Goal: Information Seeking & Learning: Find specific fact

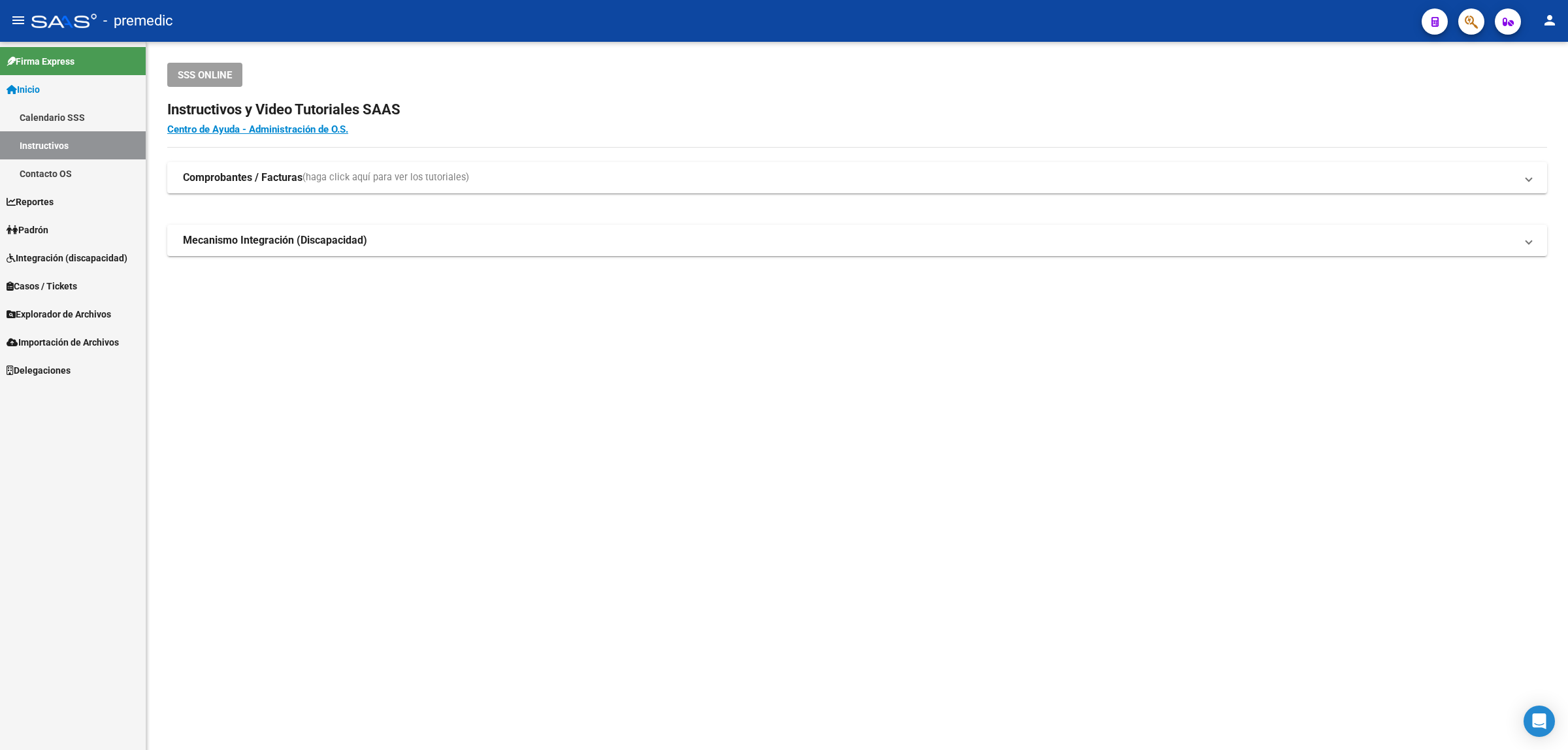
click at [24, 455] on div "Firma Express Inicio Calendario SSS Instructivos Contacto OS Reportes Padrón Tr…" at bounding box center [73, 396] width 146 height 708
click at [47, 341] on span "Importación de Archivos" at bounding box center [63, 342] width 112 height 14
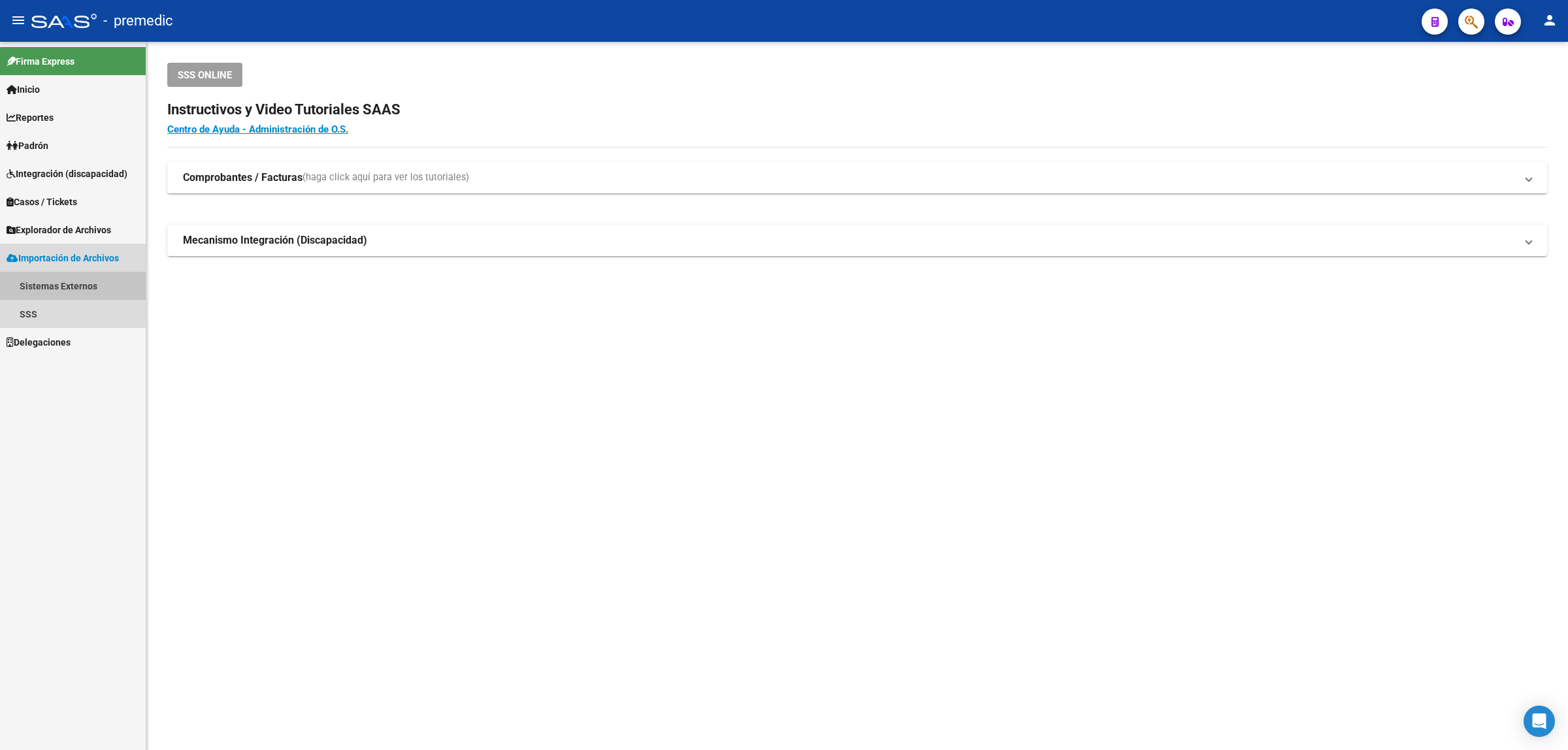
click at [54, 287] on link "Sistemas Externos" at bounding box center [73, 286] width 146 height 28
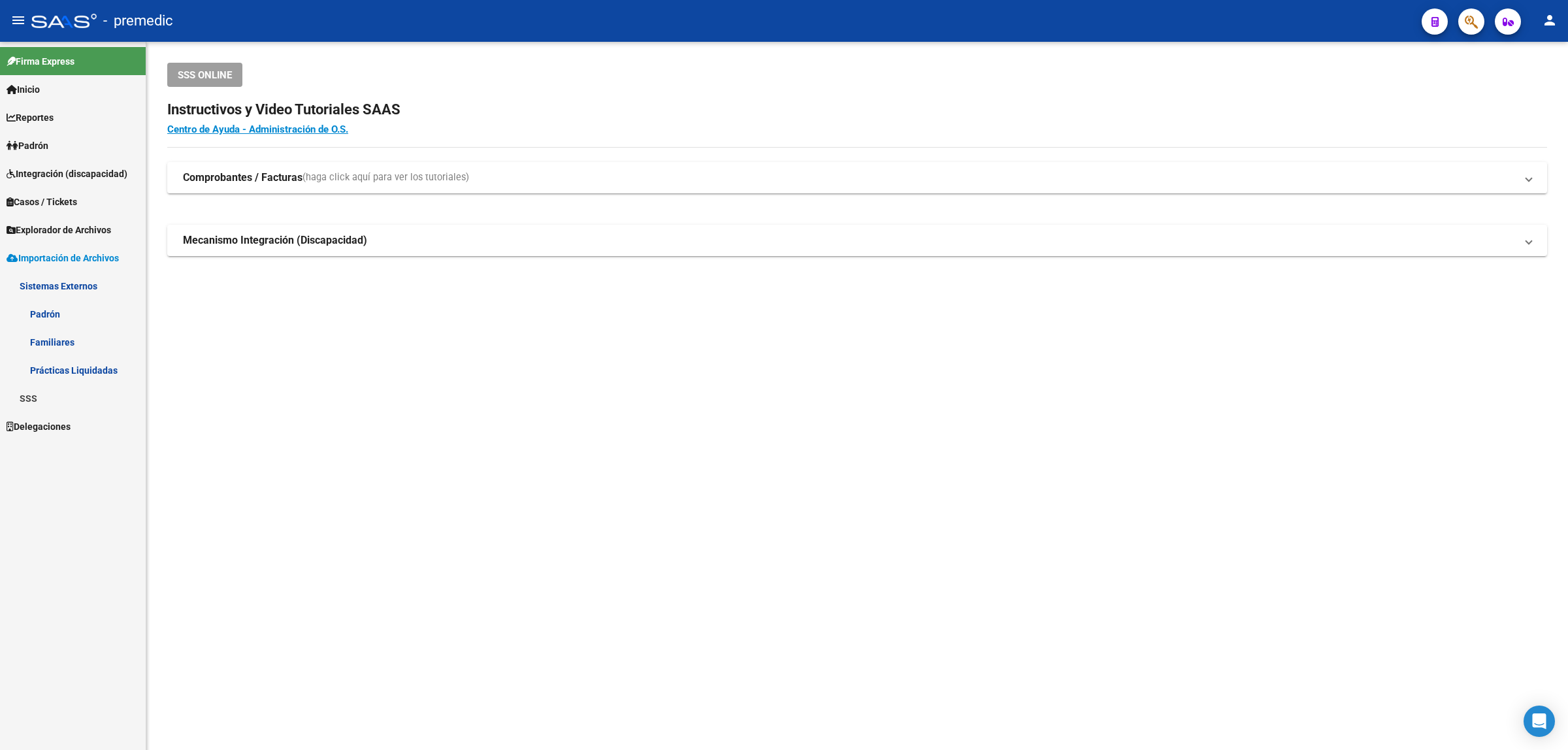
click at [57, 335] on link "Familiares" at bounding box center [73, 342] width 146 height 28
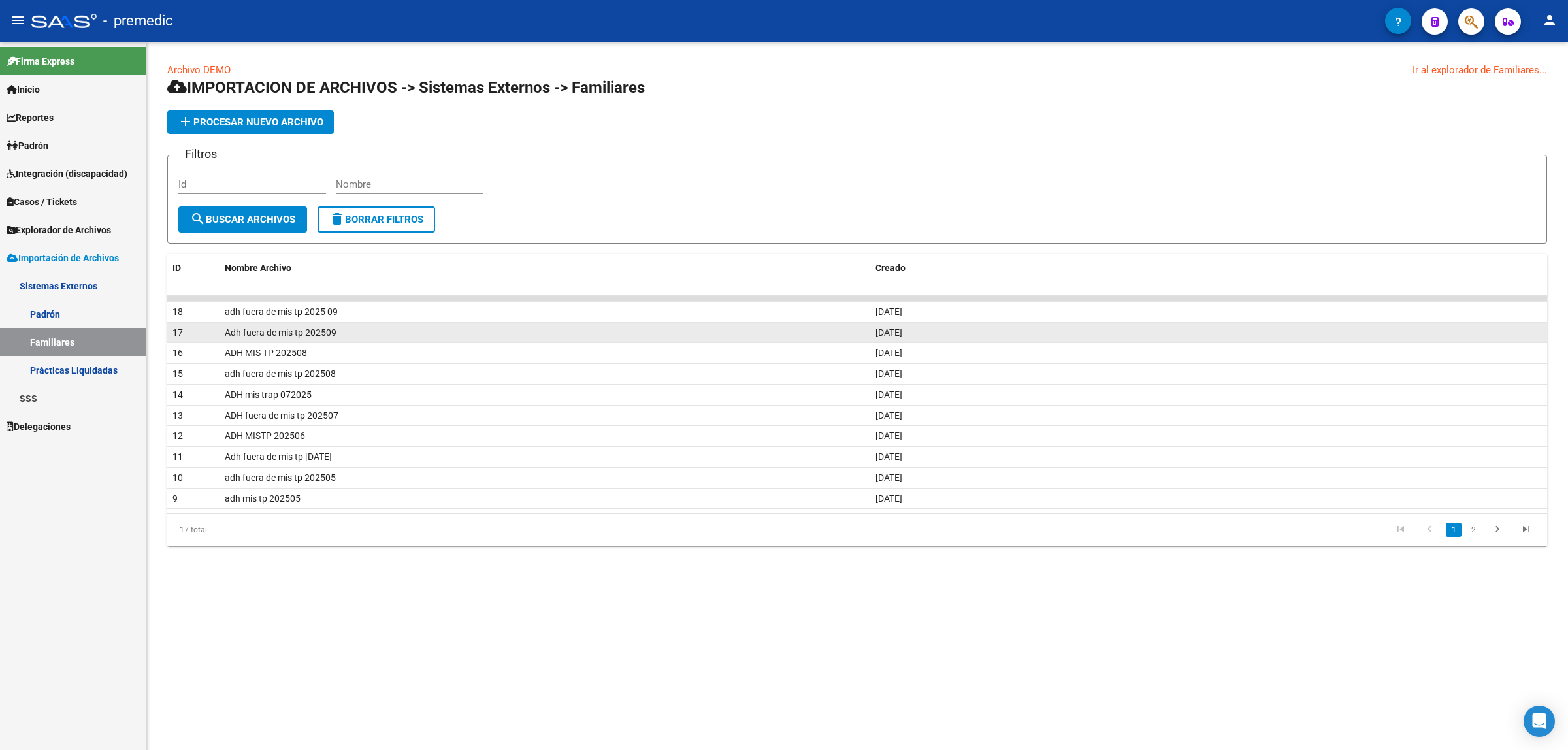
click at [256, 333] on span "Adh fuera de mis tp 202509" at bounding box center [280, 332] width 112 height 10
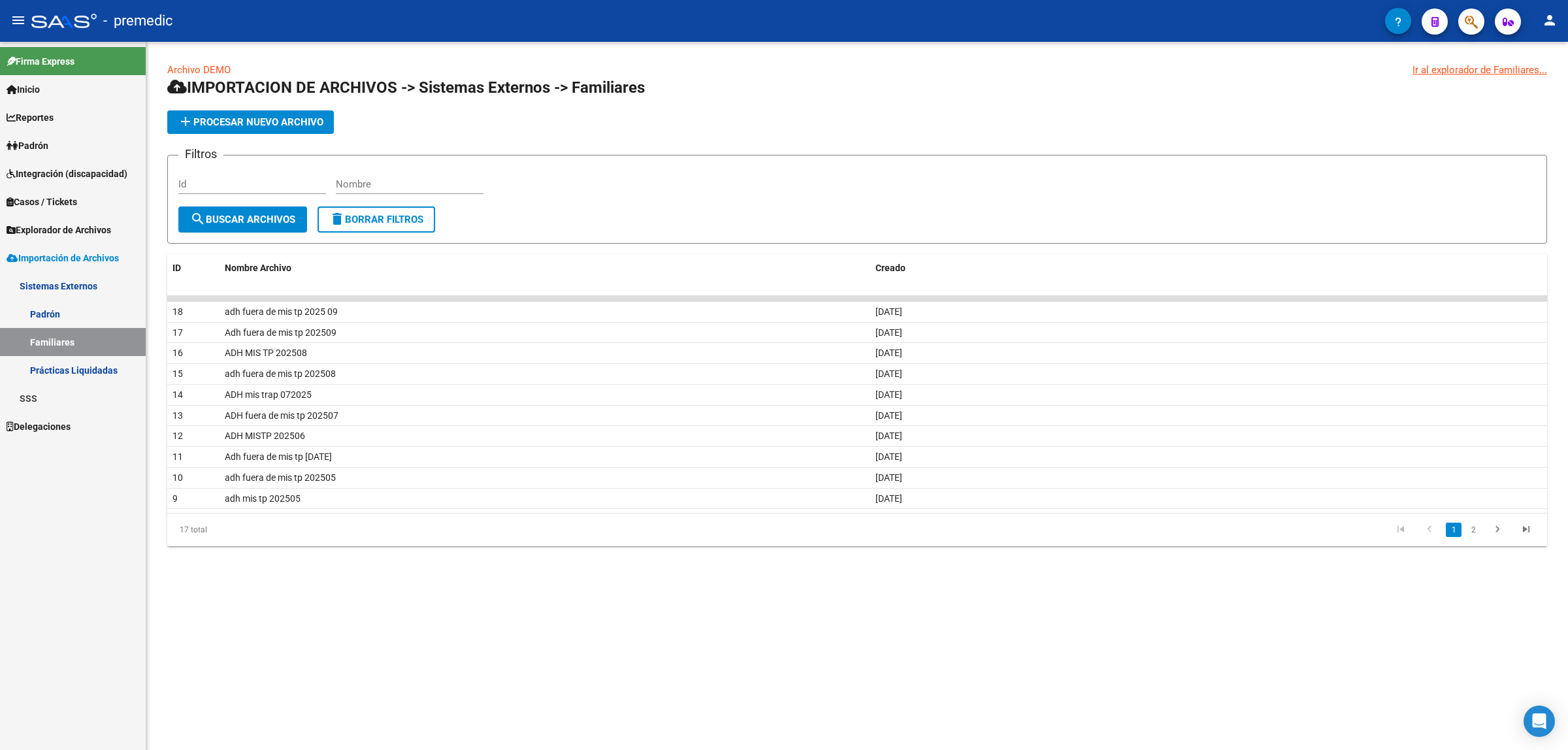
click at [0, 649] on div "Firma Express Inicio Calendario SSS Instructivos Contacto OS Reportes Padrón Tr…" at bounding box center [73, 396] width 146 height 708
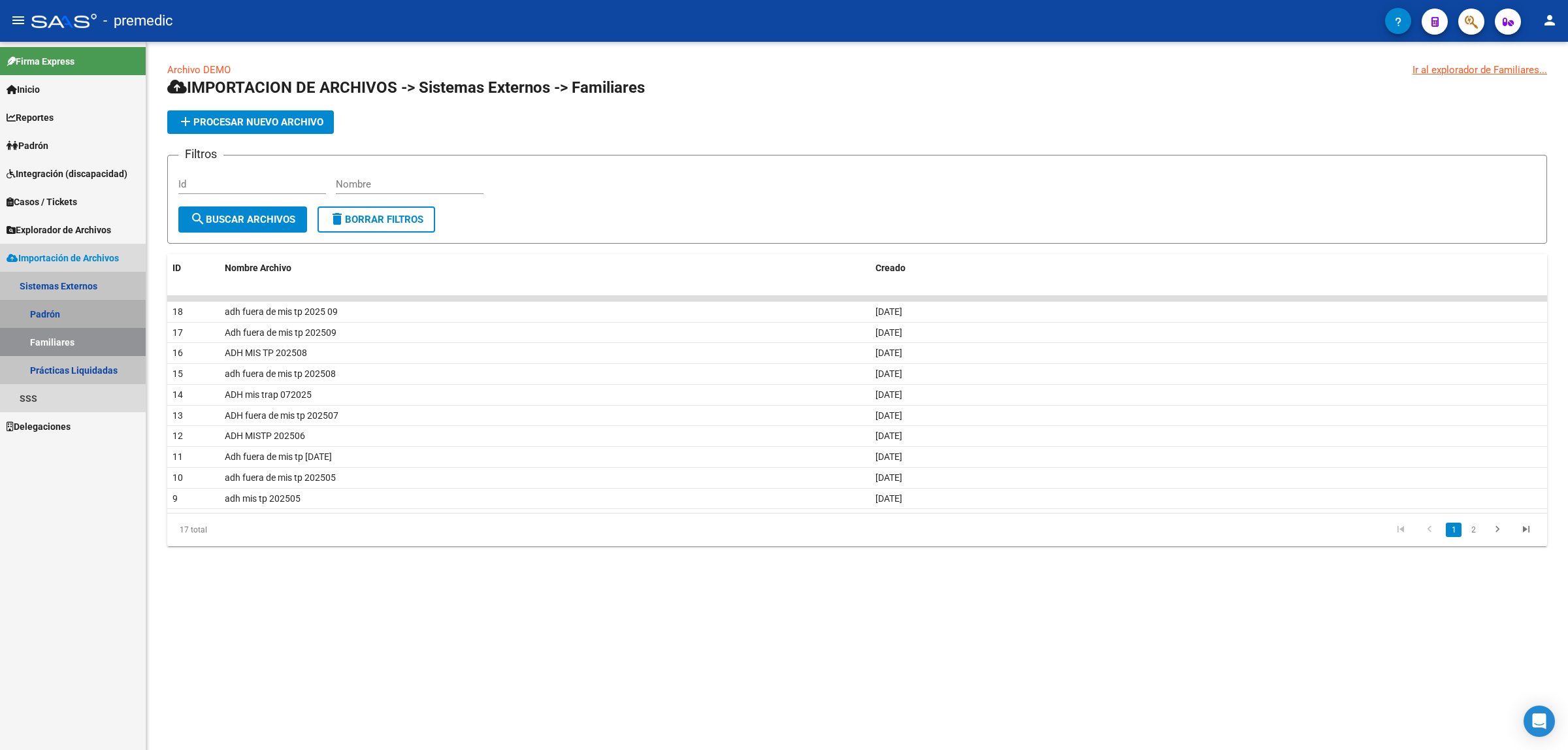
click at [80, 308] on link "Padrón" at bounding box center [73, 314] width 146 height 28
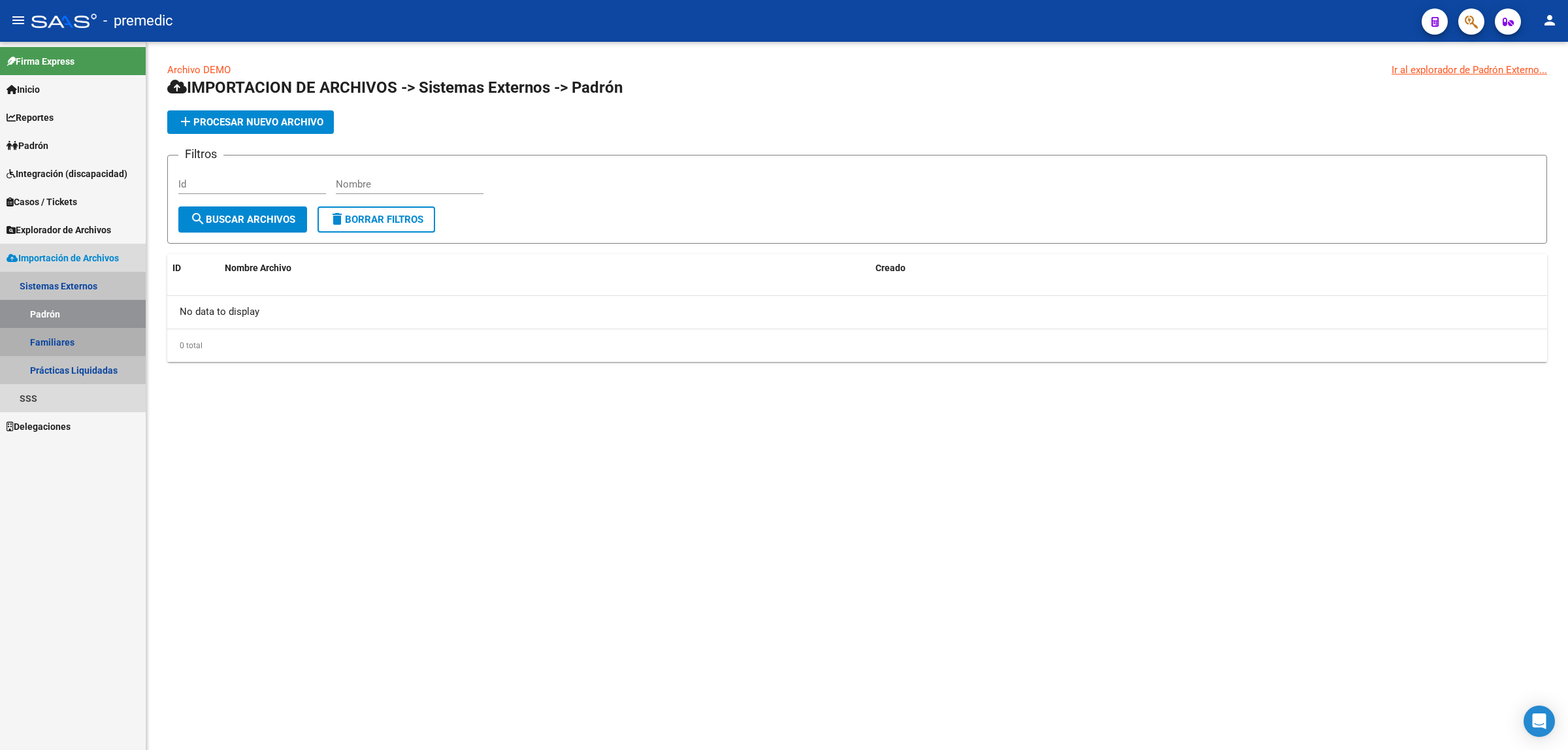
click at [74, 335] on link "Familiares" at bounding box center [73, 342] width 146 height 28
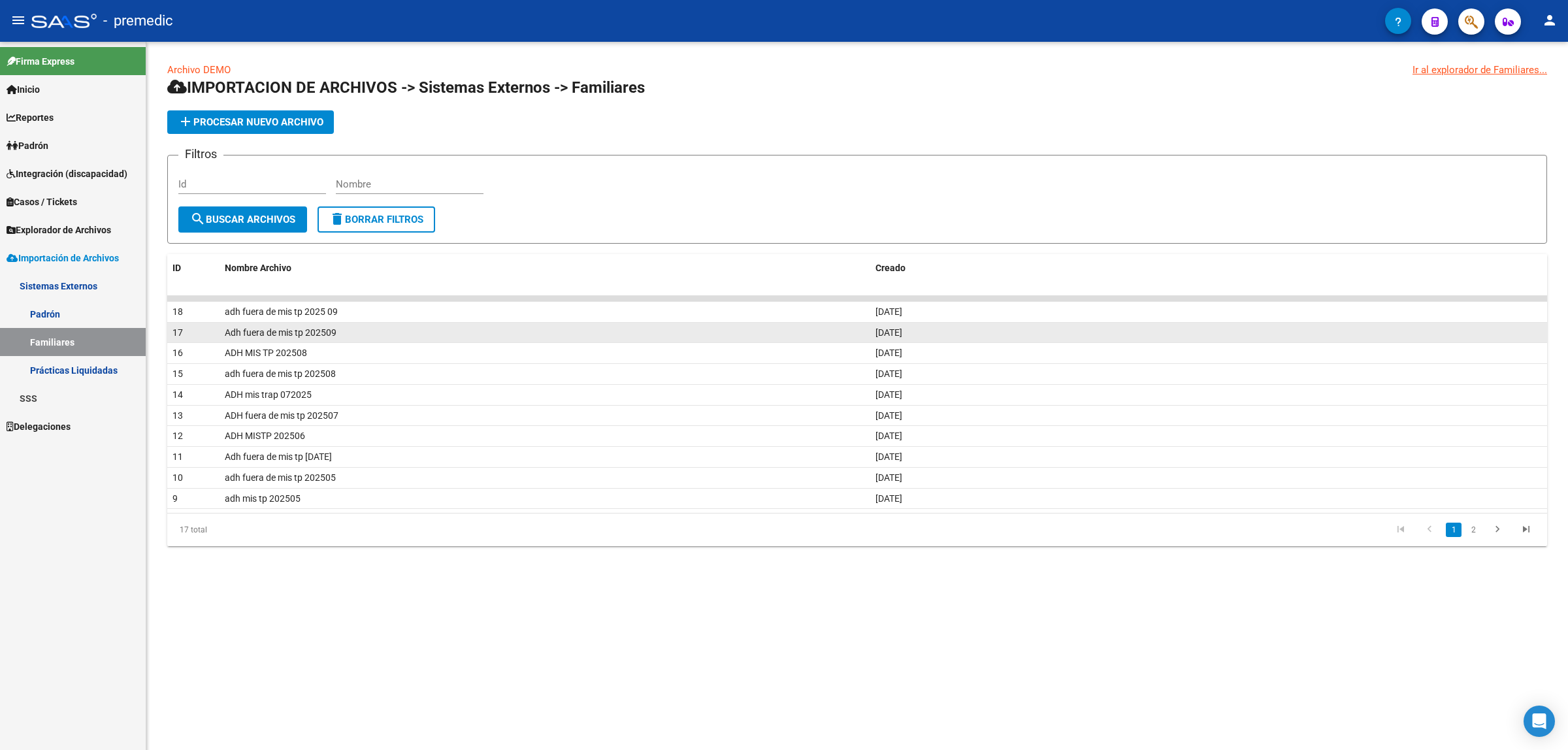
click at [236, 327] on span "Adh fuera de mis tp 202509" at bounding box center [280, 332] width 112 height 10
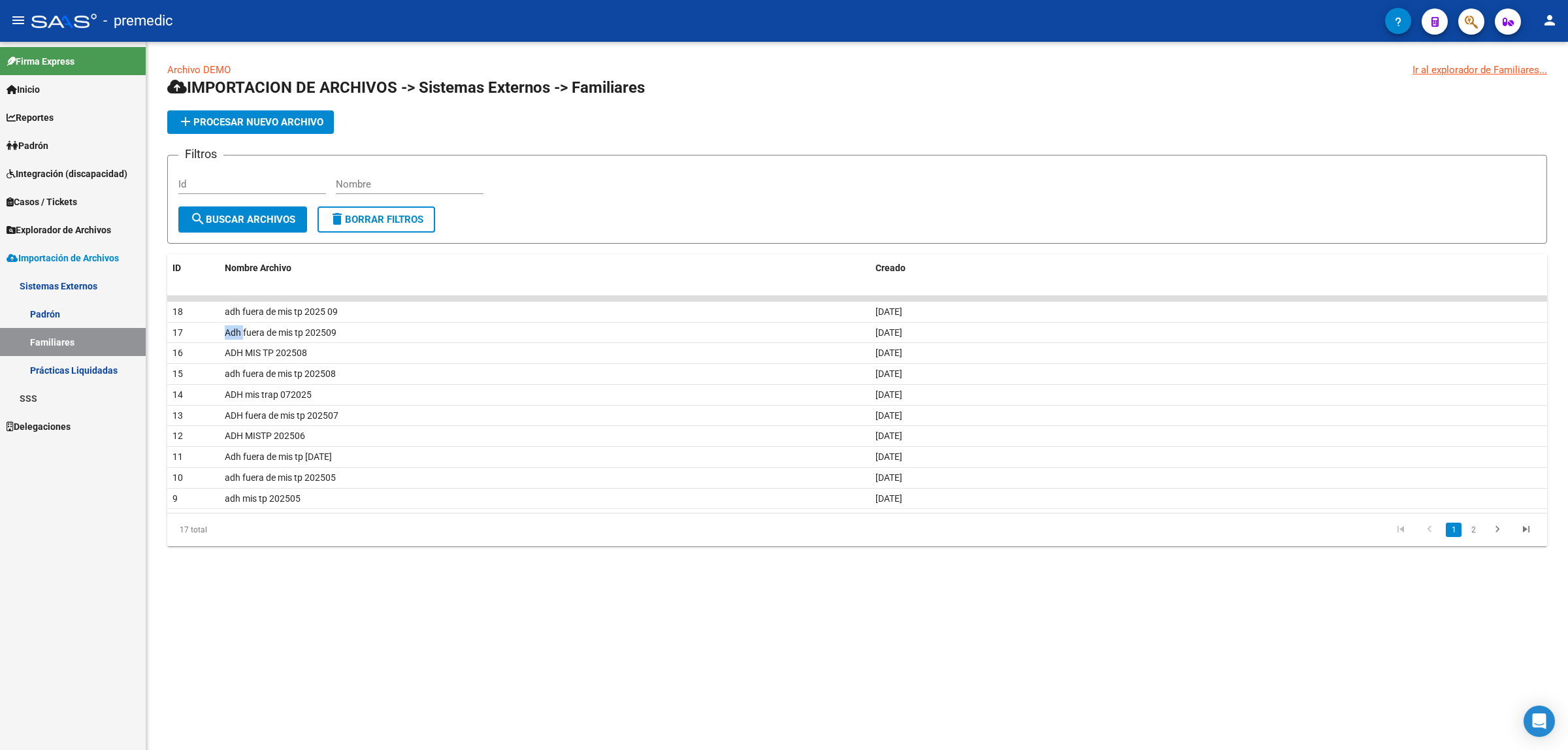
click at [58, 305] on link "Padrón" at bounding box center [73, 314] width 146 height 28
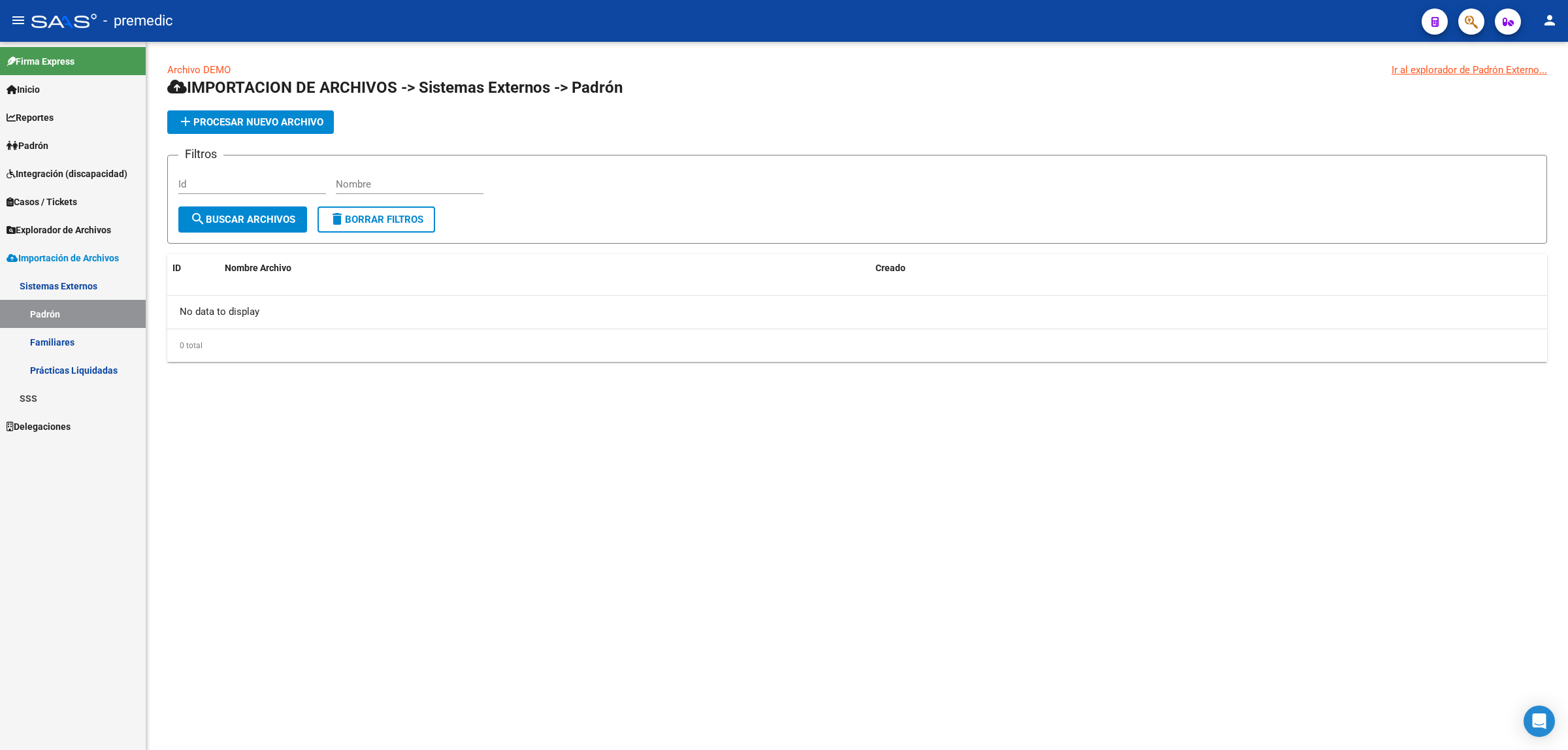
click at [56, 390] on link "SSS" at bounding box center [73, 398] width 146 height 28
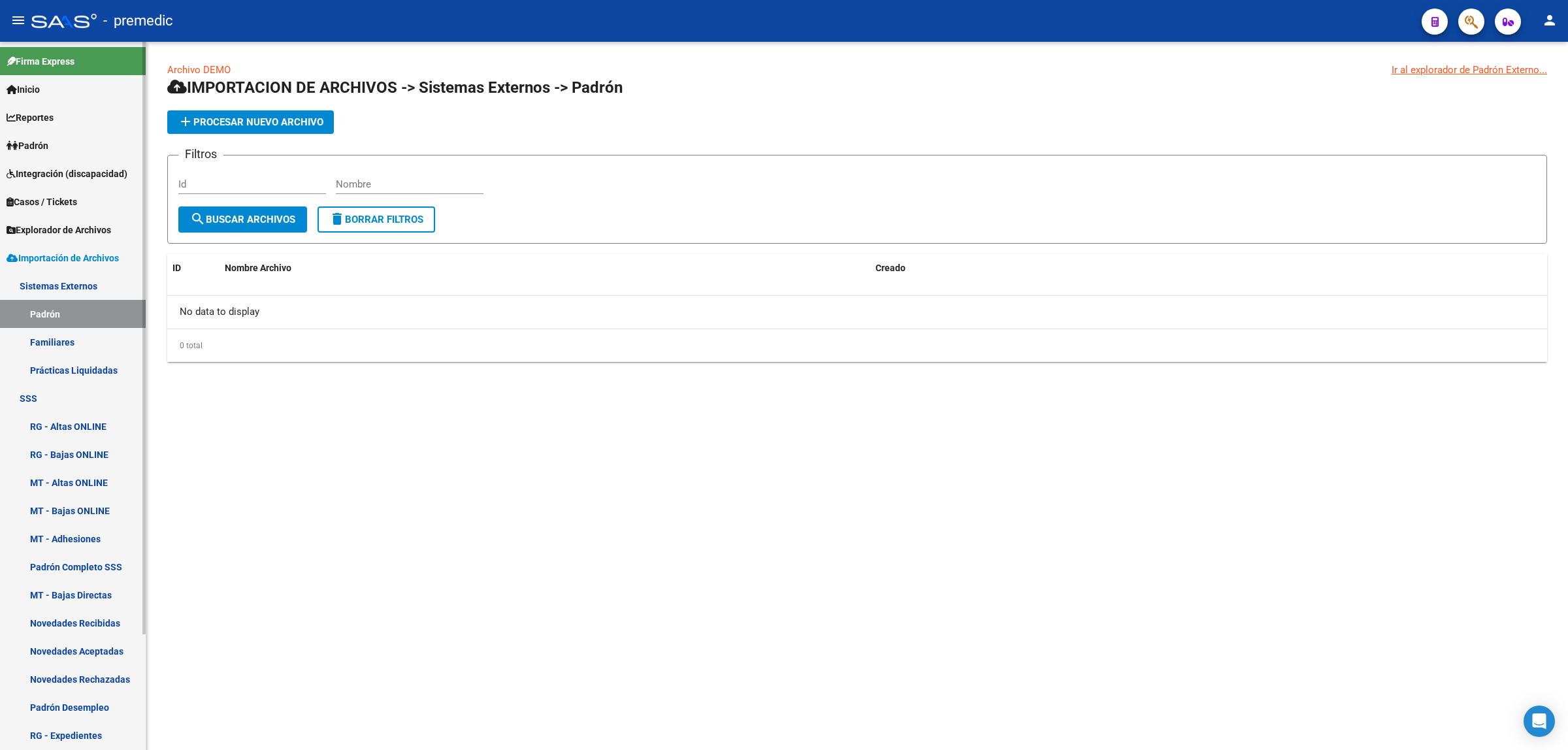
click at [81, 226] on span "Explorador de Archivos" at bounding box center [58, 229] width 104 height 14
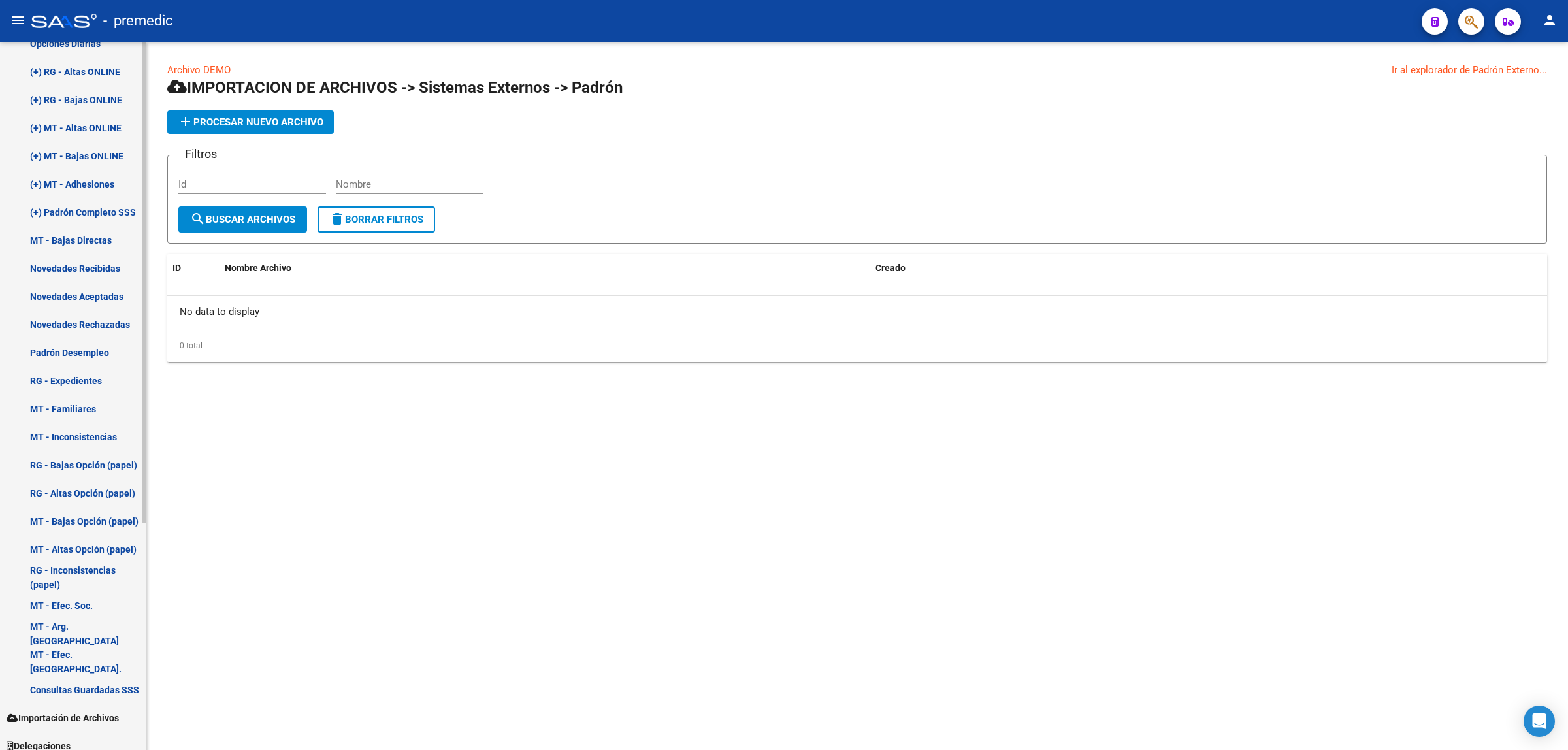
scroll to position [335, 0]
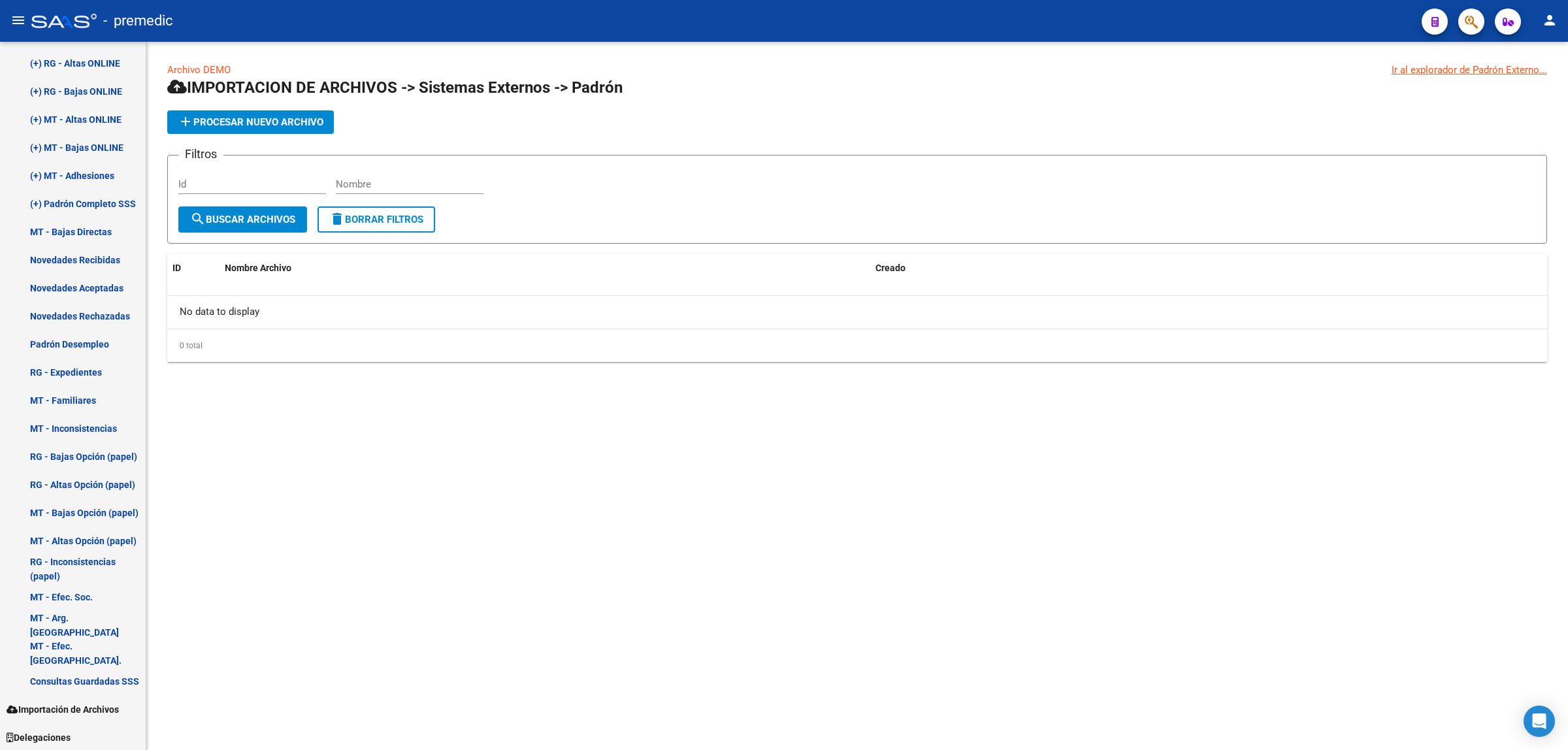
click at [1001, 547] on mat-sidenav-content "Archivo DEMO Ir al explorador de Padrón Externo... IMPORTACION DE ARCHIVOS -> S…" at bounding box center [857, 396] width 1421 height 708
click at [73, 709] on span "Importación de Archivos" at bounding box center [63, 709] width 112 height 14
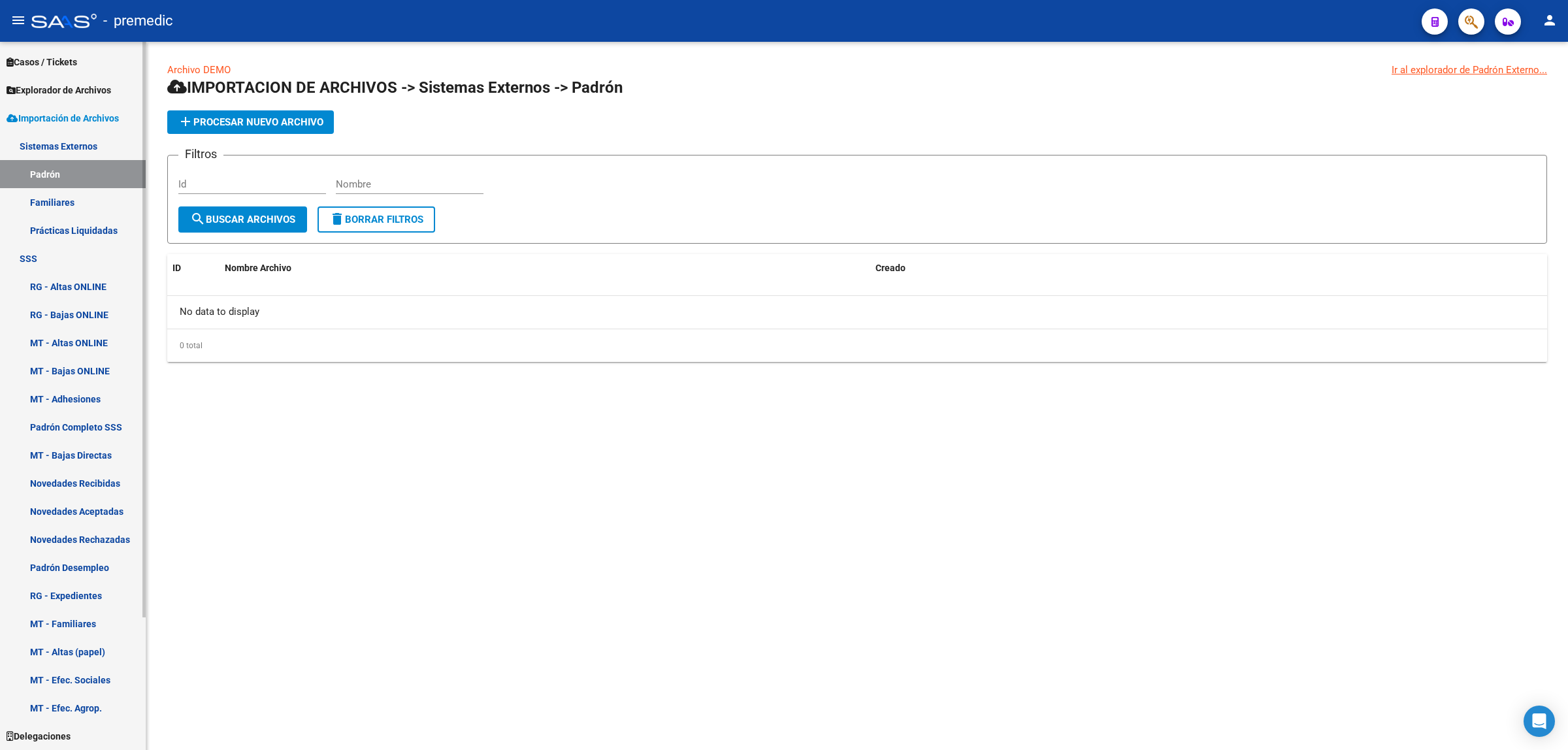
scroll to position [138, 0]
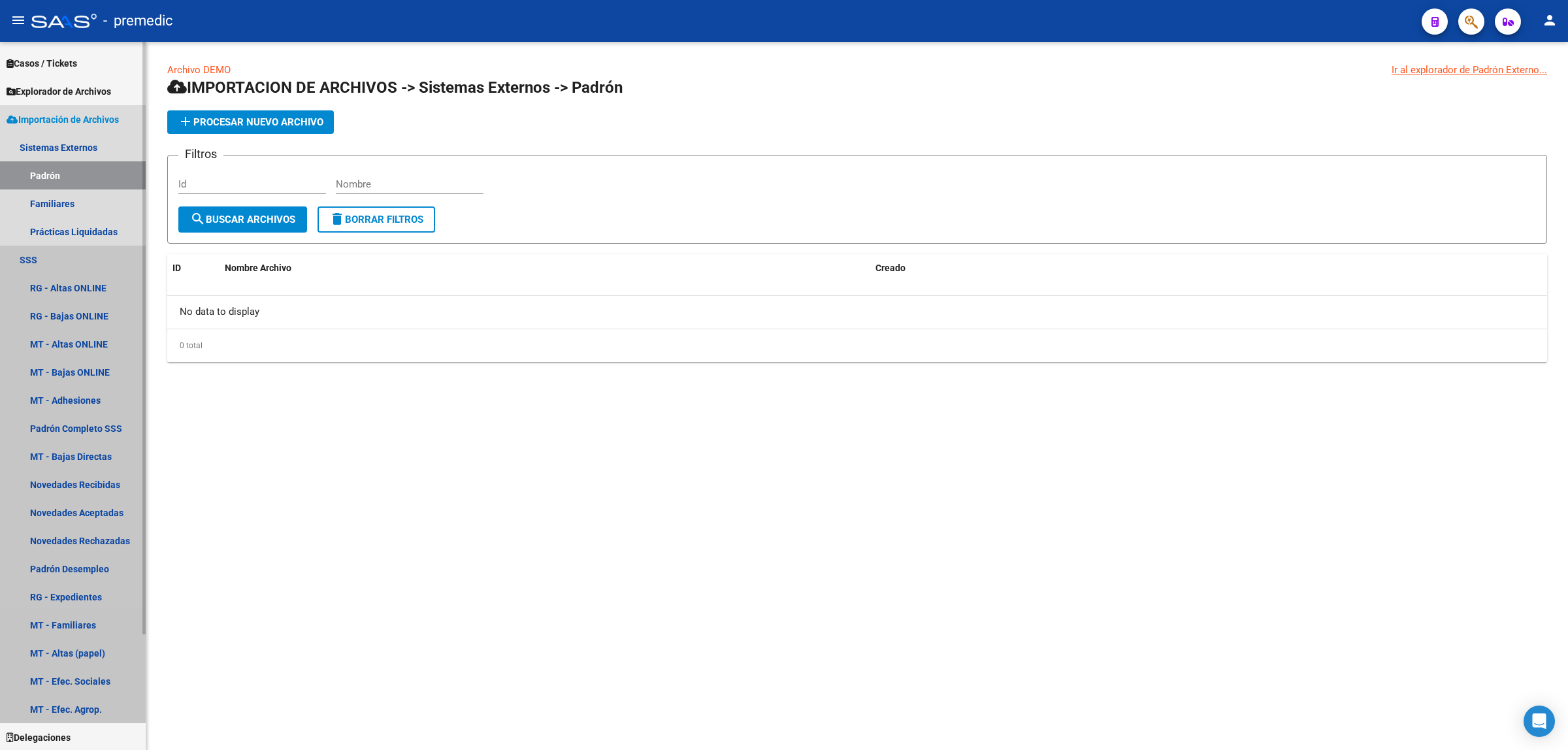
click at [63, 254] on link "SSS" at bounding box center [73, 260] width 146 height 28
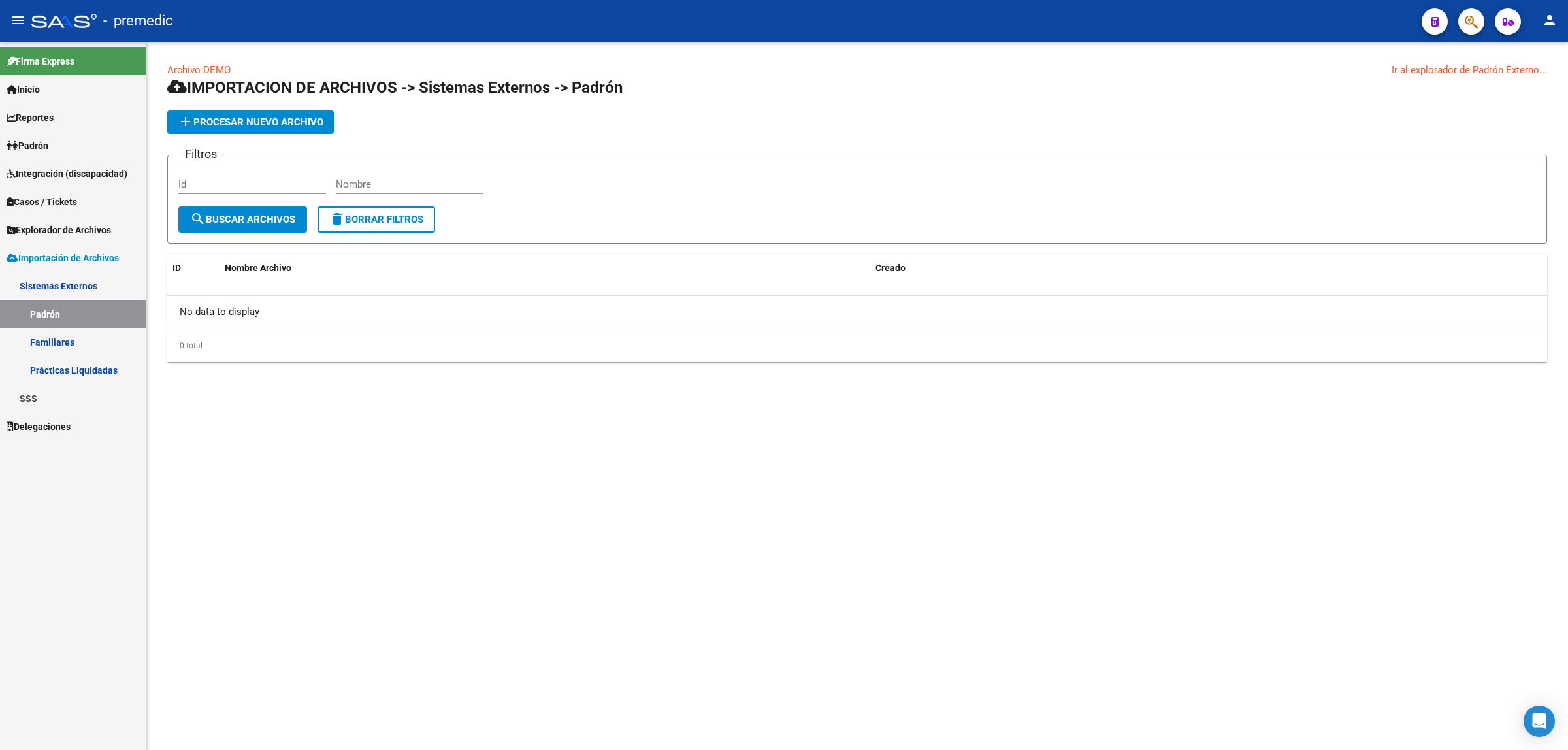
scroll to position [0, 0]
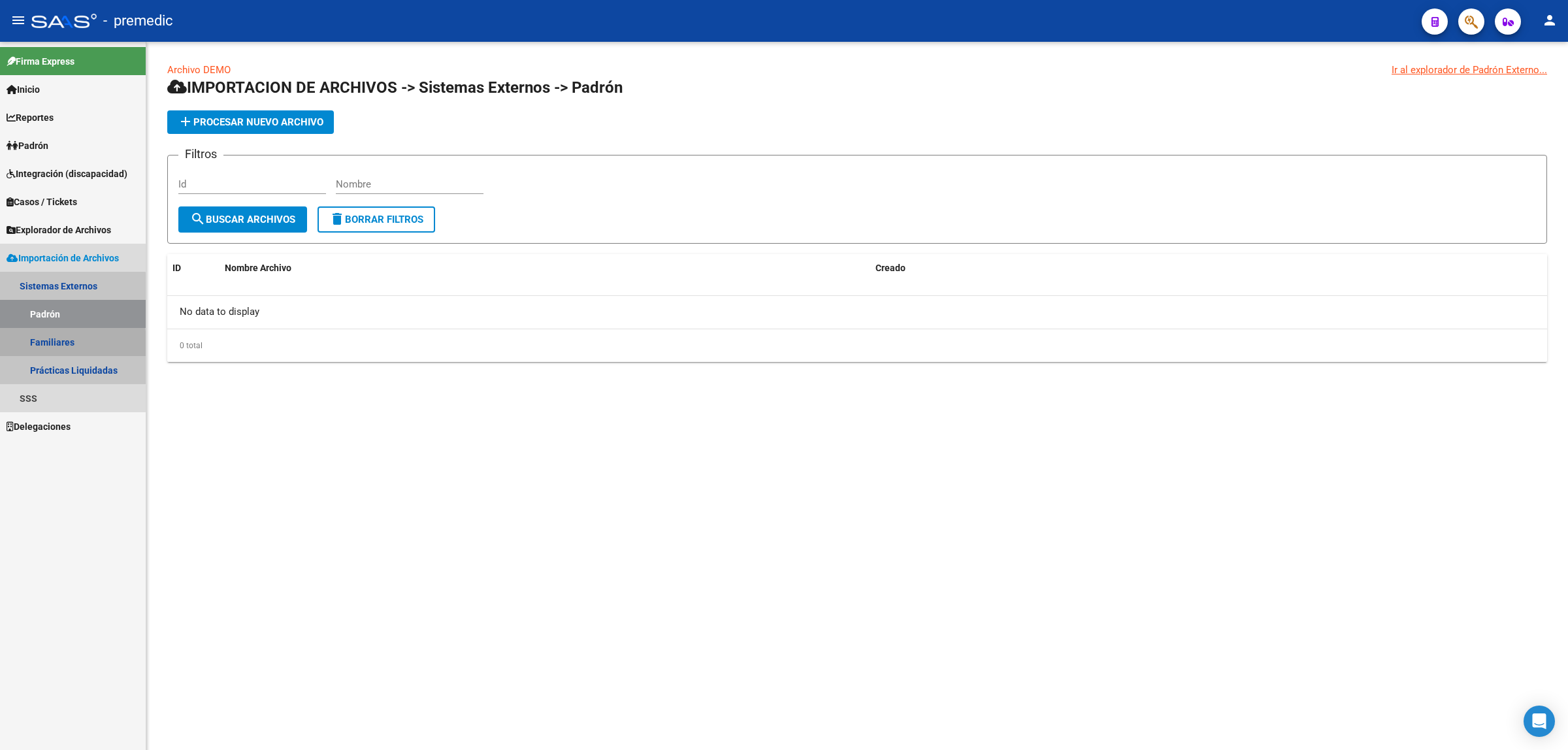
click at [51, 346] on link "Familiares" at bounding box center [73, 342] width 146 height 28
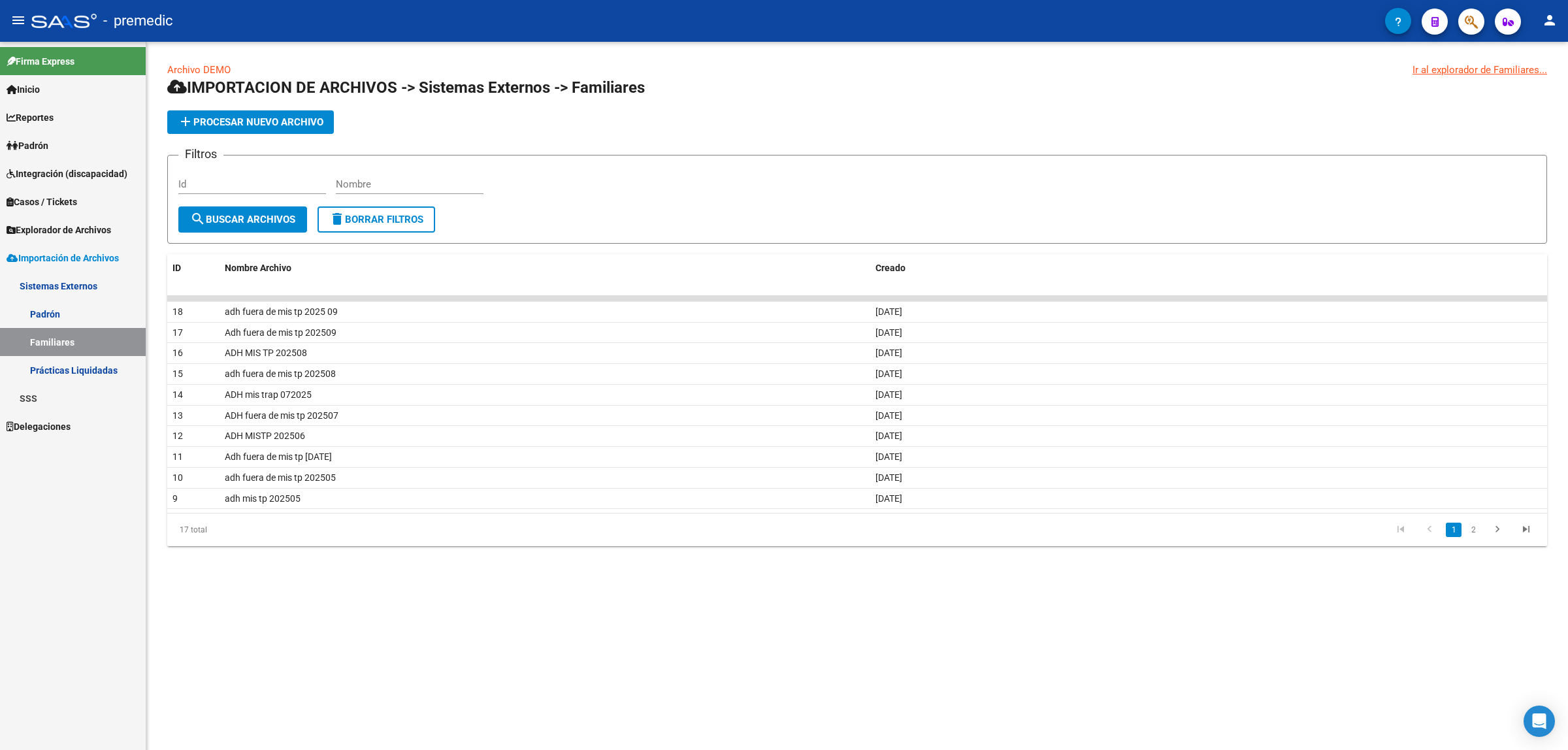
click at [54, 307] on link "Padrón" at bounding box center [73, 314] width 146 height 28
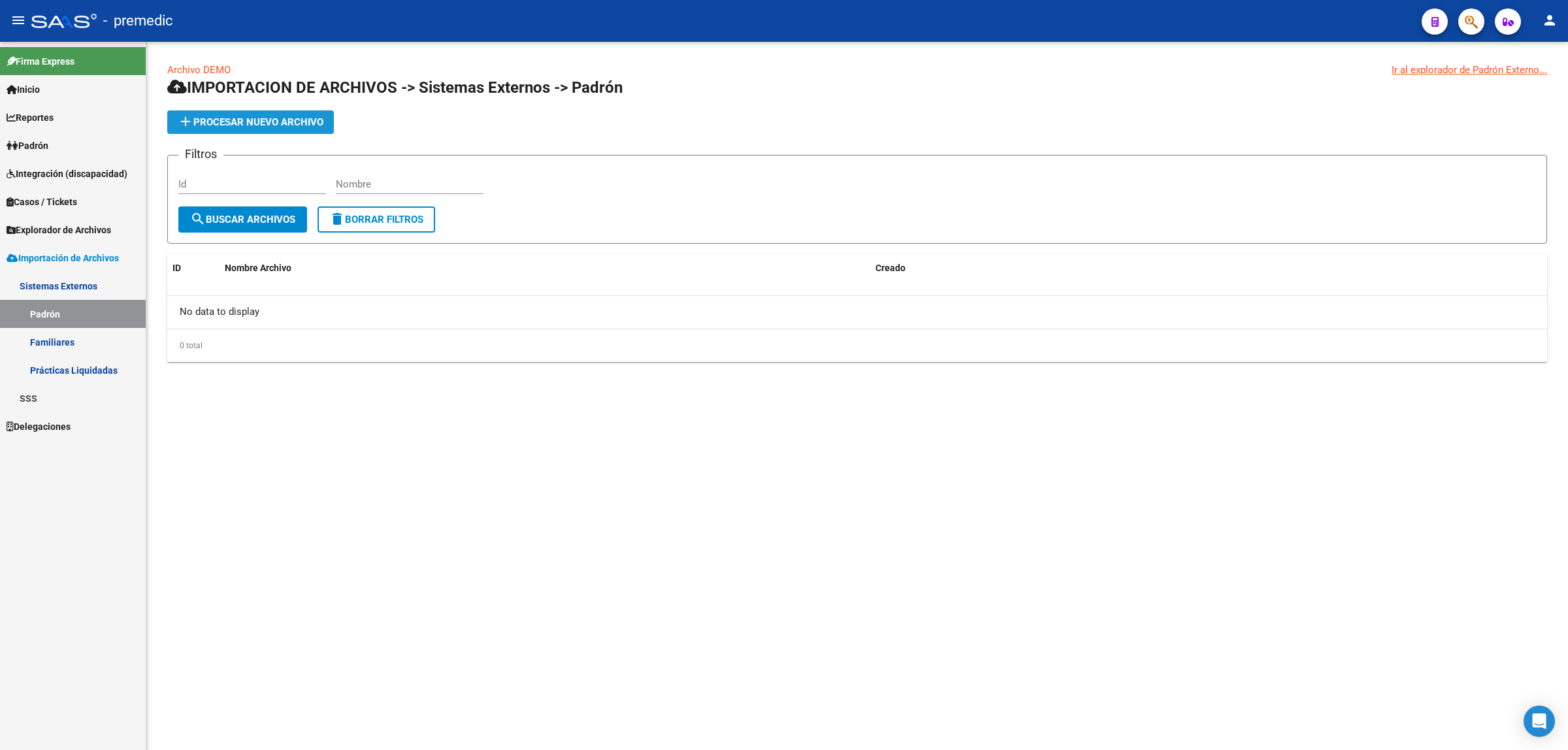
click at [221, 126] on span "add Procesar nuevo archivo" at bounding box center [250, 122] width 146 height 12
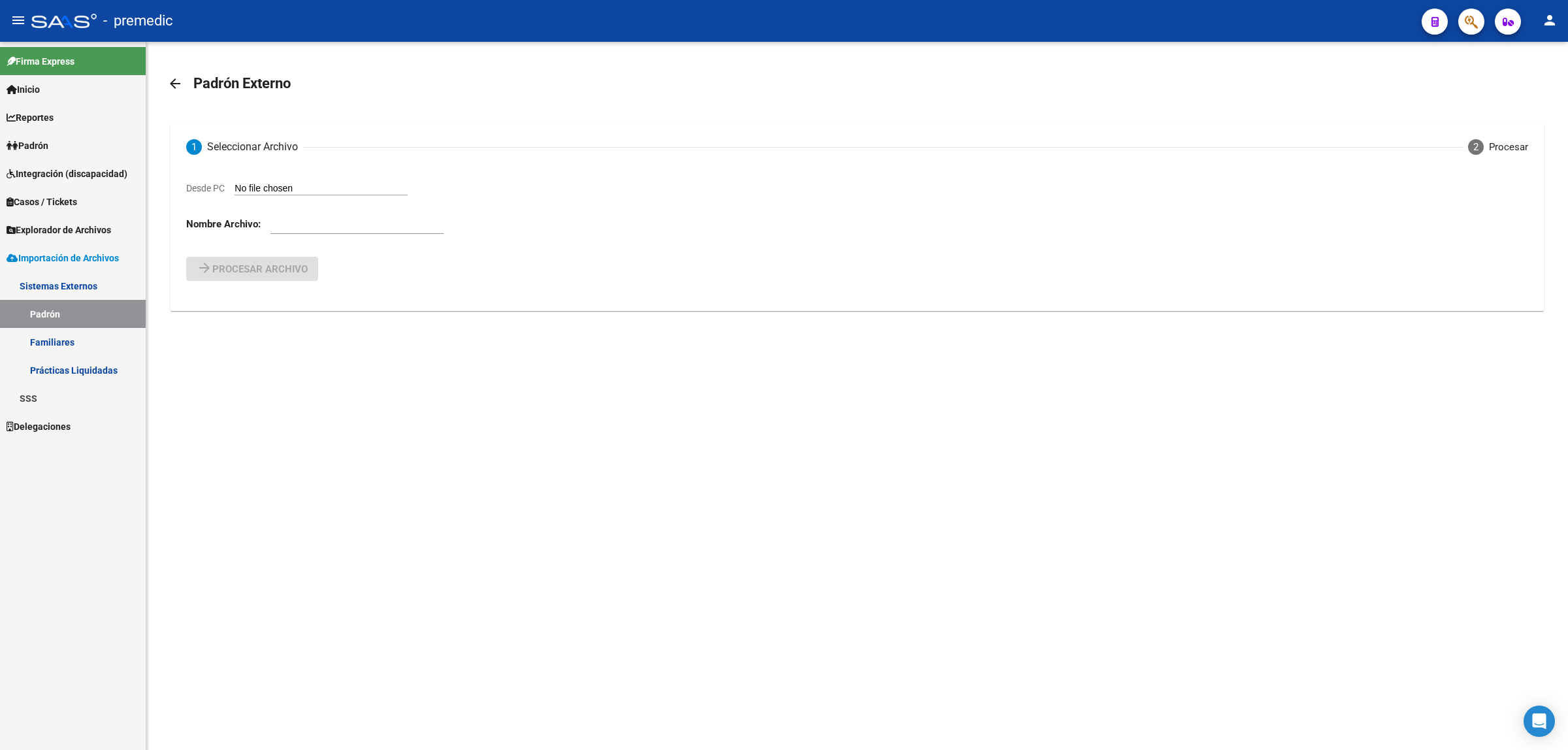
click at [180, 87] on mat-icon "arrow_back" at bounding box center [175, 83] width 16 height 16
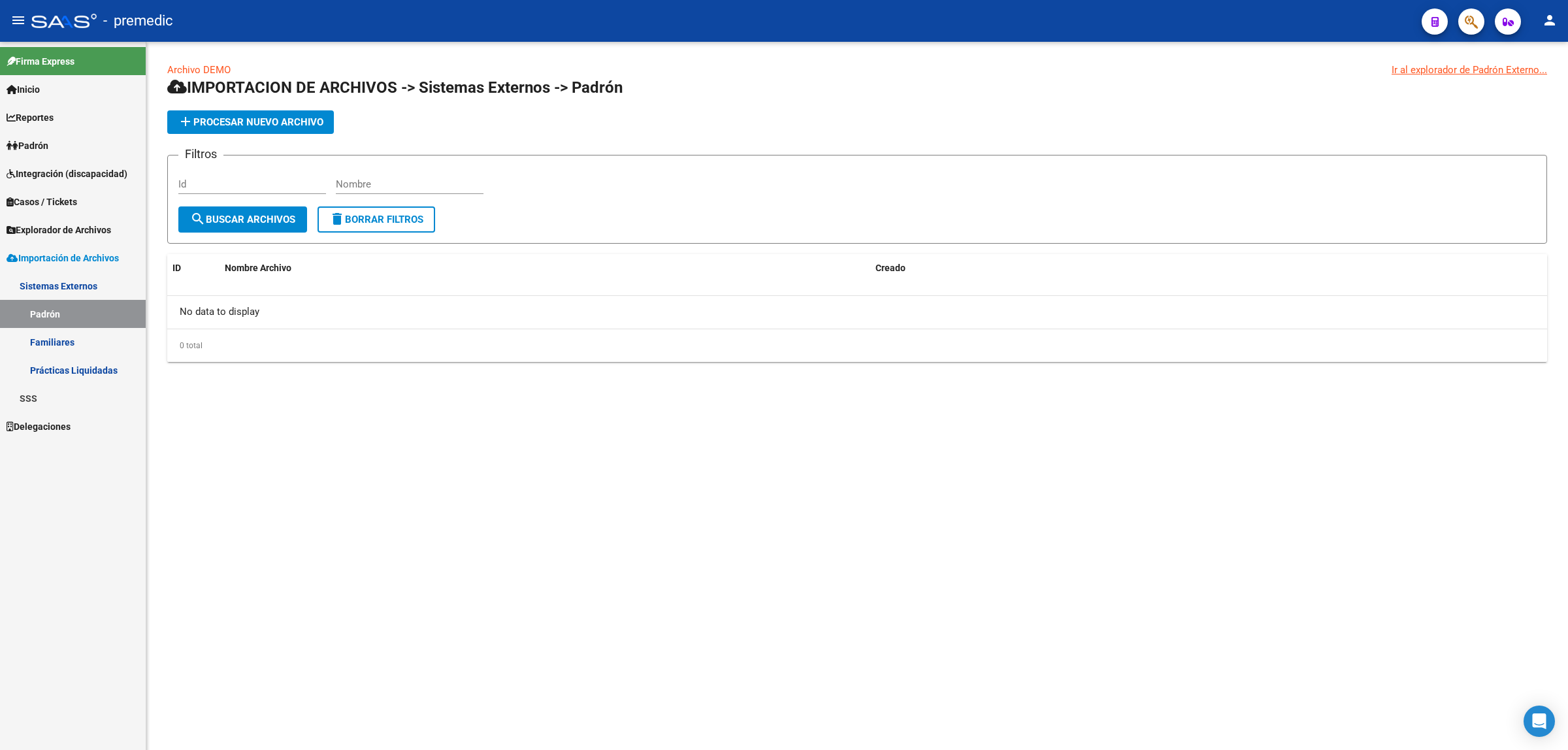
click at [70, 328] on link "Familiares" at bounding box center [73, 342] width 146 height 28
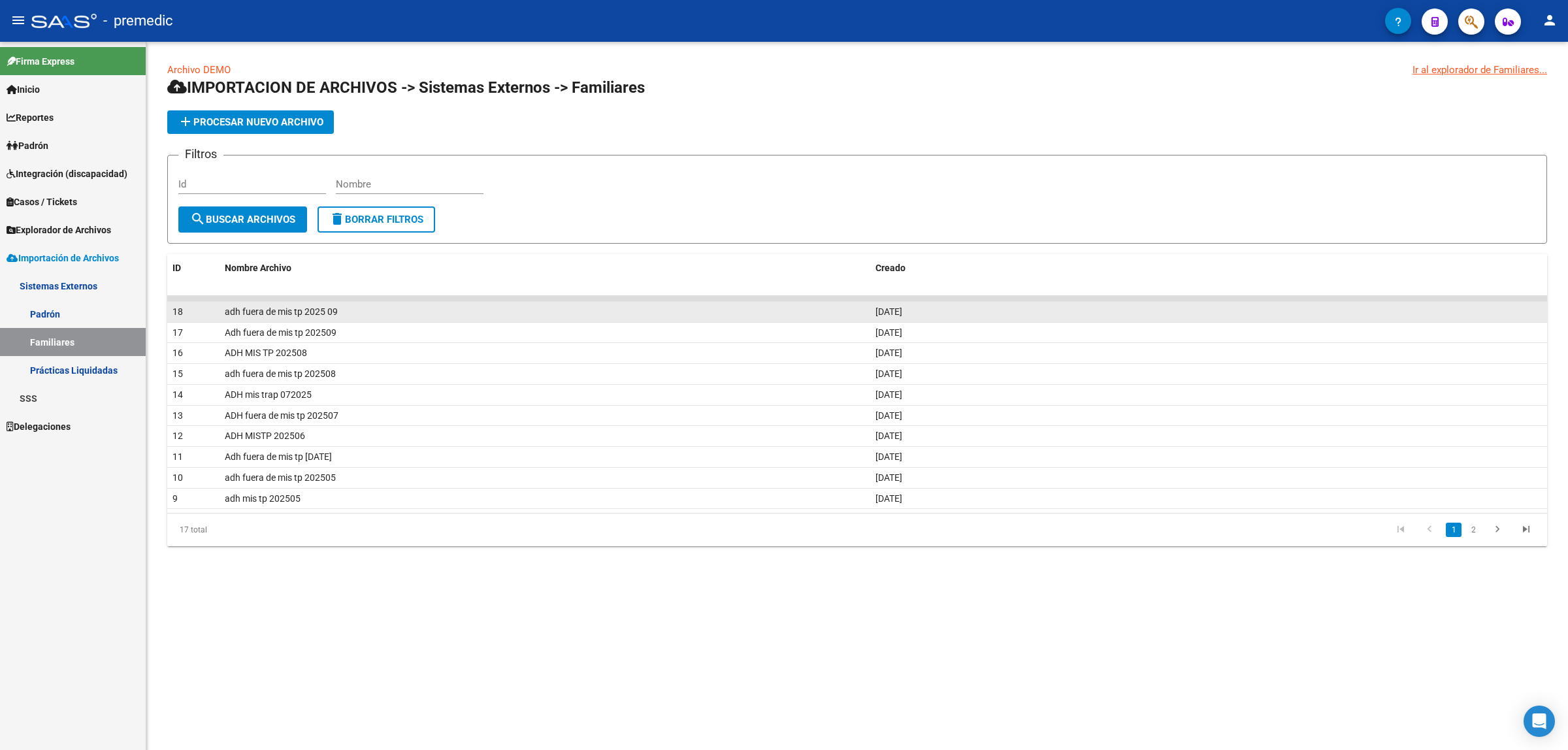
click at [282, 306] on span "adh fuera de mis tp 2025 09" at bounding box center [281, 311] width 113 height 10
click at [282, 310] on span "adh fuera de mis tp 2025 09" at bounding box center [281, 311] width 113 height 10
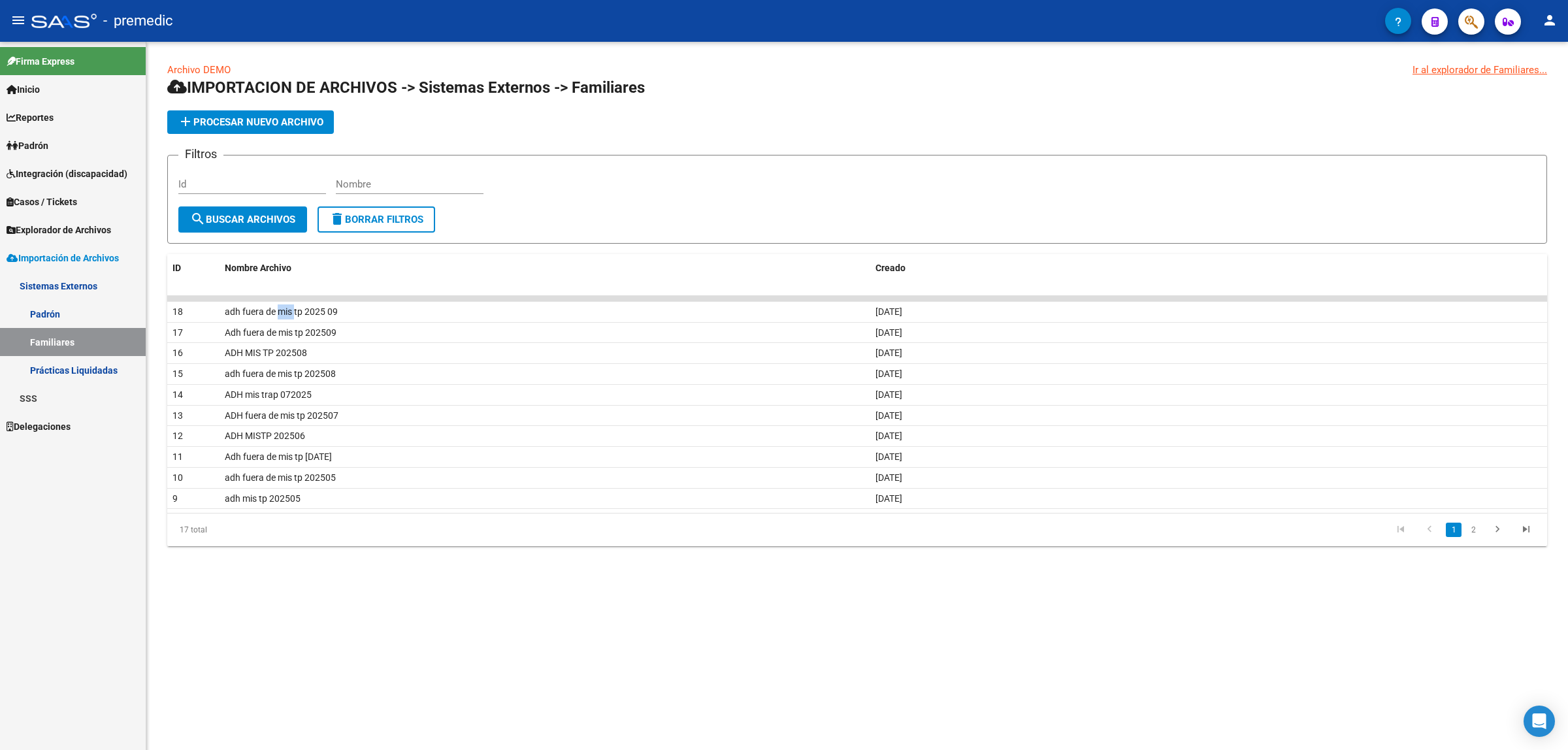
click at [269, 116] on span "add Procesar nuevo archivo" at bounding box center [250, 122] width 146 height 12
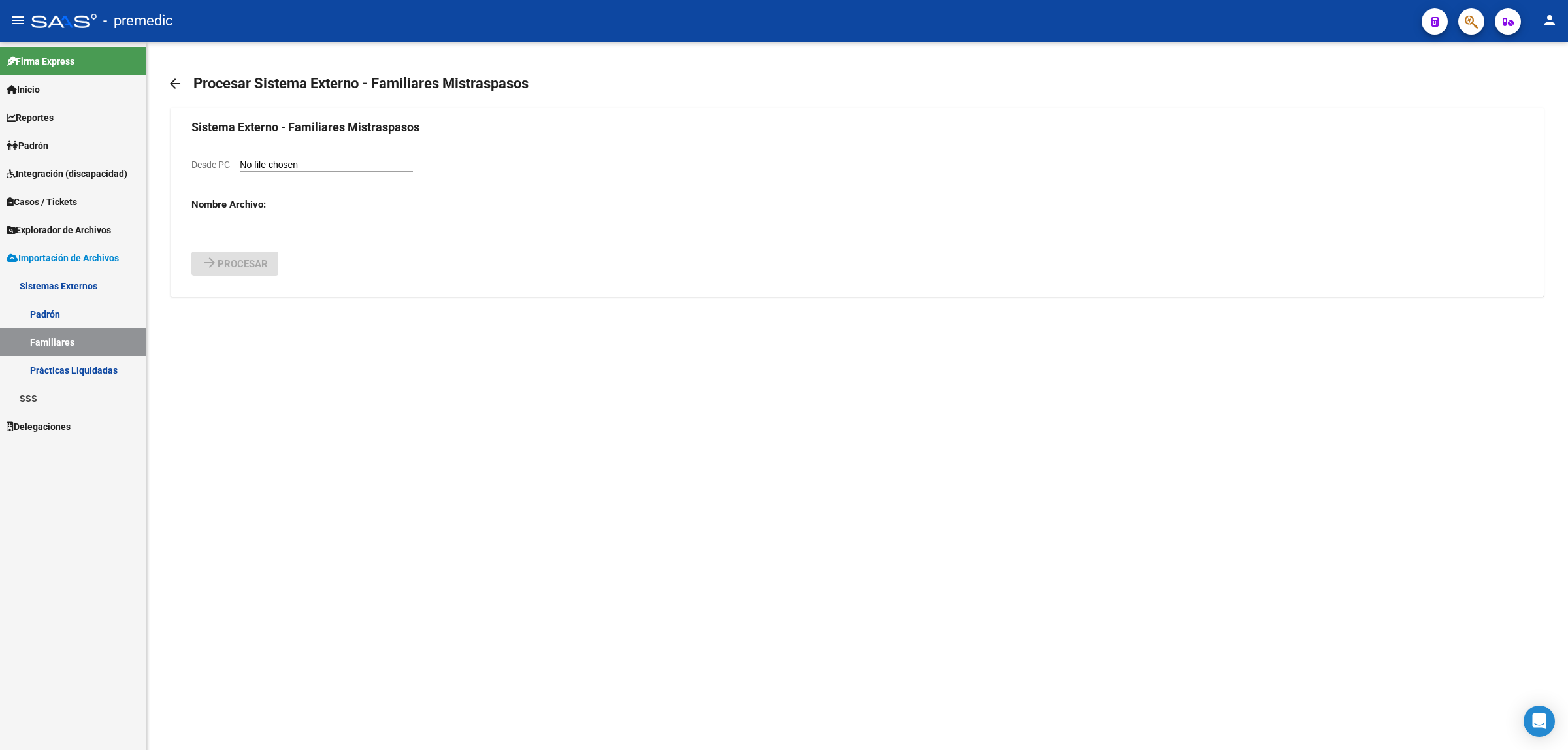
click at [175, 81] on mat-icon "arrow_back" at bounding box center [175, 83] width 16 height 16
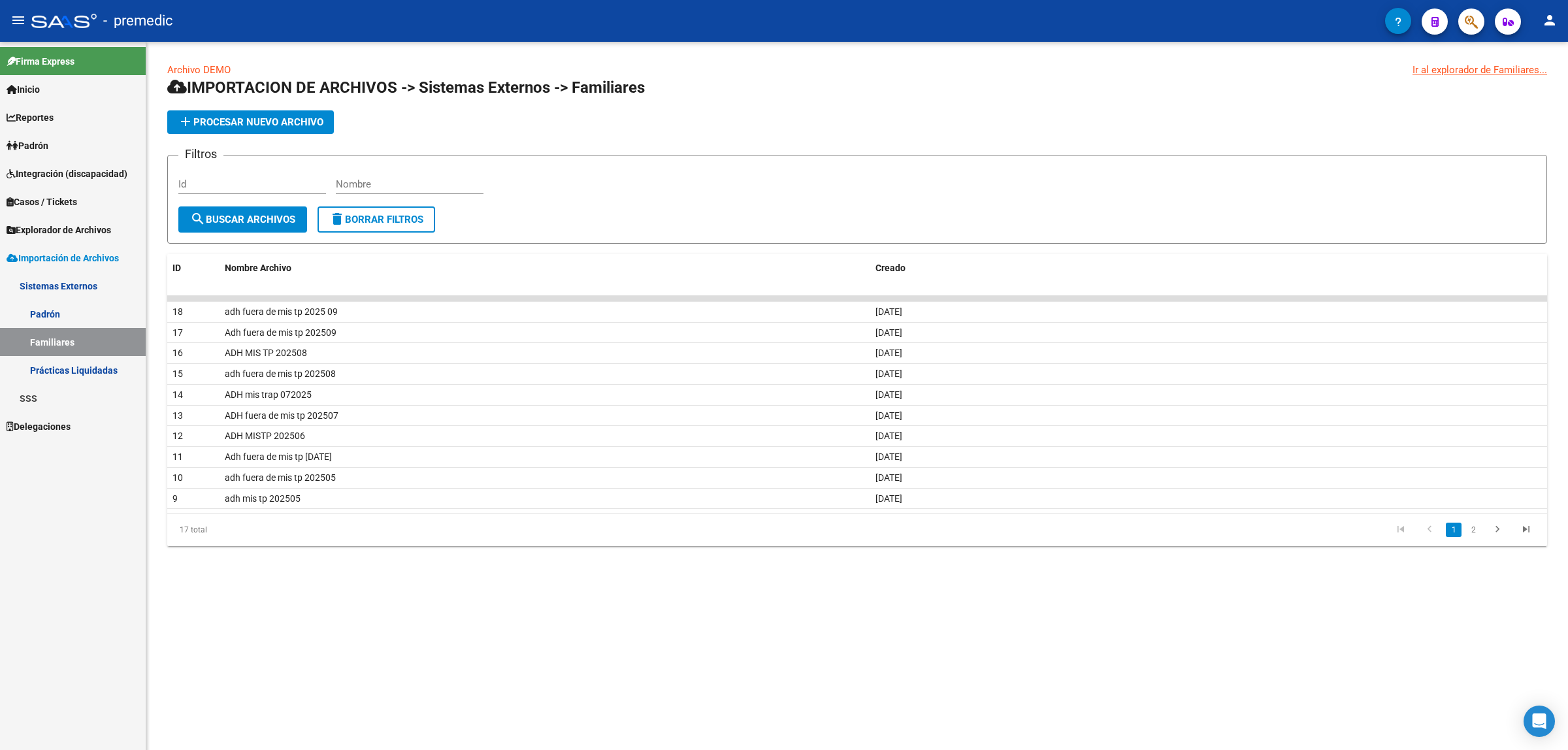
click at [70, 366] on link "Prácticas Liquidadas" at bounding box center [73, 370] width 146 height 28
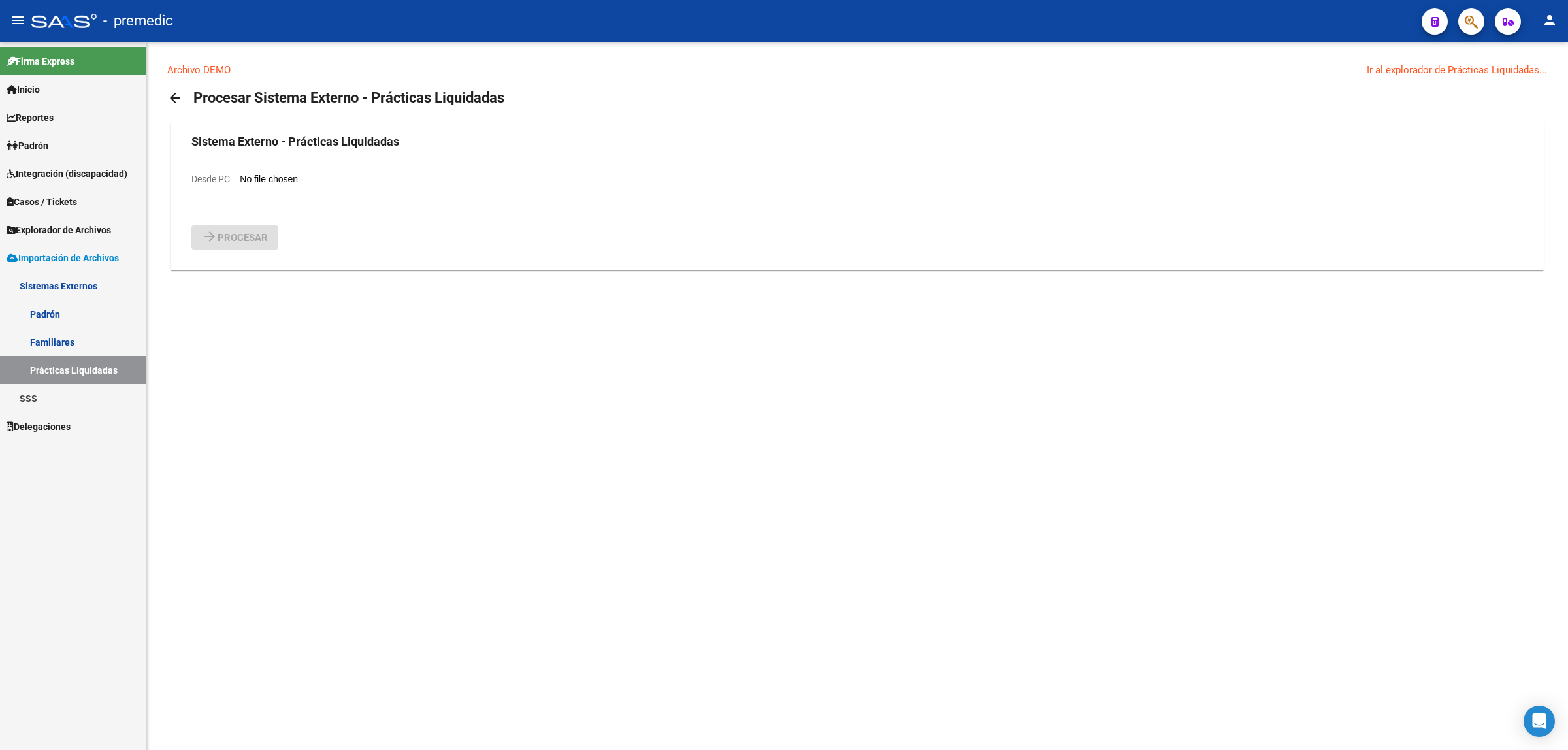
click at [31, 395] on link "SSS" at bounding box center [73, 398] width 146 height 28
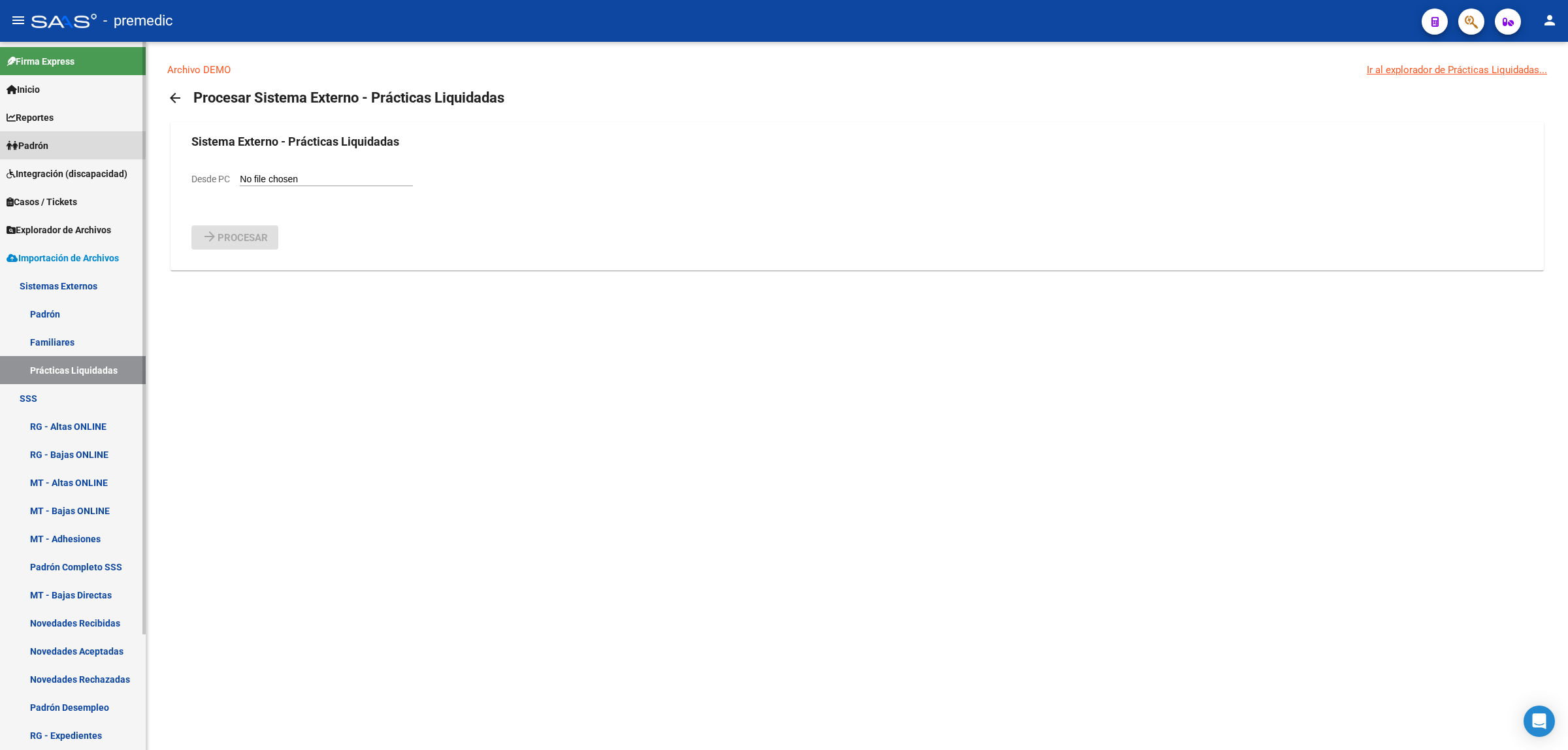
click at [44, 142] on span "Padrón" at bounding box center [27, 145] width 42 height 14
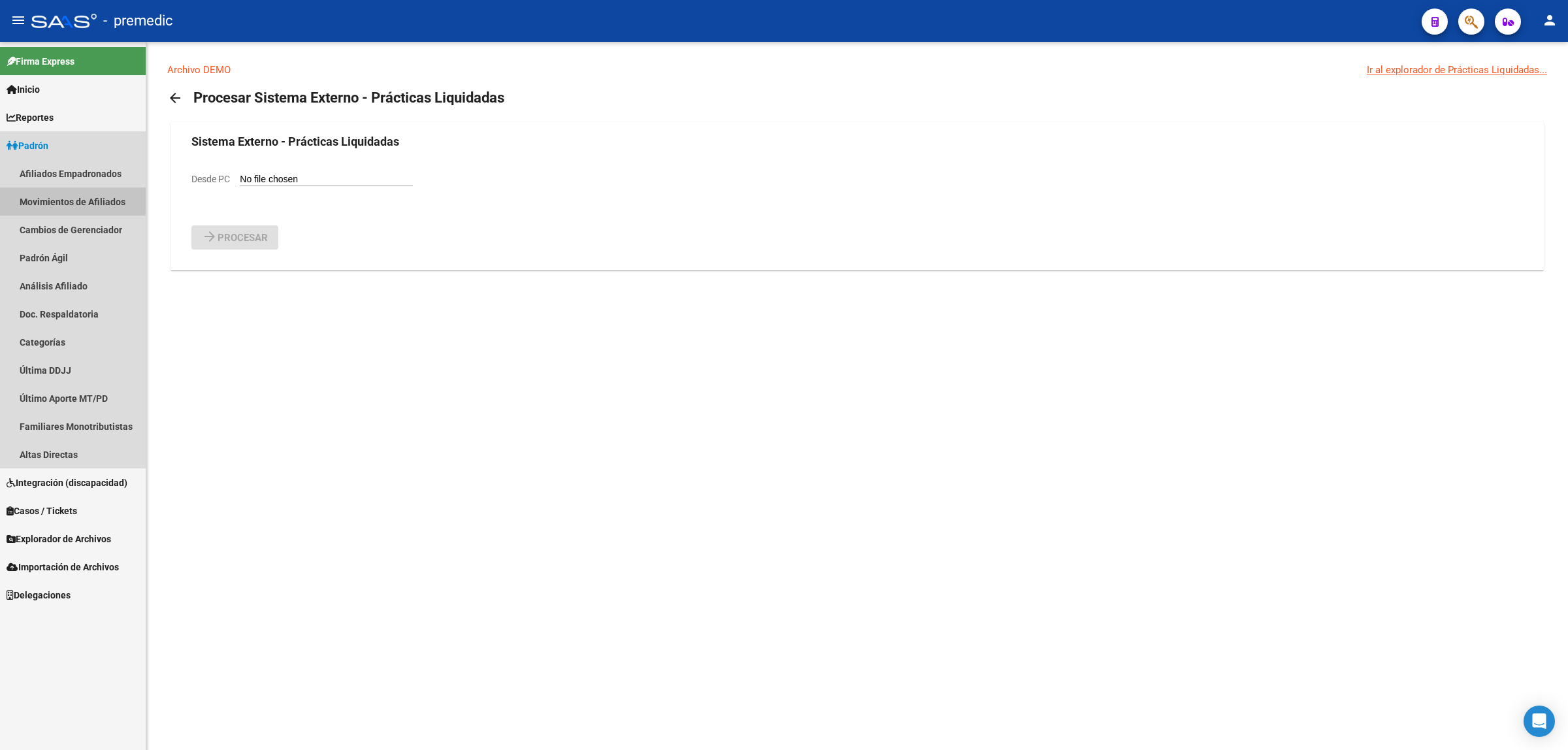
click at [70, 194] on link "Movimientos de Afiliados" at bounding box center [73, 201] width 146 height 28
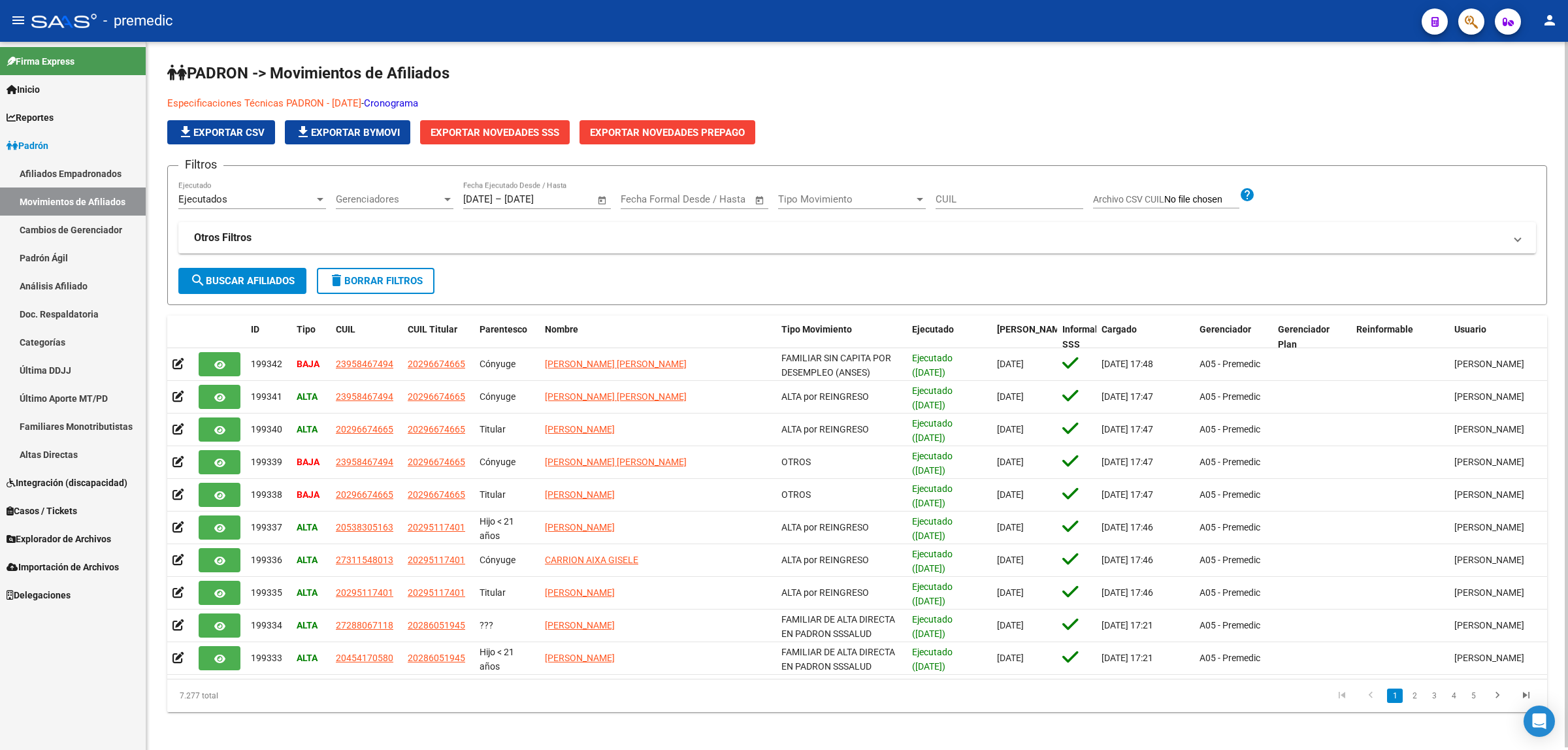
click at [21, 650] on div "Firma Express Inicio Calendario SSS Instructivos Contacto OS Reportes Padrón Tr…" at bounding box center [73, 396] width 146 height 708
click at [63, 537] on span "Explorador de Archivos" at bounding box center [58, 538] width 104 height 14
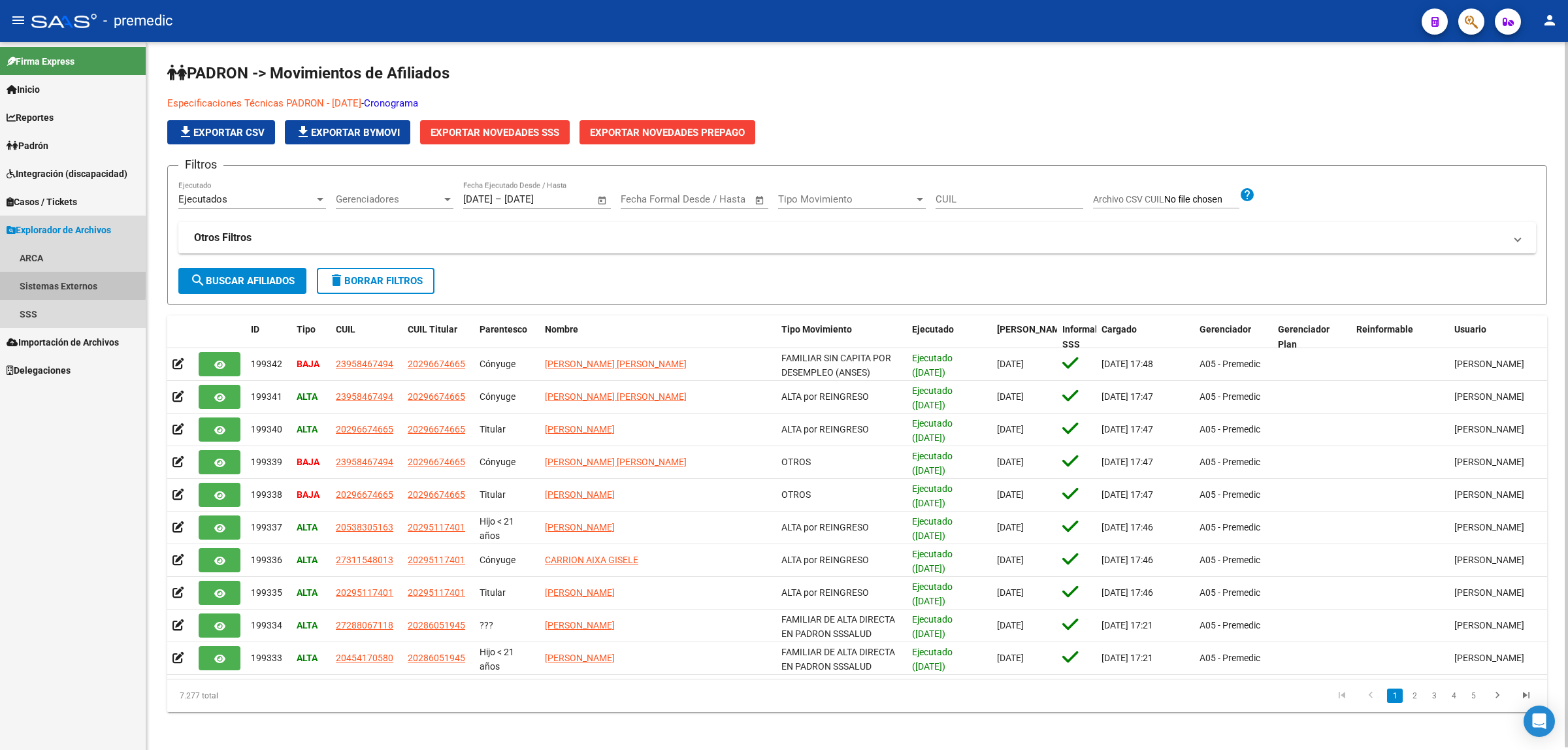
click at [53, 282] on link "Sistemas Externos" at bounding box center [73, 286] width 146 height 28
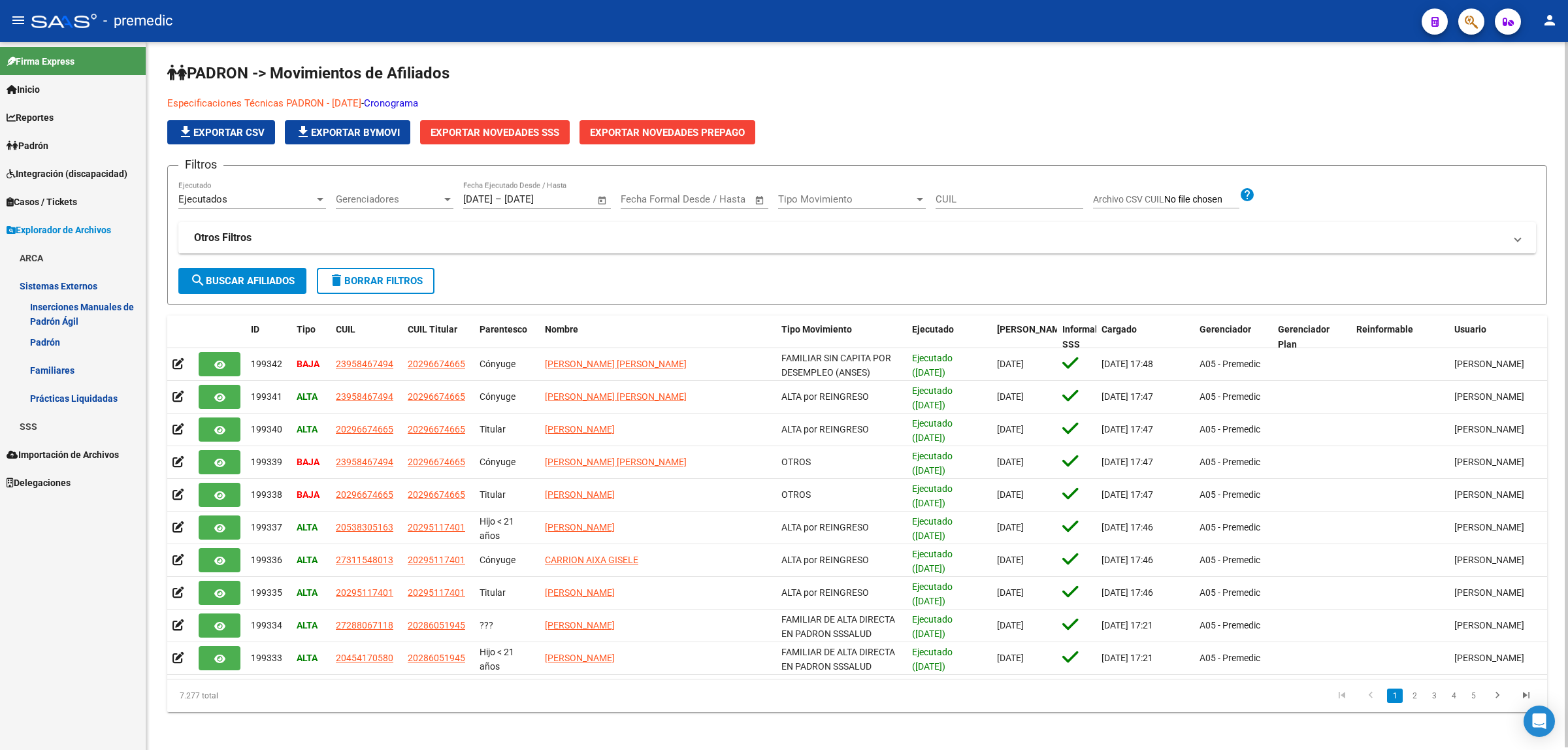
click at [66, 370] on link "Familiares" at bounding box center [73, 370] width 146 height 28
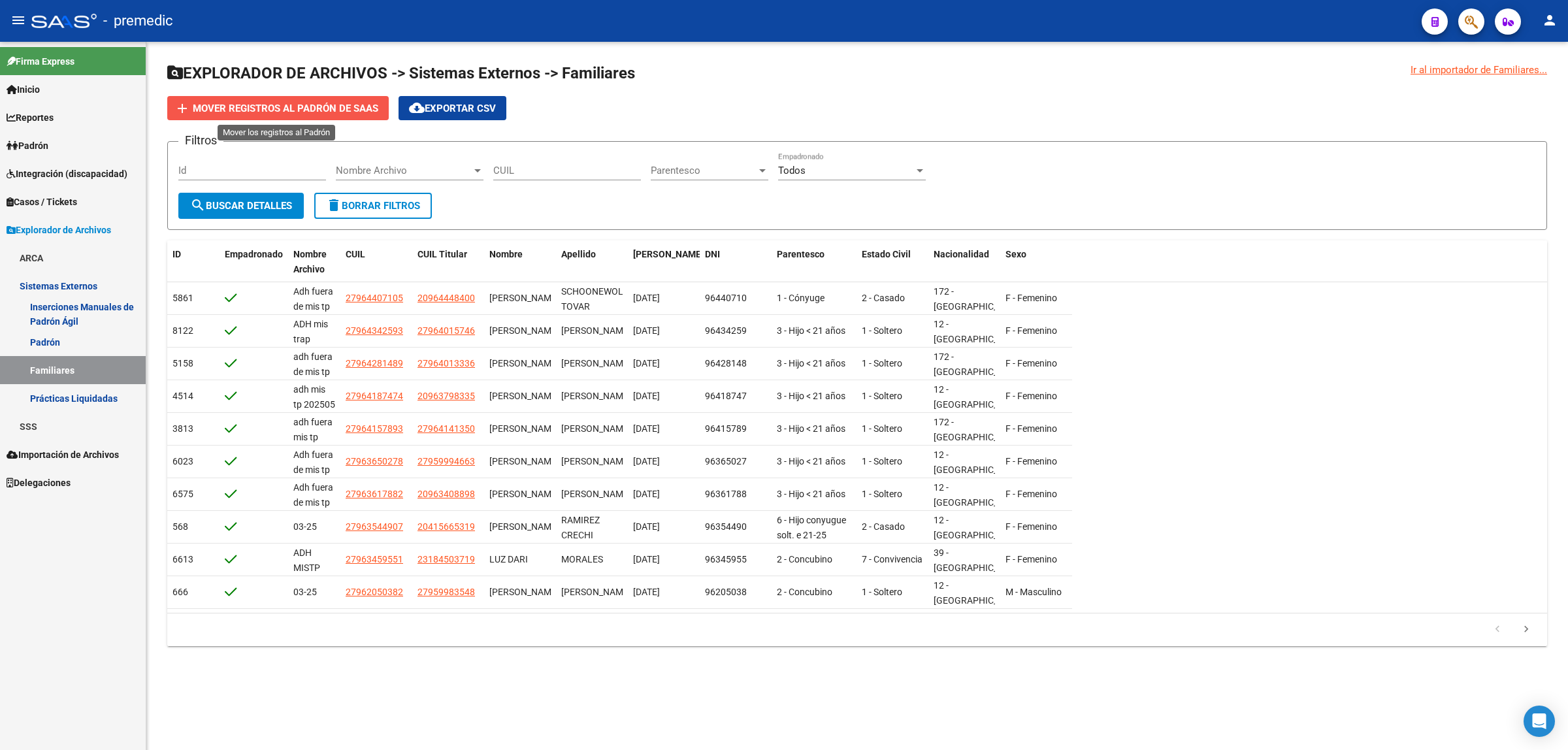
click at [291, 107] on span "Mover registros al PADRÓN de SAAS" at bounding box center [285, 109] width 186 height 12
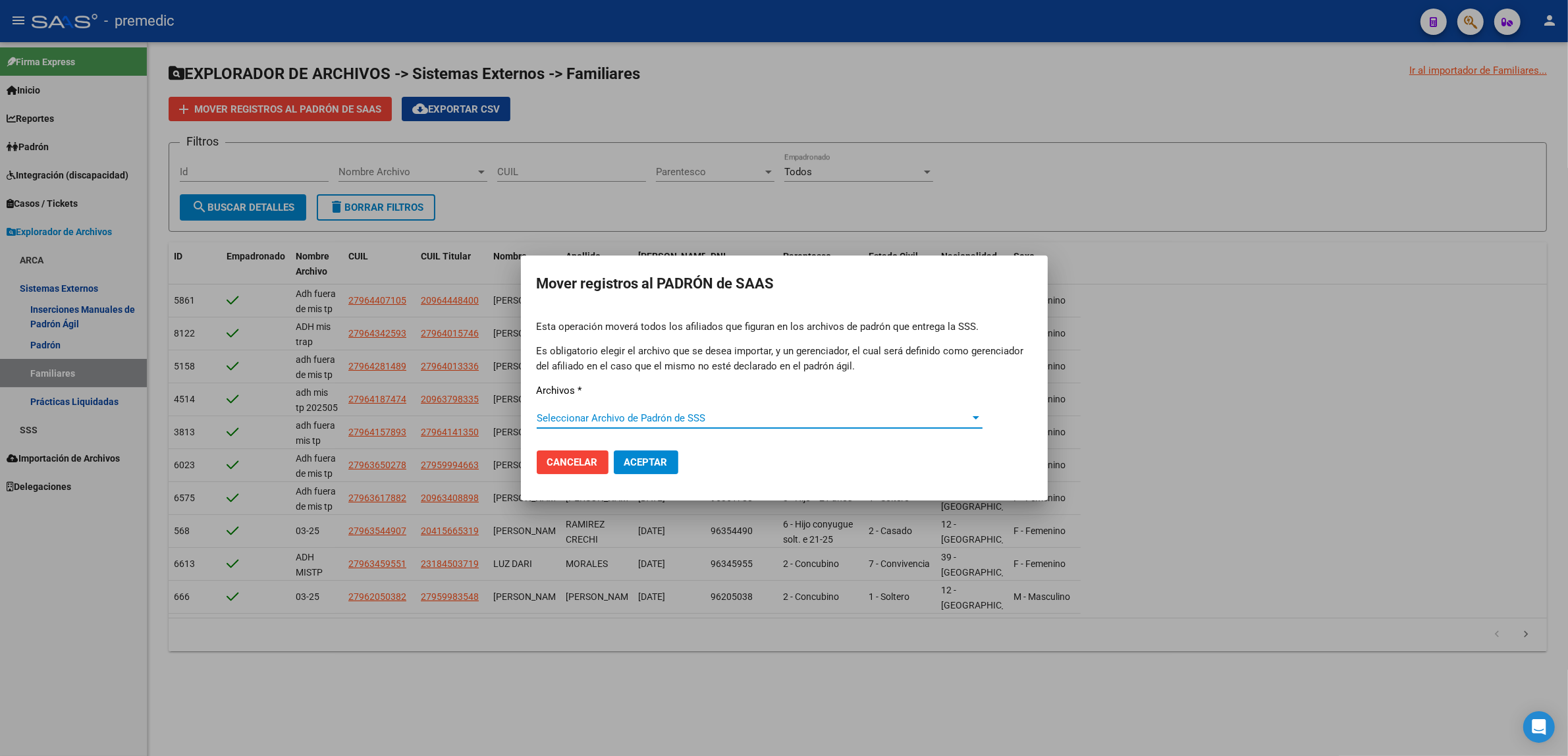
click at [587, 413] on span "Seleccionar Archivo de Padrón de SSS" at bounding box center [754, 418] width 434 height 12
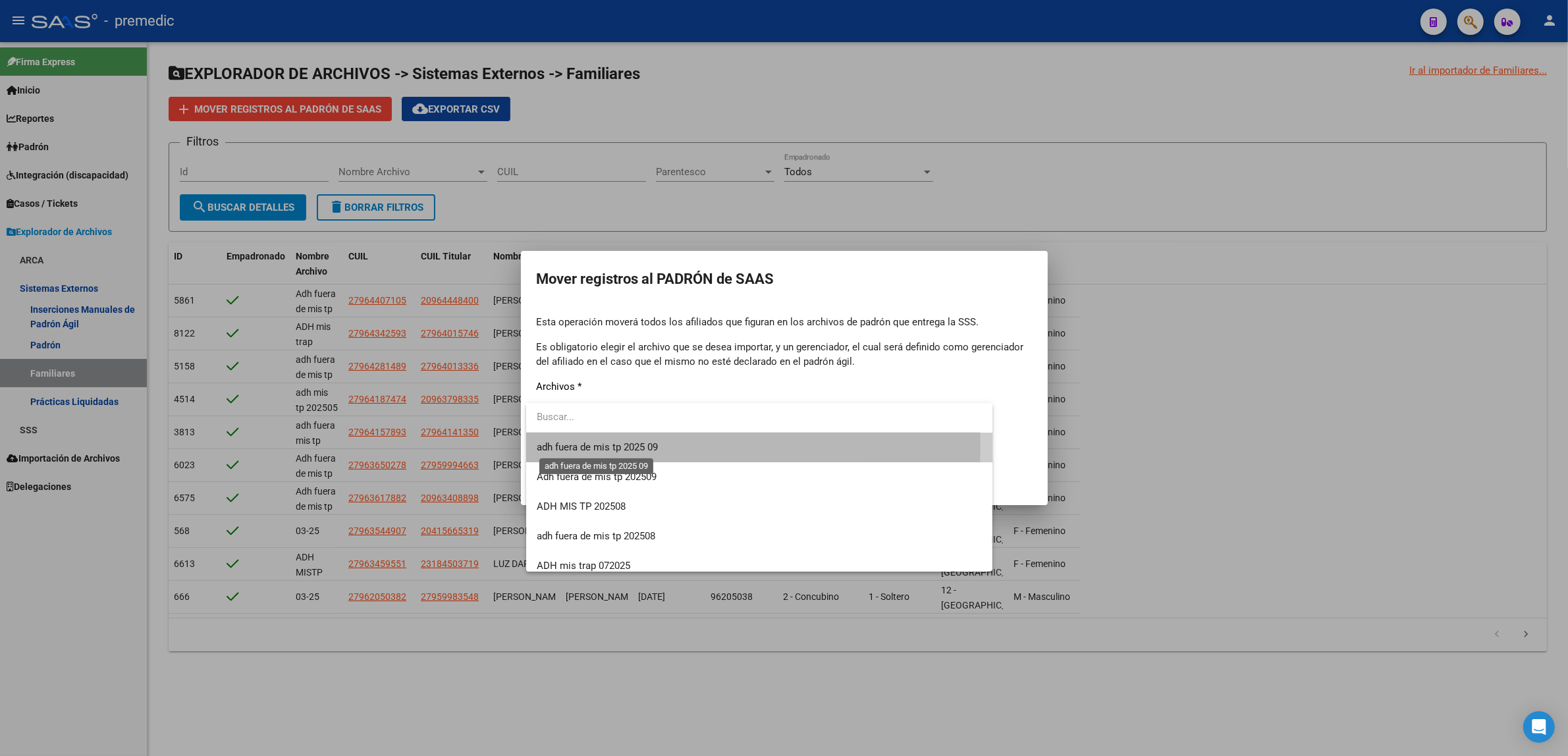
click at [603, 447] on span "adh fuera de mis tp 2025 09" at bounding box center [598, 447] width 121 height 12
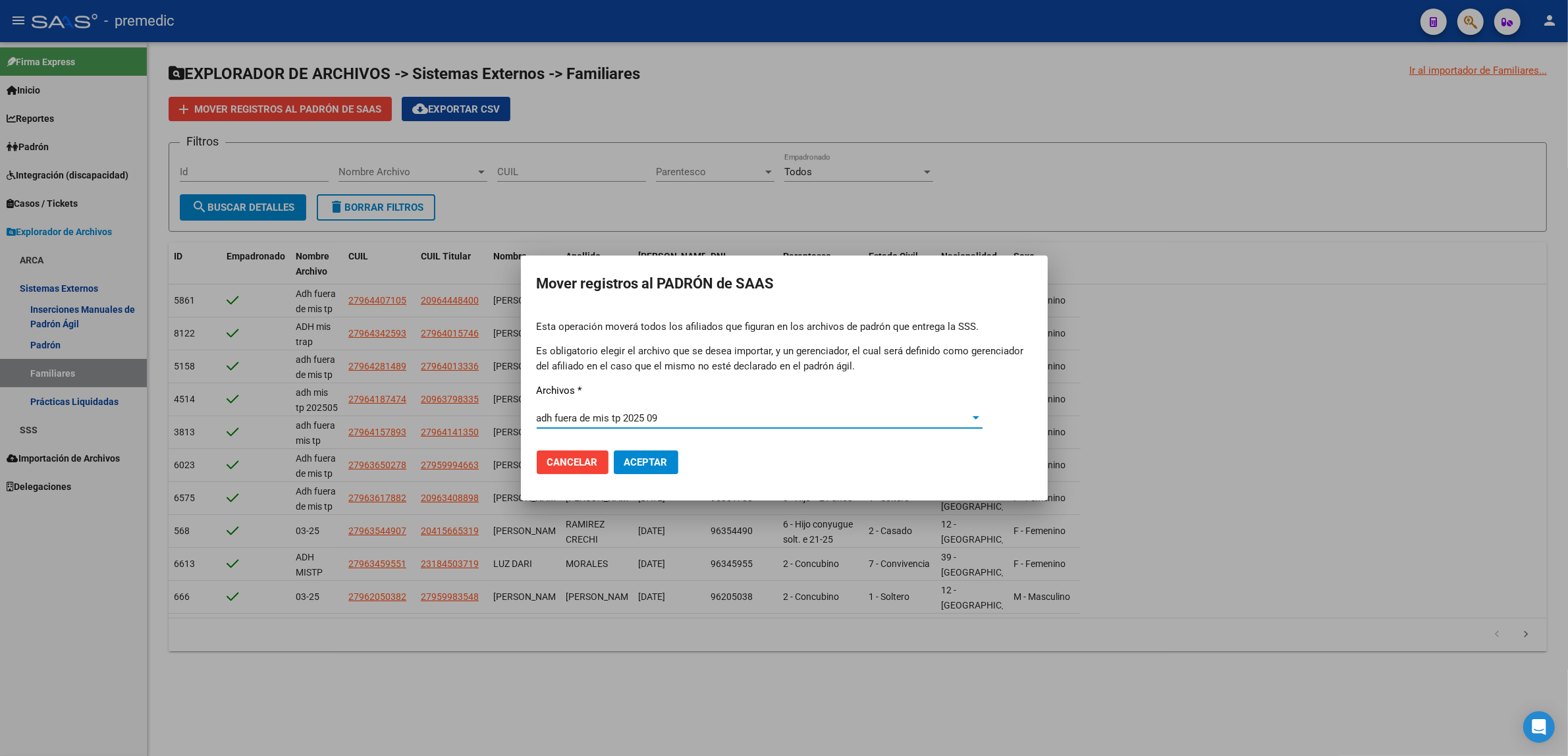
click at [639, 458] on span "Aceptar" at bounding box center [646, 462] width 43 height 12
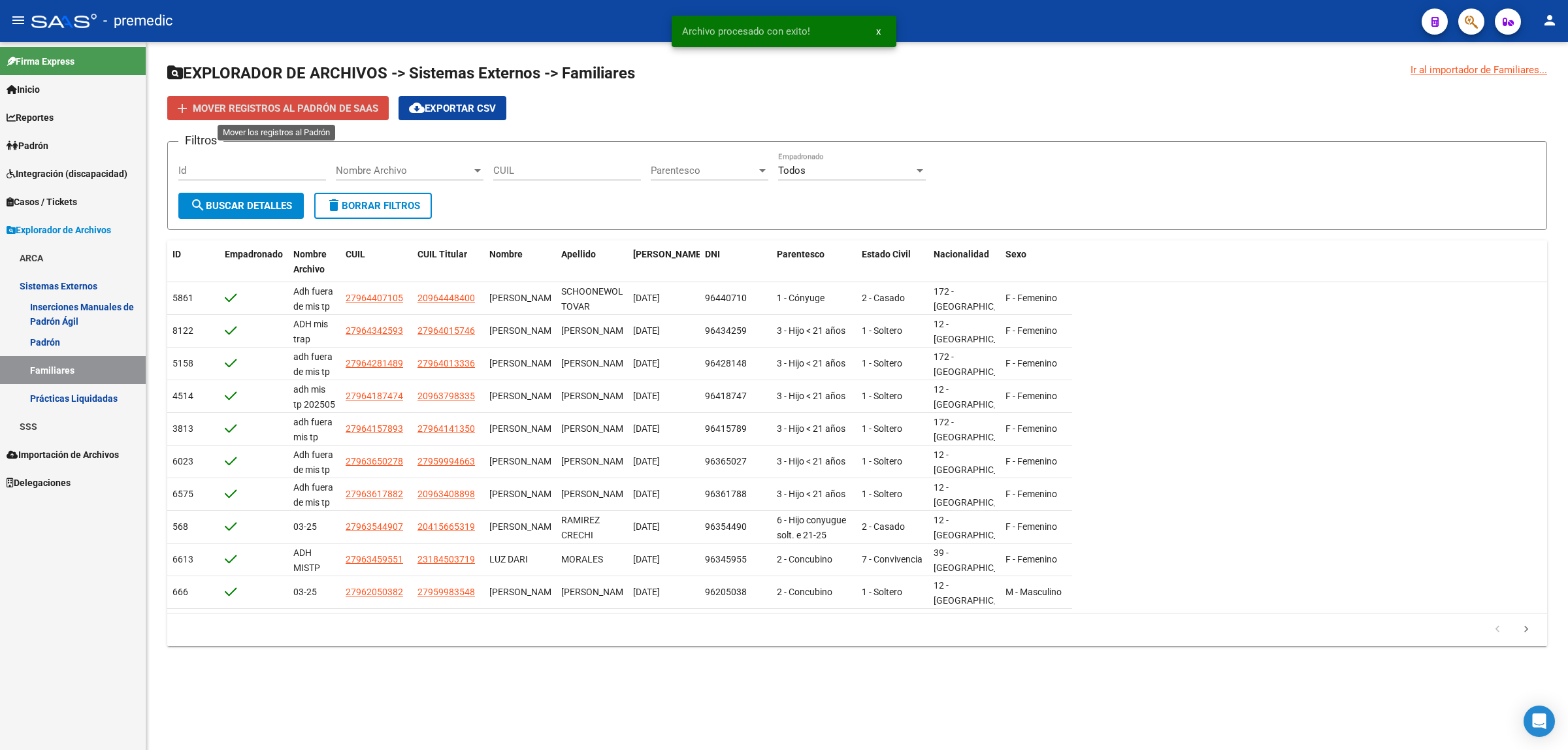
click at [295, 96] on button "add Mover registros al PADRÓN de SAAS" at bounding box center [277, 108] width 221 height 24
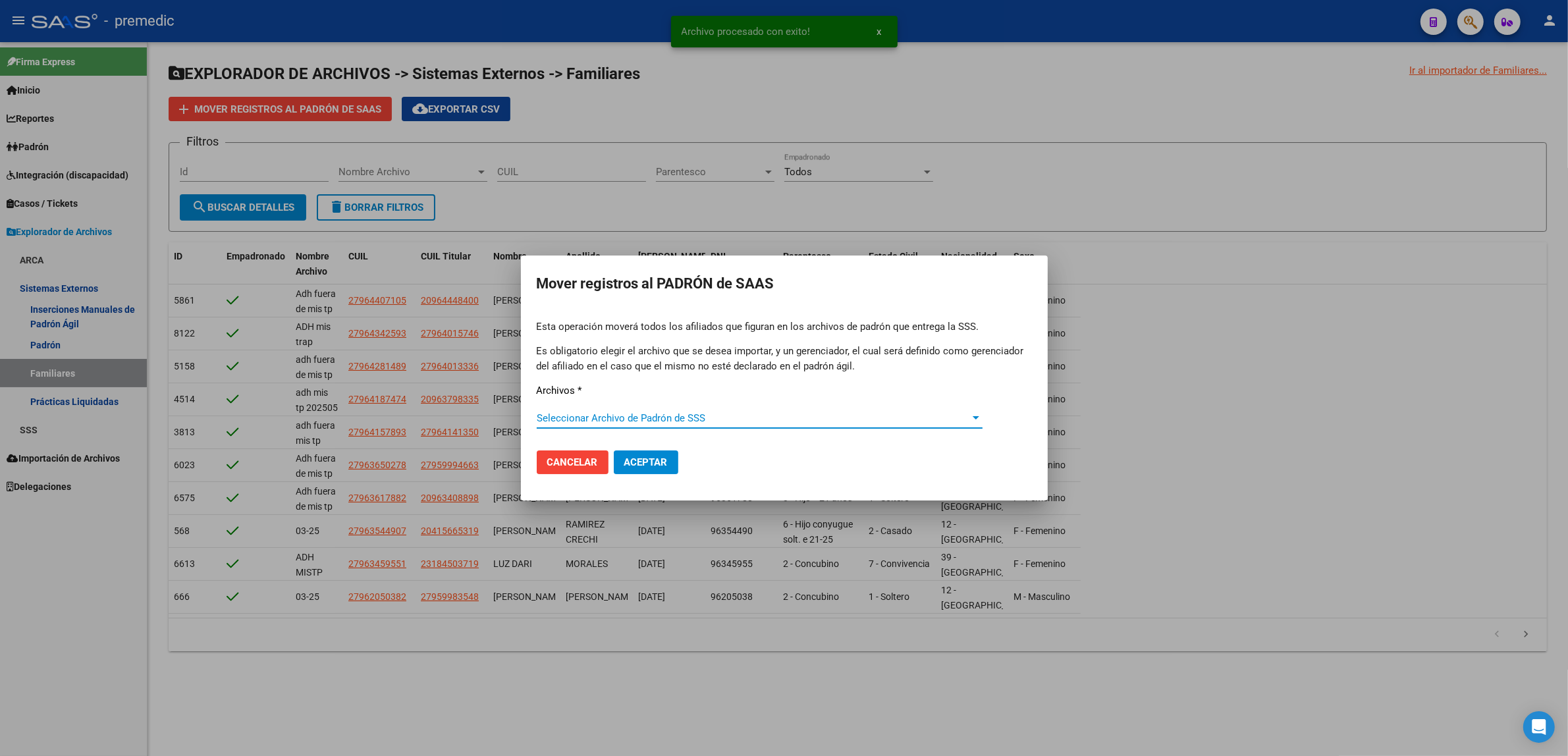
click at [609, 418] on span "Seleccionar Archivo de Padrón de SSS" at bounding box center [754, 418] width 434 height 12
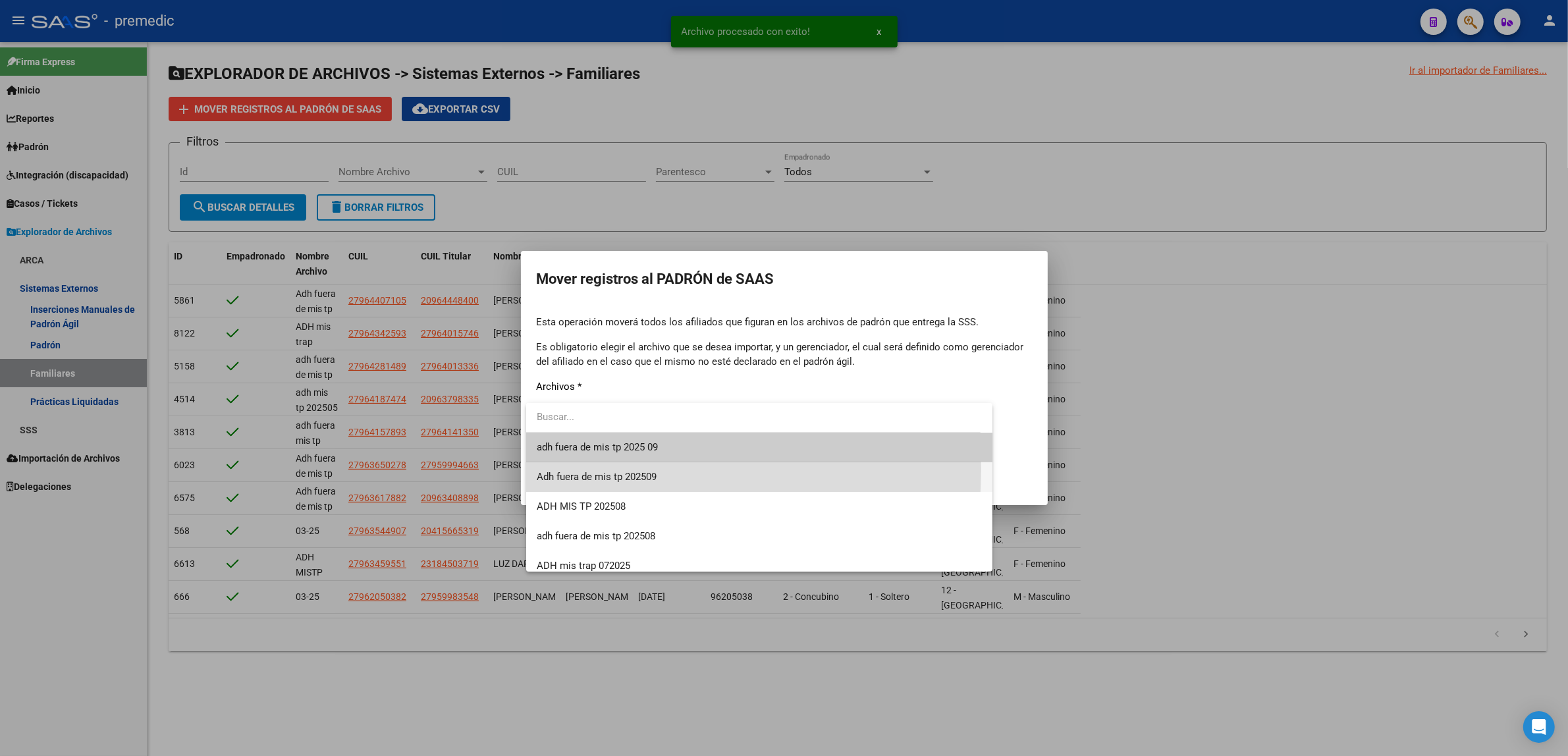
click at [614, 469] on span "Adh fuera de mis tp 202509" at bounding box center [760, 477] width 446 height 30
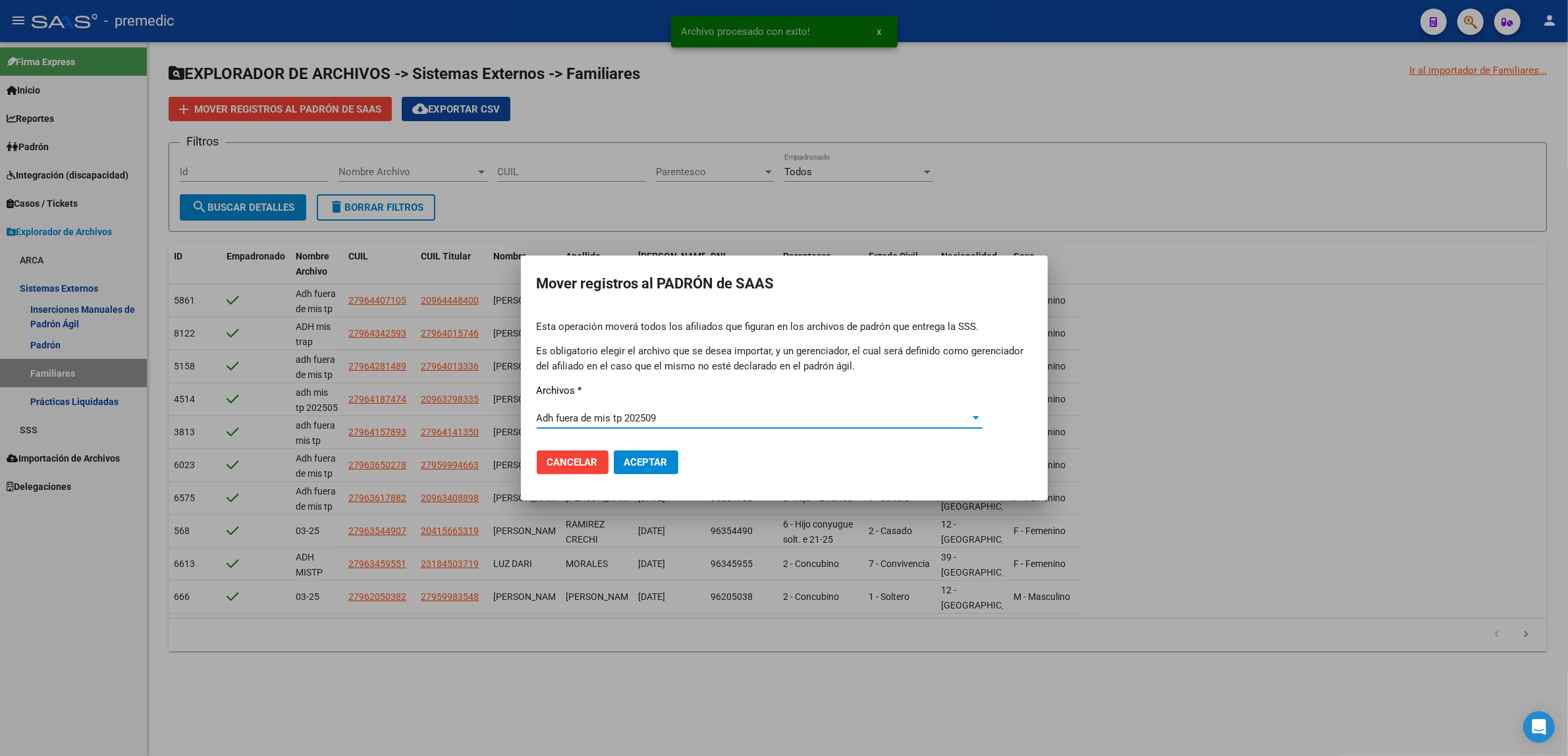
click at [633, 456] on span "Aceptar" at bounding box center [646, 462] width 43 height 12
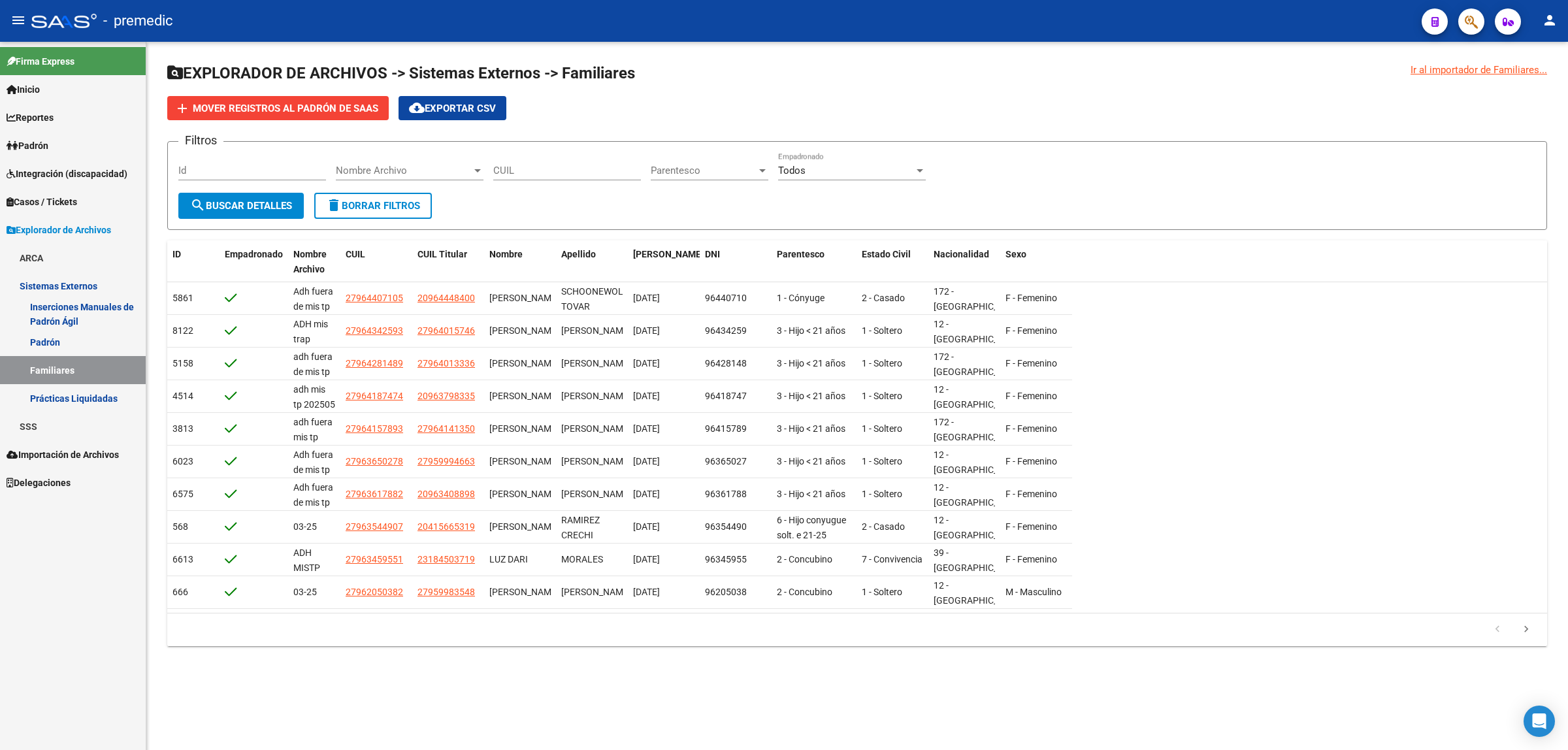
click at [0, 599] on div "Firma Express Inicio Calendario SSS Instructivos Contacto OS Reportes Padrón Tr…" at bounding box center [73, 396] width 146 height 708
click at [37, 86] on span "Inicio" at bounding box center [23, 89] width 33 height 14
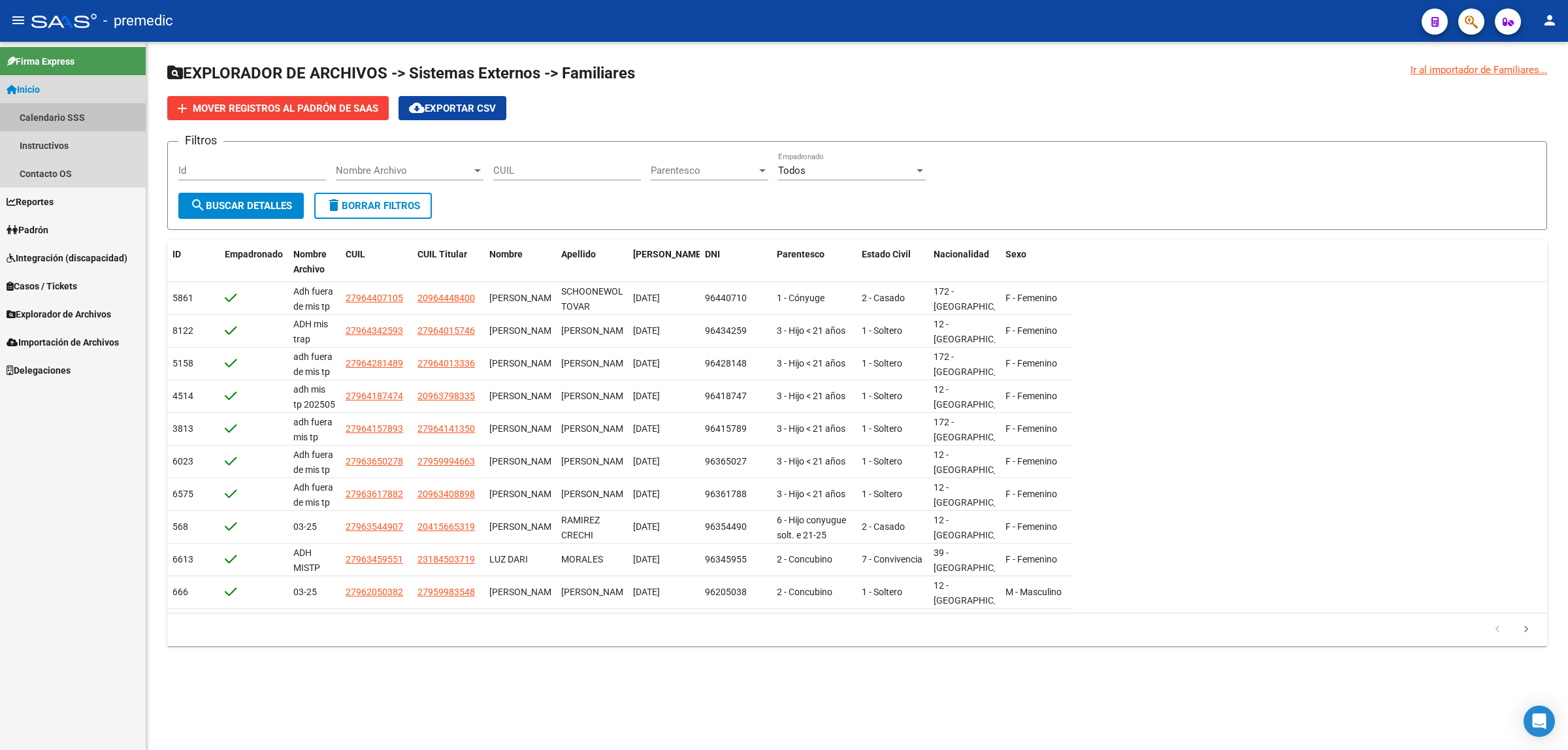
click at [43, 119] on link "Calendario SSS" at bounding box center [73, 117] width 146 height 28
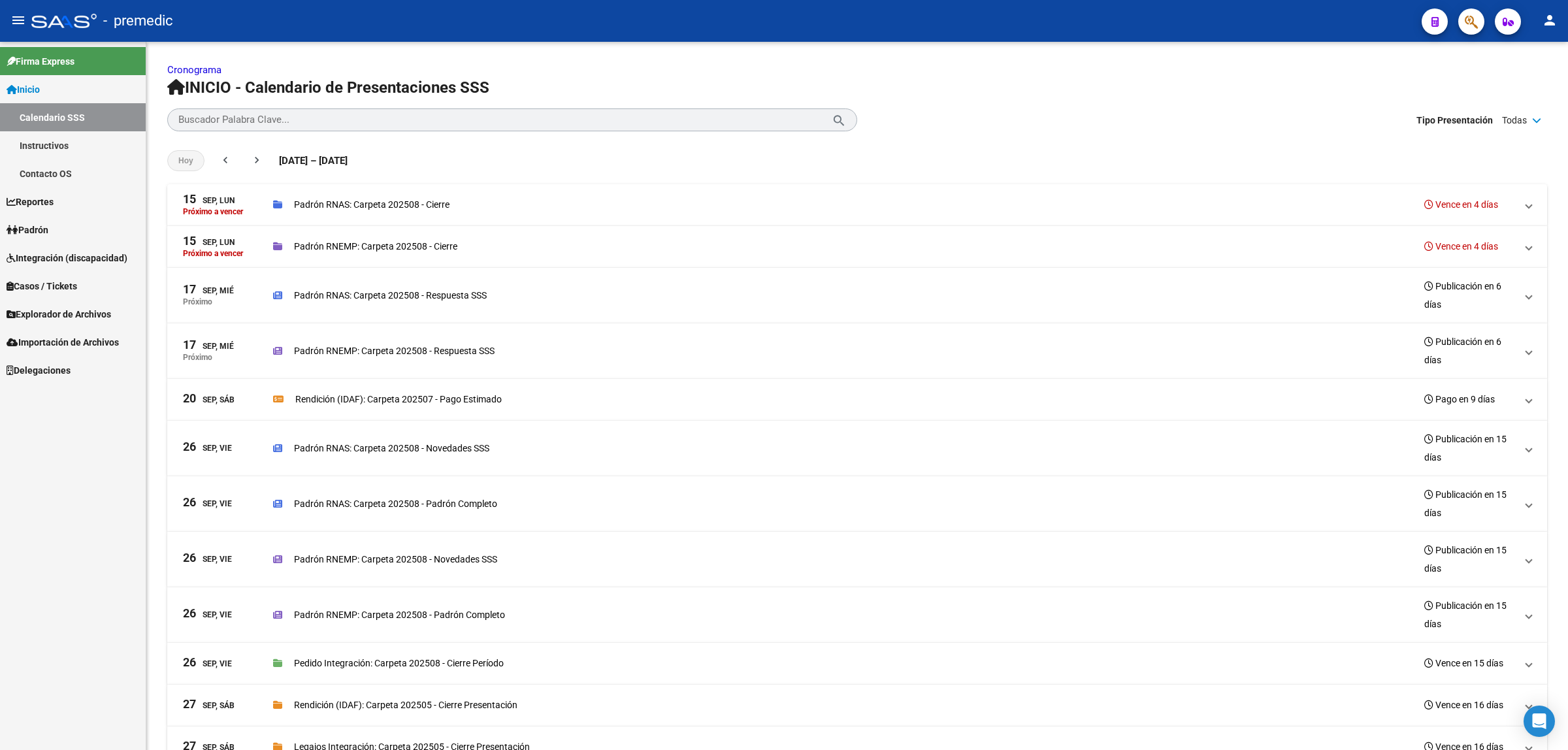
click at [0, 510] on div "Firma Express Inicio Calendario SSS Instructivos Contacto OS Reportes Padrón Tr…" at bounding box center [73, 396] width 146 height 708
click at [58, 231] on link "Padrón" at bounding box center [73, 229] width 146 height 28
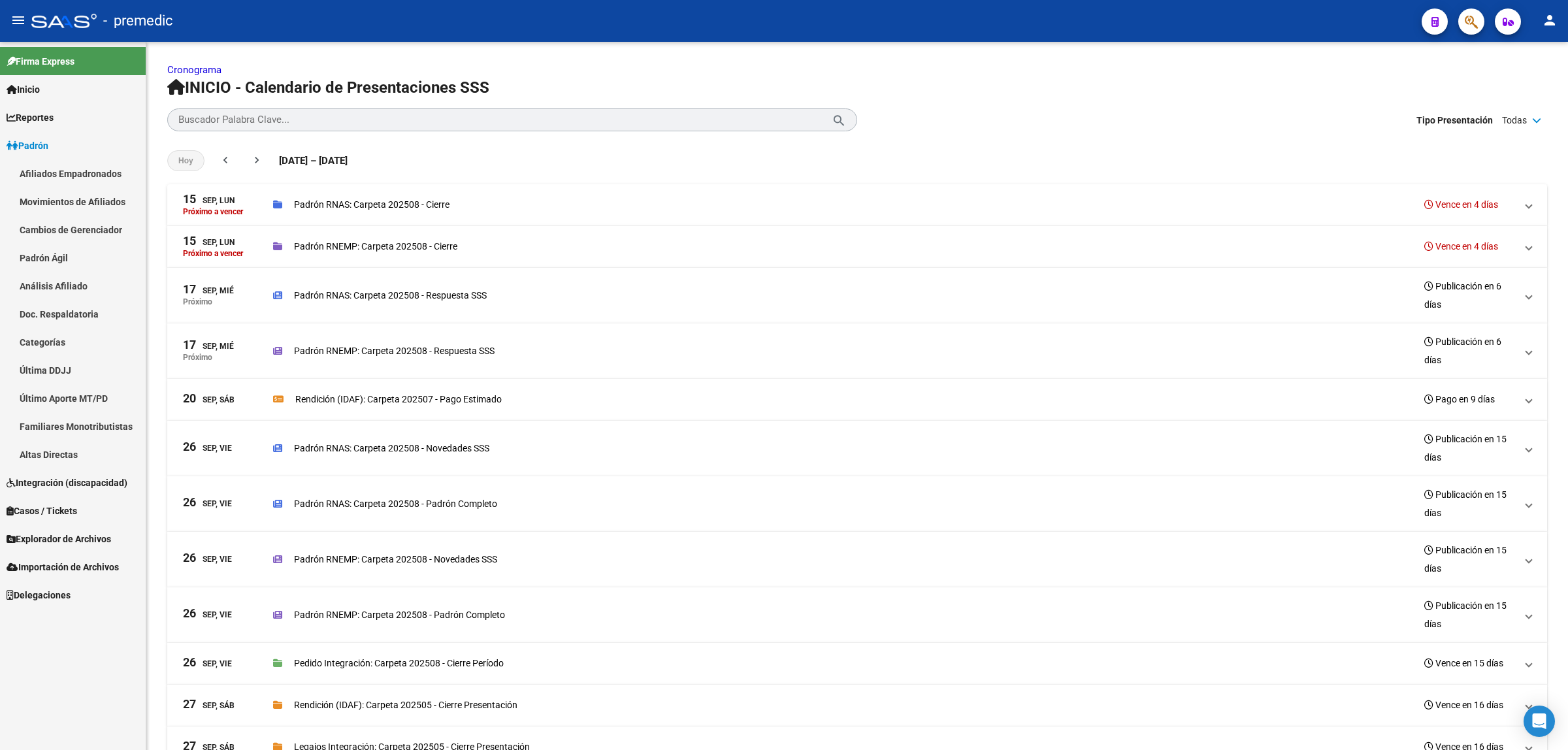
click at [53, 285] on link "Análisis Afiliado" at bounding box center [73, 286] width 146 height 28
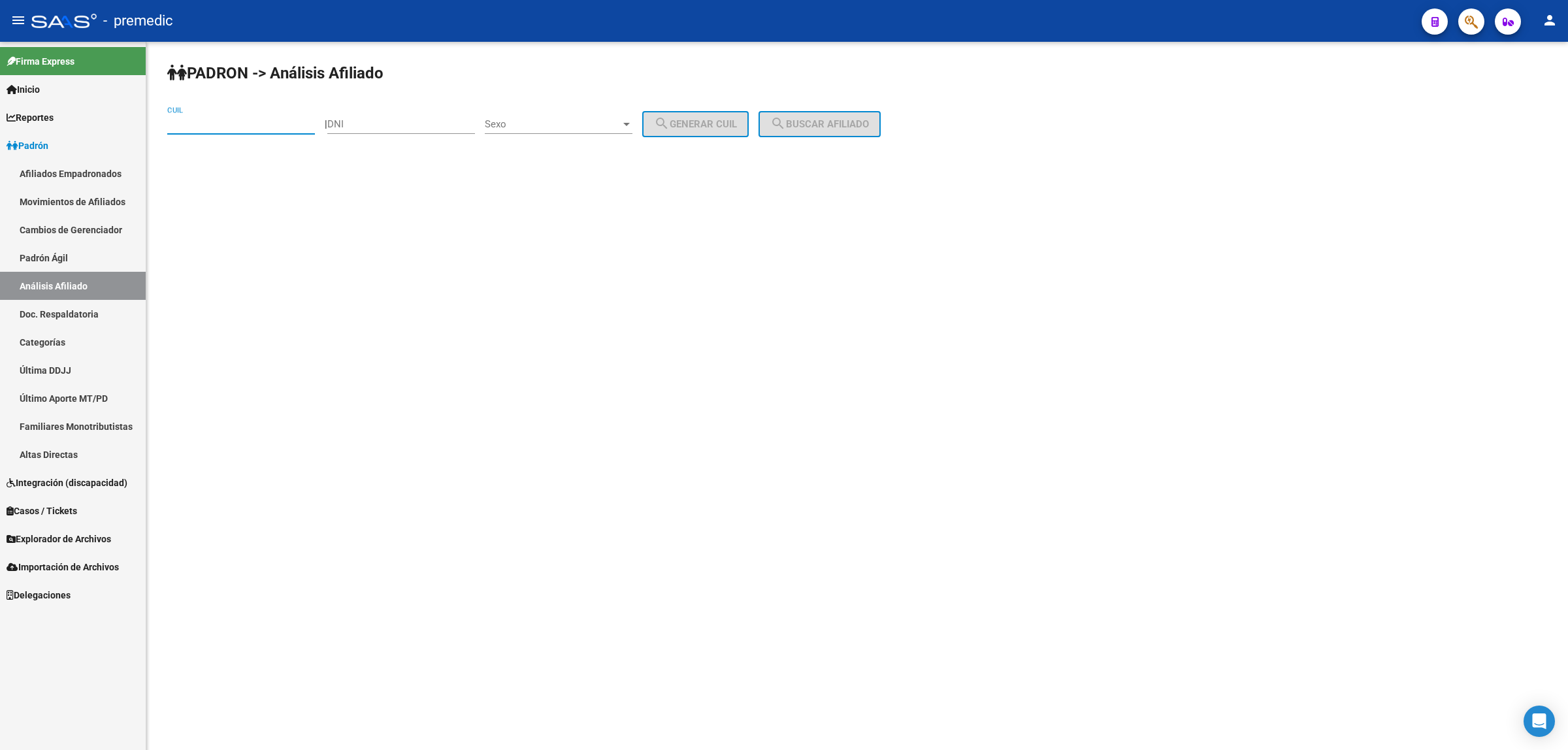
click at [245, 124] on input "CUIL" at bounding box center [241, 124] width 148 height 12
paste input "20-28422056-1"
type input "20-28422056-1"
click at [855, 118] on span "search Buscar afiliado" at bounding box center [819, 124] width 98 height 12
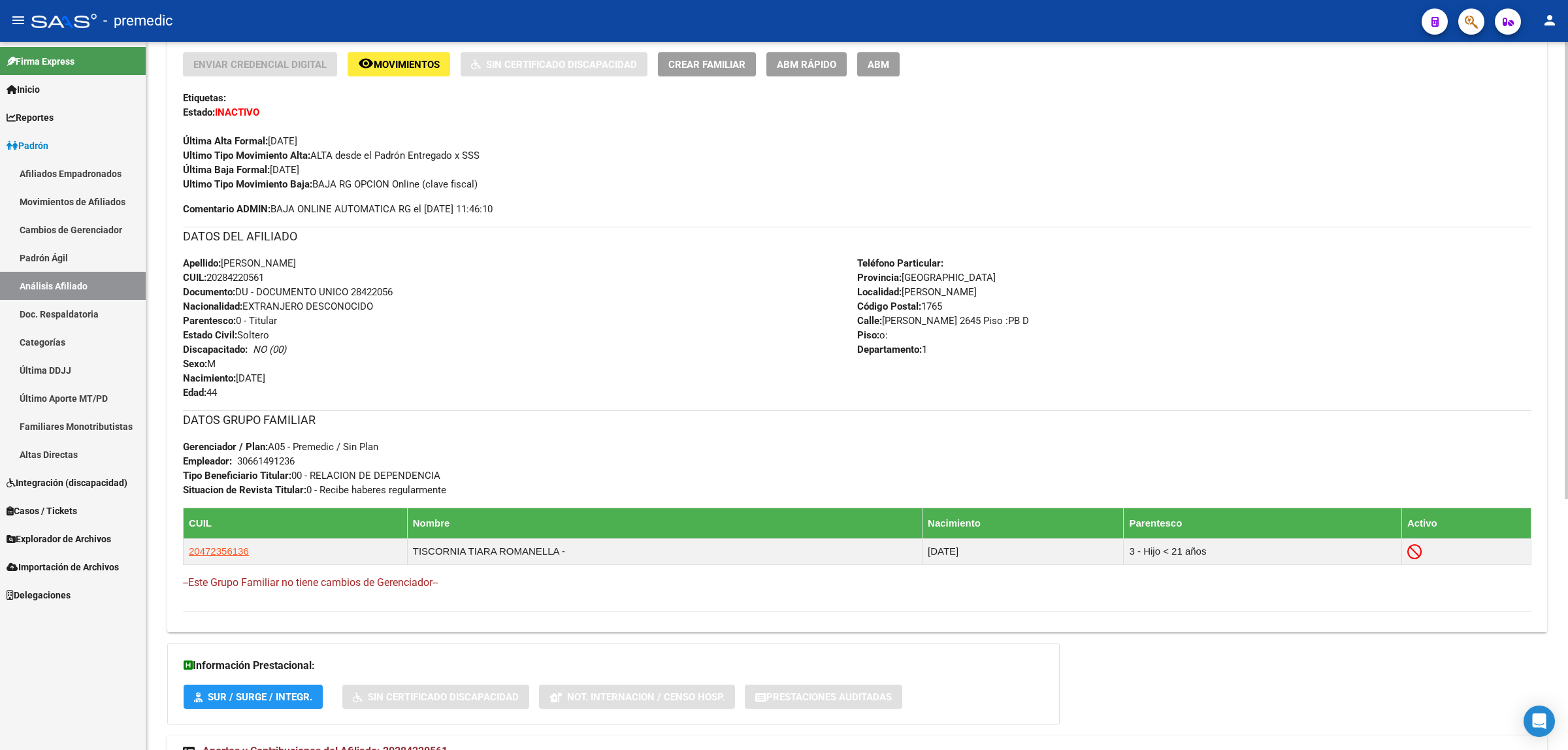
scroll to position [245, 0]
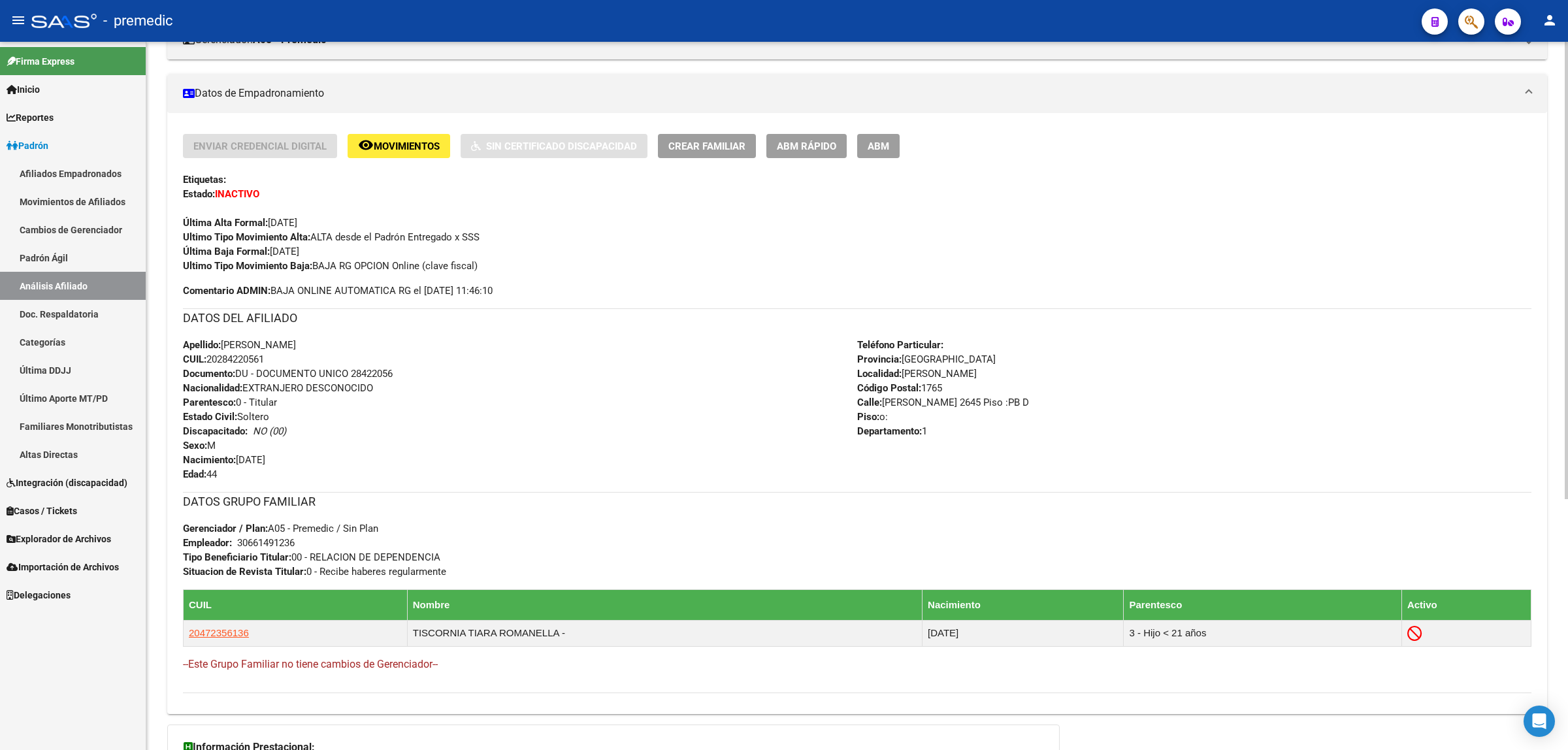
drag, startPoint x: 221, startPoint y: 354, endPoint x: 265, endPoint y: 359, distance: 44.3
click at [264, 359] on span "CUIL: 20284220561" at bounding box center [223, 359] width 81 height 12
copy span "28422056"
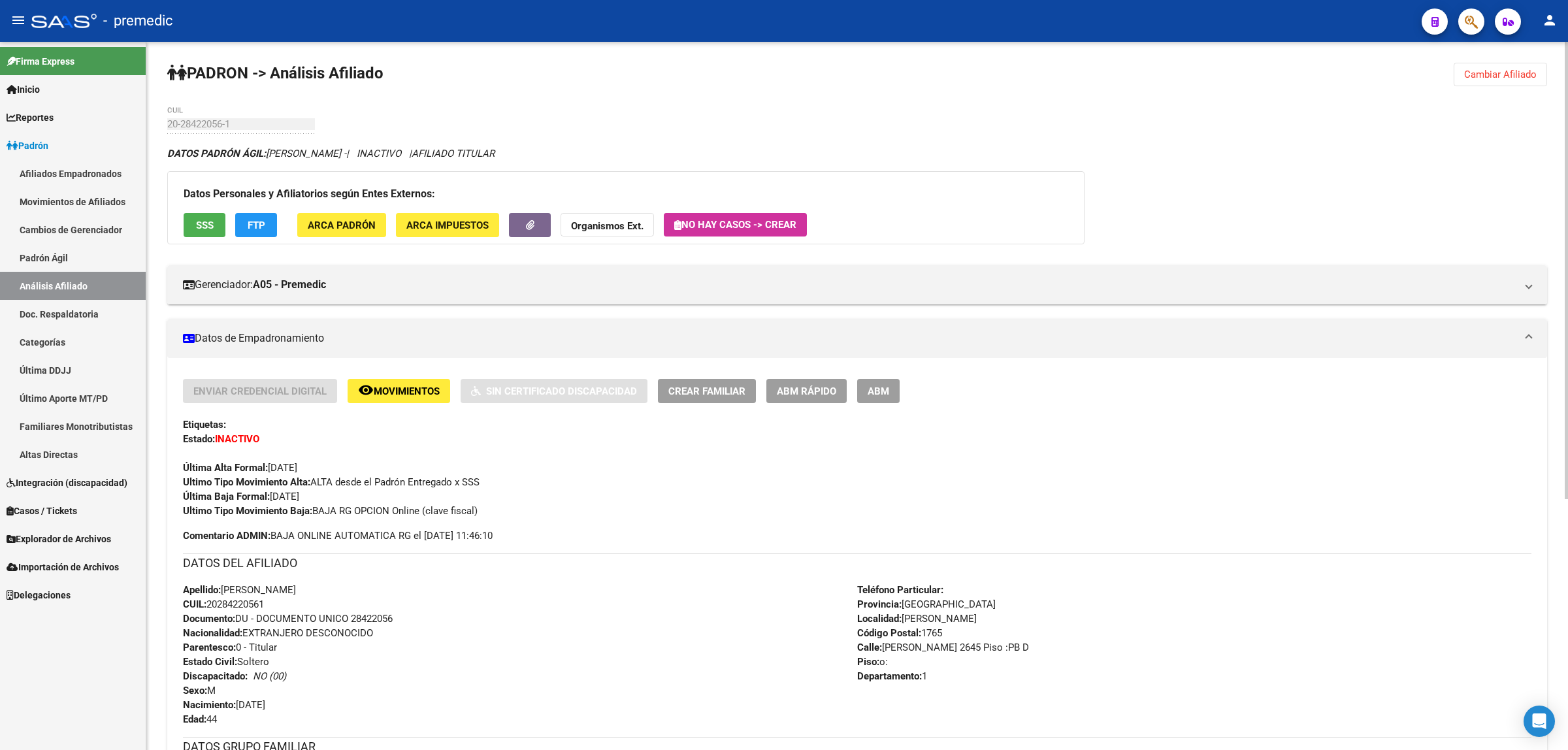
click at [1484, 74] on span "Cambiar Afiliado" at bounding box center [1500, 75] width 73 height 12
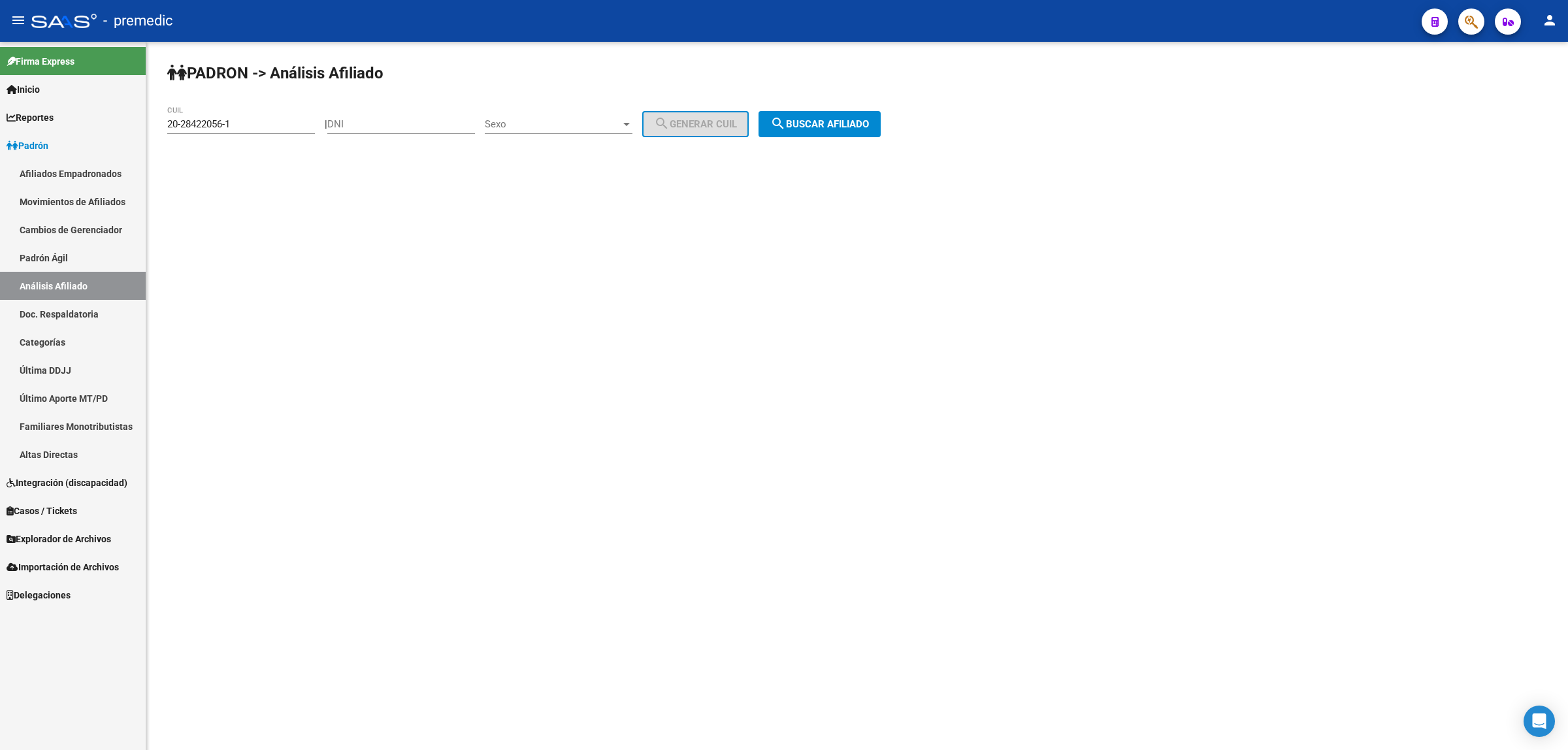
click at [393, 123] on input "DNI" at bounding box center [401, 124] width 148 height 12
paste input "43047095"
type input "43047095"
click at [610, 115] on div "Sexo Sexo" at bounding box center [559, 120] width 148 height 28
click at [589, 124] on span "Masculino" at bounding box center [573, 124] width 148 height 30
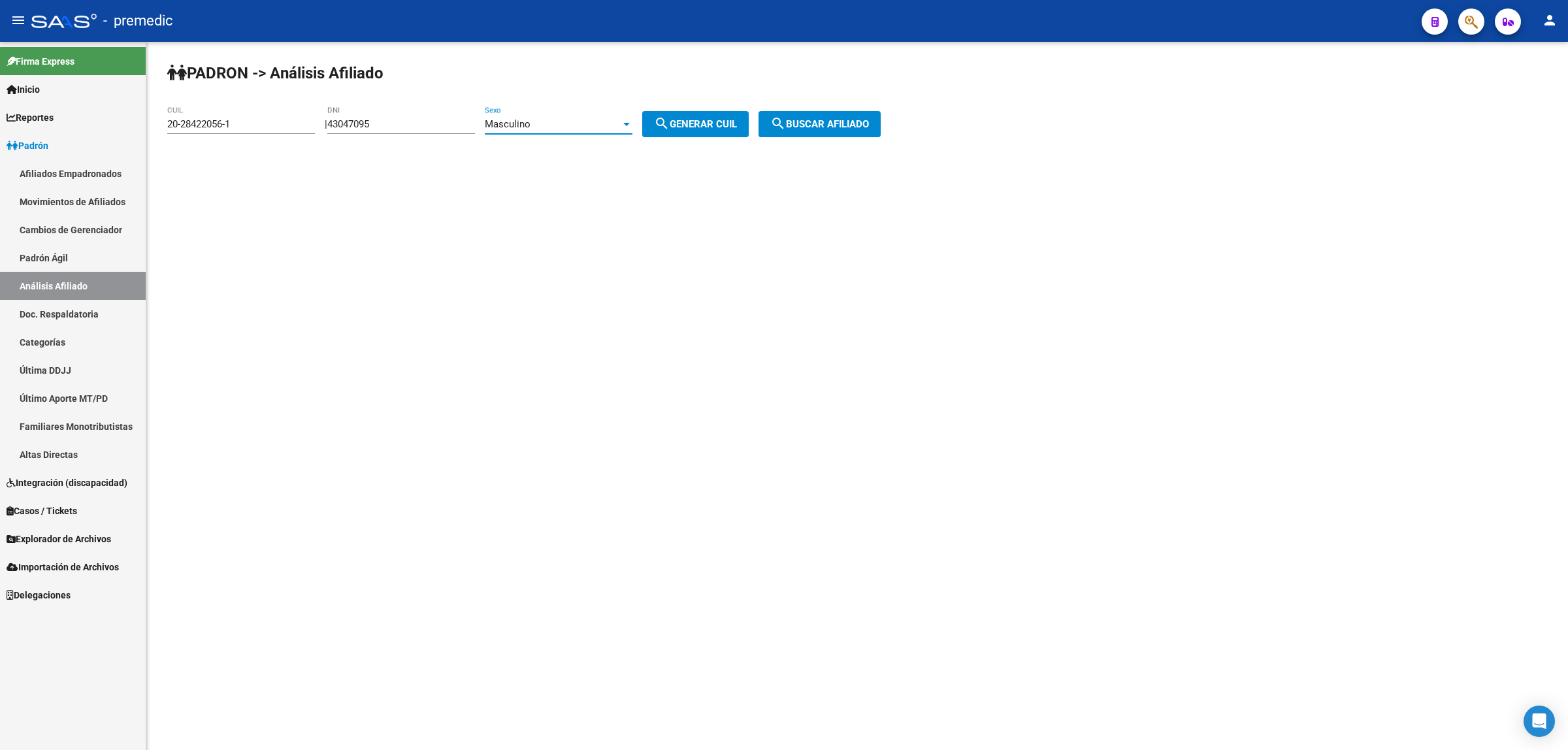
drag, startPoint x: 700, startPoint y: 122, endPoint x: 722, endPoint y: 121, distance: 22.0
click at [701, 122] on span "search Generar CUIL" at bounding box center [696, 124] width 83 height 12
click at [815, 116] on button "search Buscar afiliado" at bounding box center [819, 124] width 122 height 26
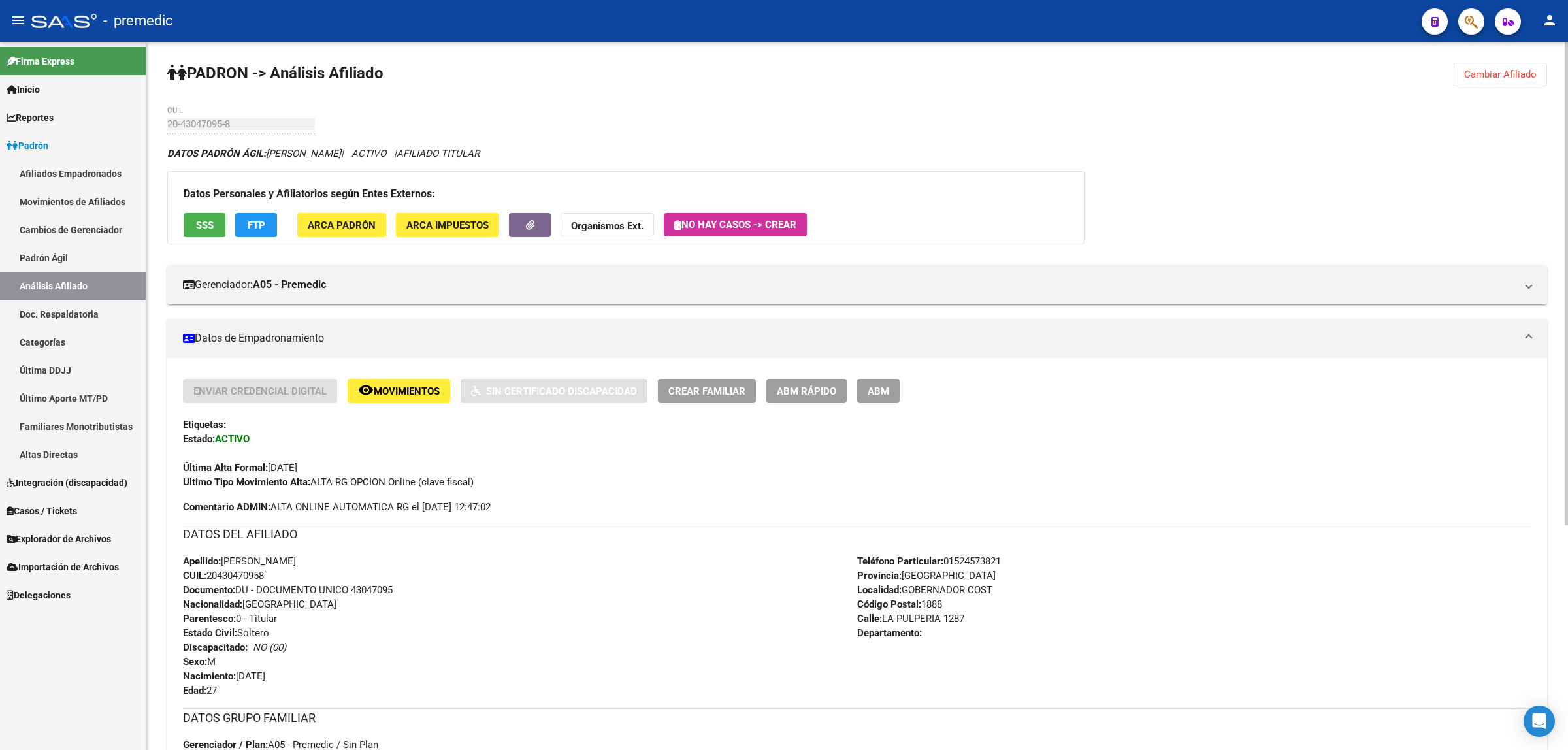
click at [252, 215] on button "FTP" at bounding box center [256, 225] width 42 height 24
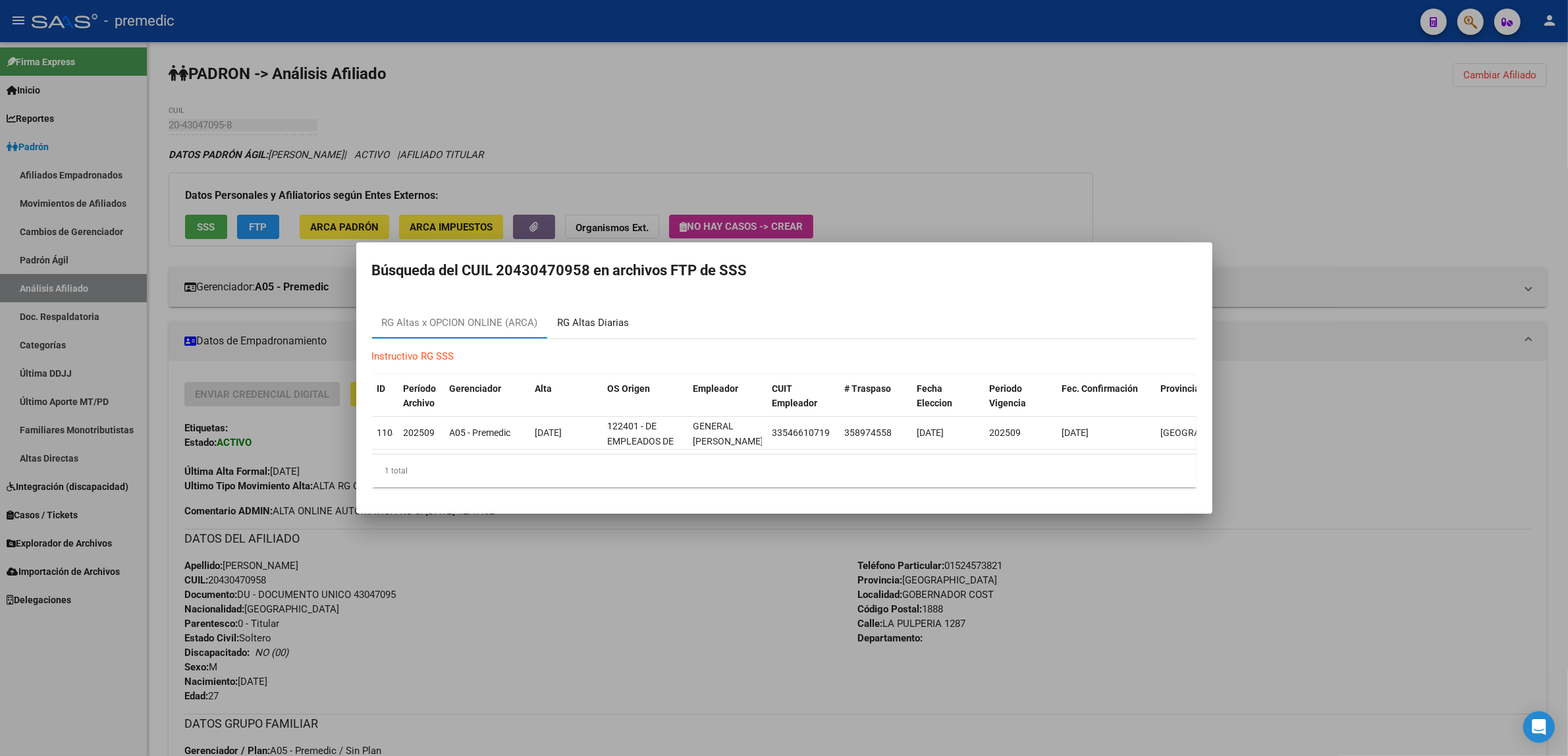
click at [591, 318] on div "RG Altas Diarias" at bounding box center [594, 323] width 72 height 15
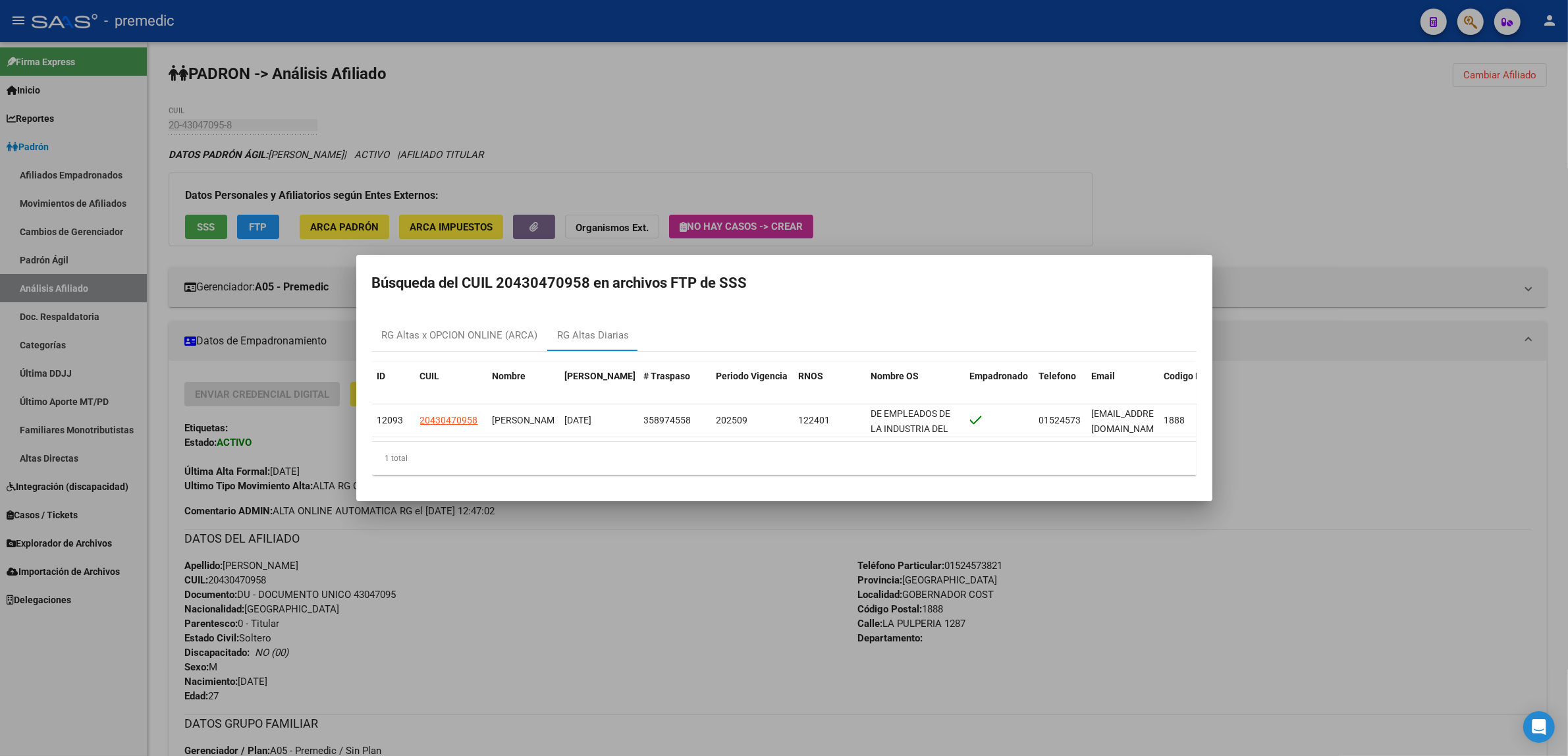
click at [580, 559] on div at bounding box center [784, 378] width 1568 height 756
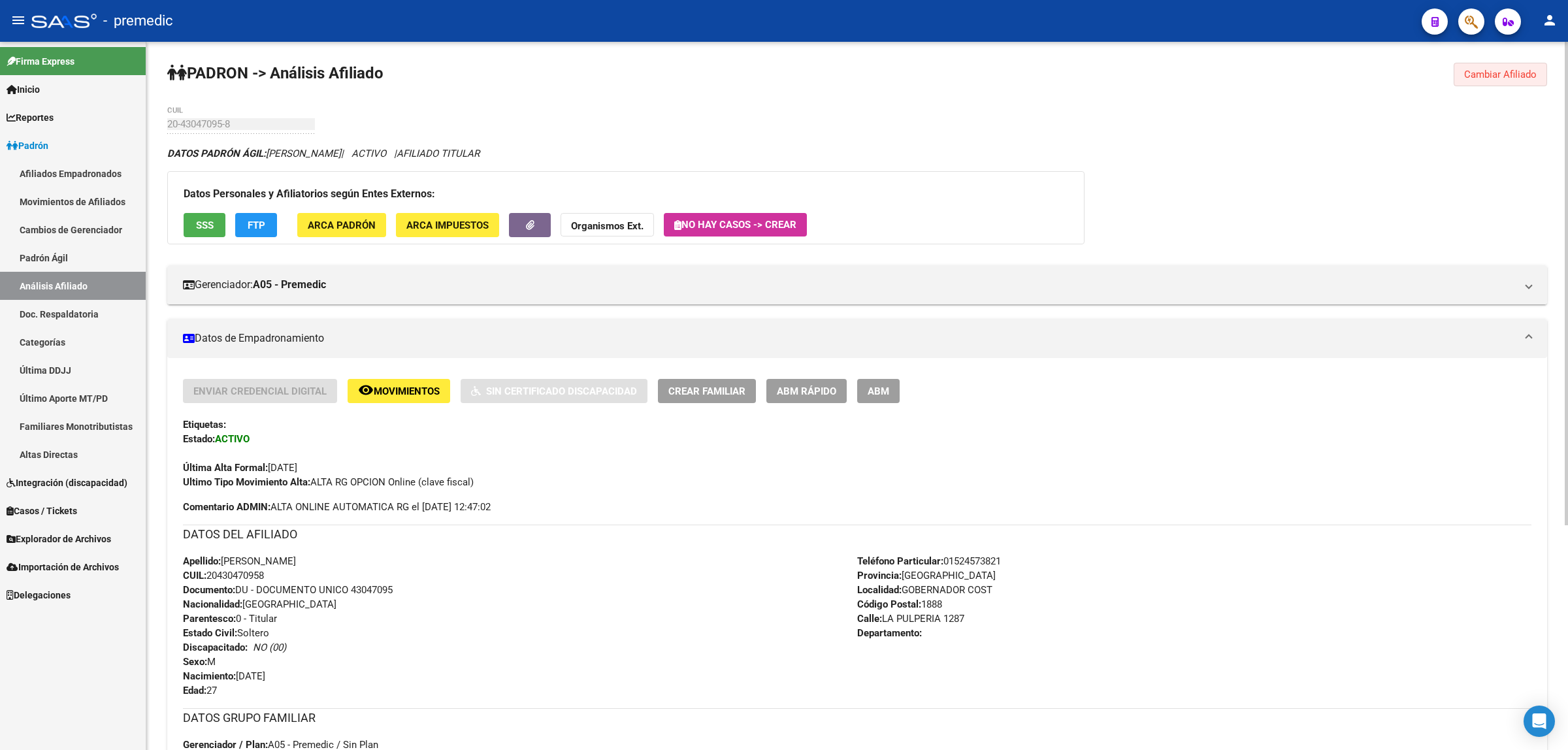
click at [1491, 69] on span "Cambiar Afiliado" at bounding box center [1500, 75] width 73 height 12
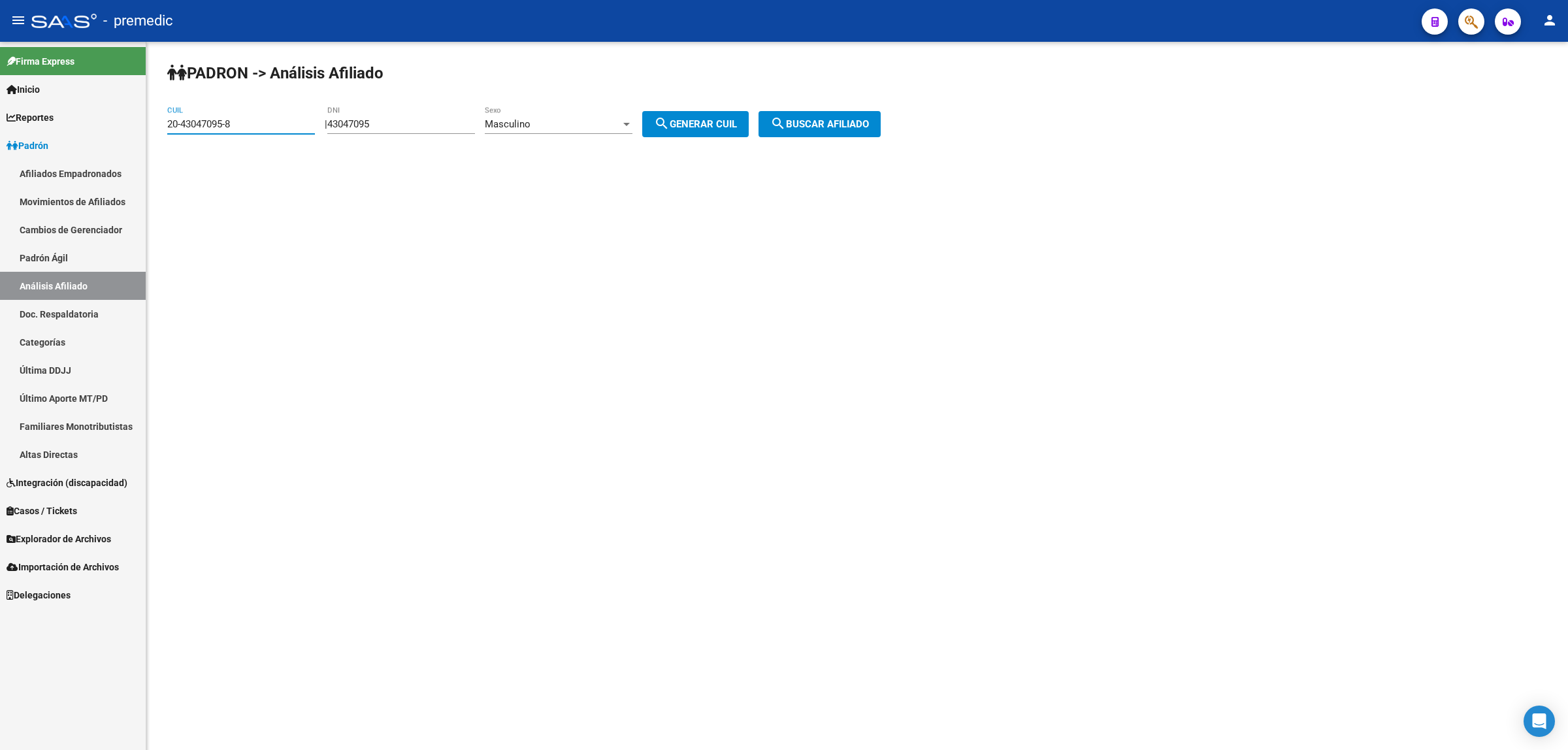
drag, startPoint x: 141, startPoint y: 129, endPoint x: 132, endPoint y: 132, distance: 9.5
click at [132, 132] on mat-sidenav-container "Firma Express Inicio Calendario SSS Instructivos Contacto OS Reportes Padrón Tr…" at bounding box center [784, 396] width 1568 height 708
paste input "59790743-6"
click at [857, 121] on span "search Buscar afiliado" at bounding box center [819, 124] width 98 height 12
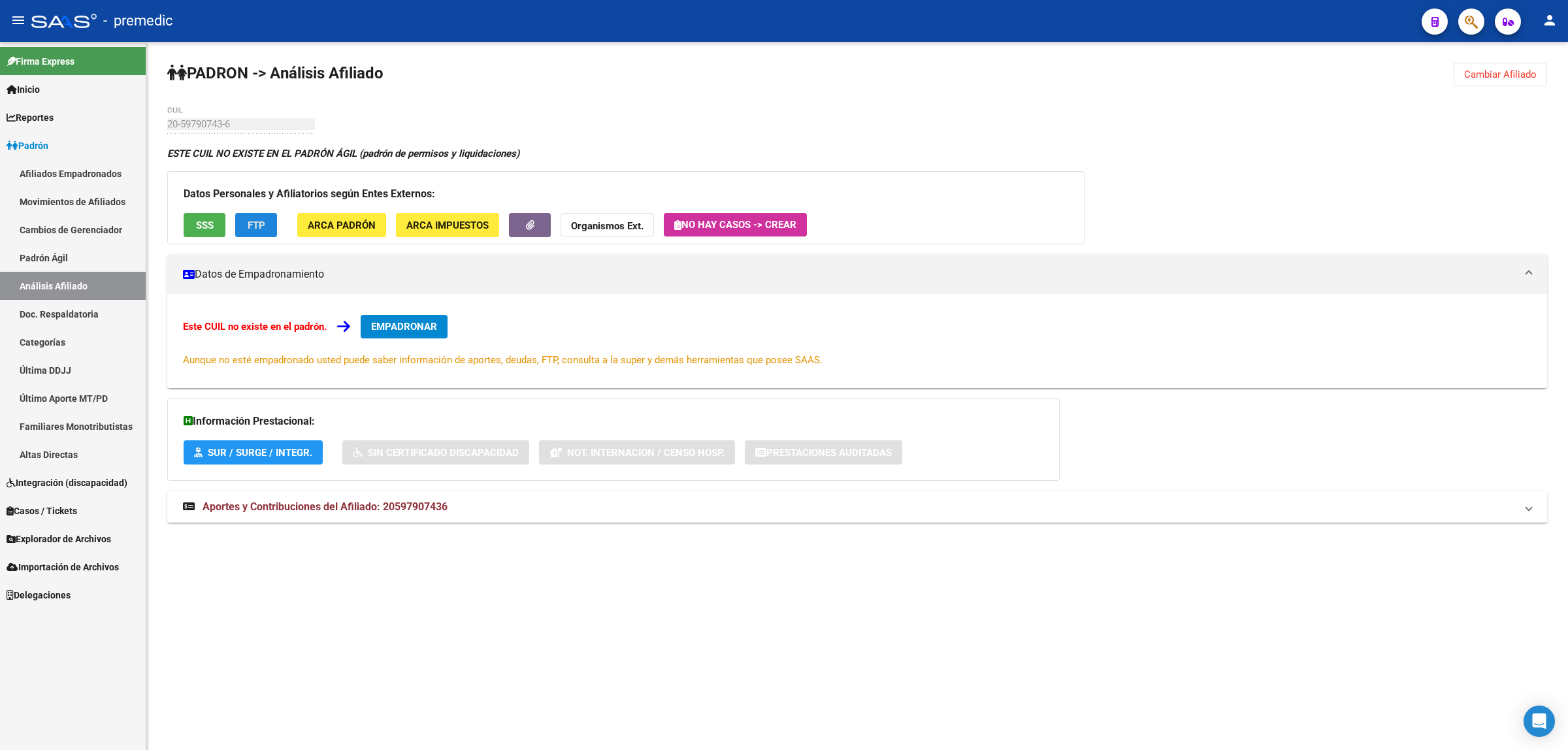
click at [265, 219] on button "FTP" at bounding box center [256, 225] width 42 height 24
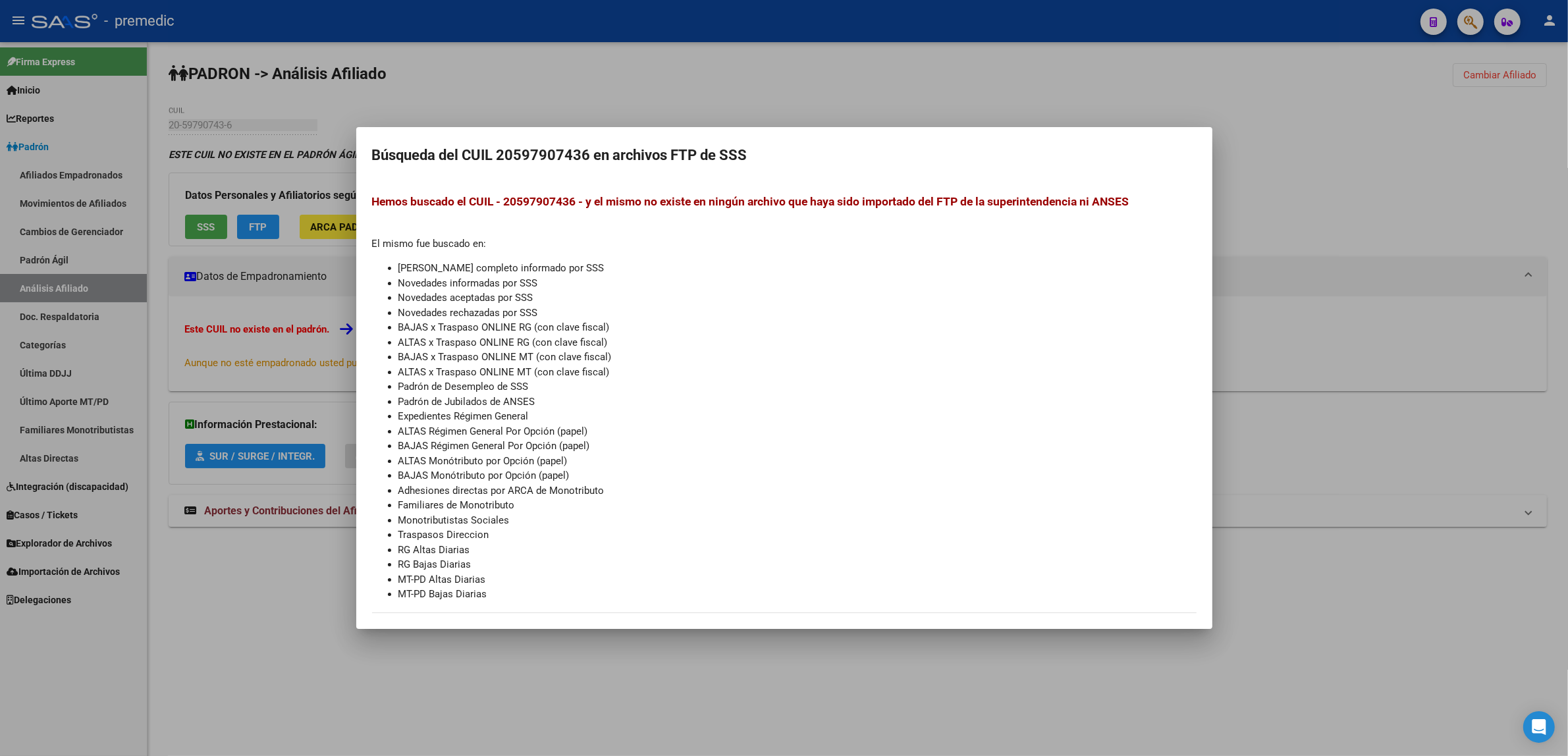
click at [314, 604] on div at bounding box center [784, 378] width 1568 height 756
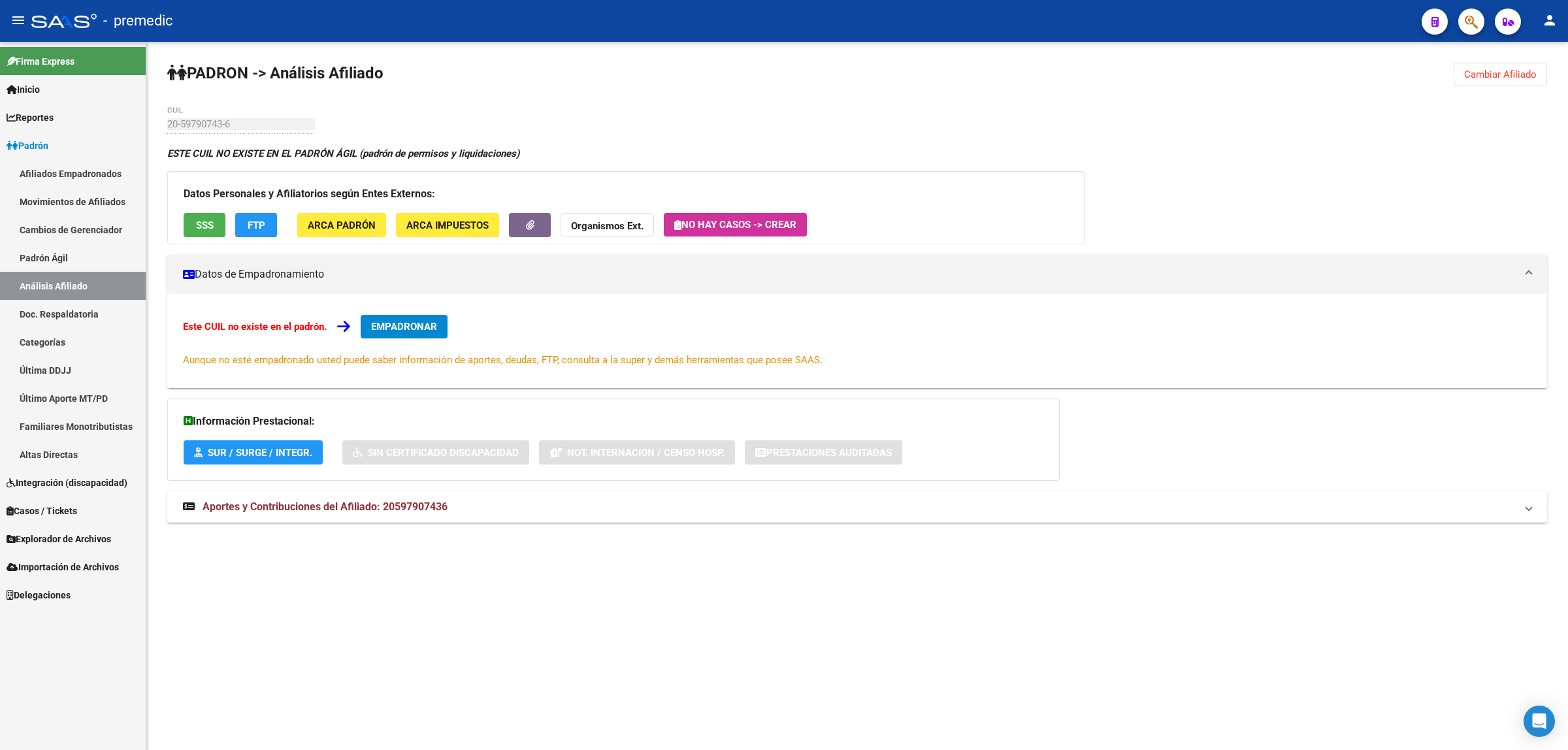
click at [326, 498] on mat-expansion-panel-header "Aportes y Contribuciones del Afiliado: 20597907436" at bounding box center [857, 507] width 1380 height 31
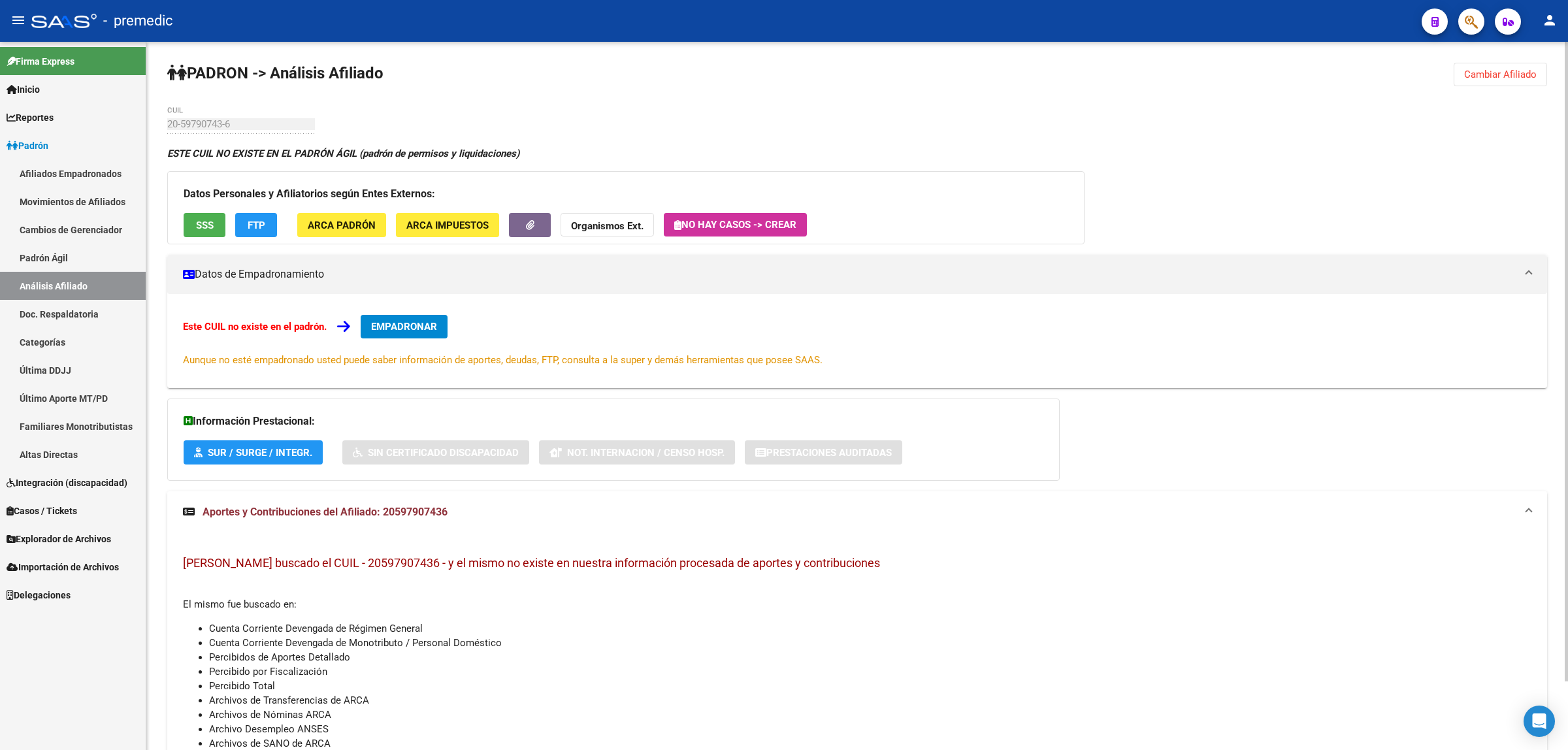
click at [327, 499] on mat-expansion-panel-header "Aportes y Contribuciones del Afiliado: 20597907436" at bounding box center [857, 512] width 1380 height 42
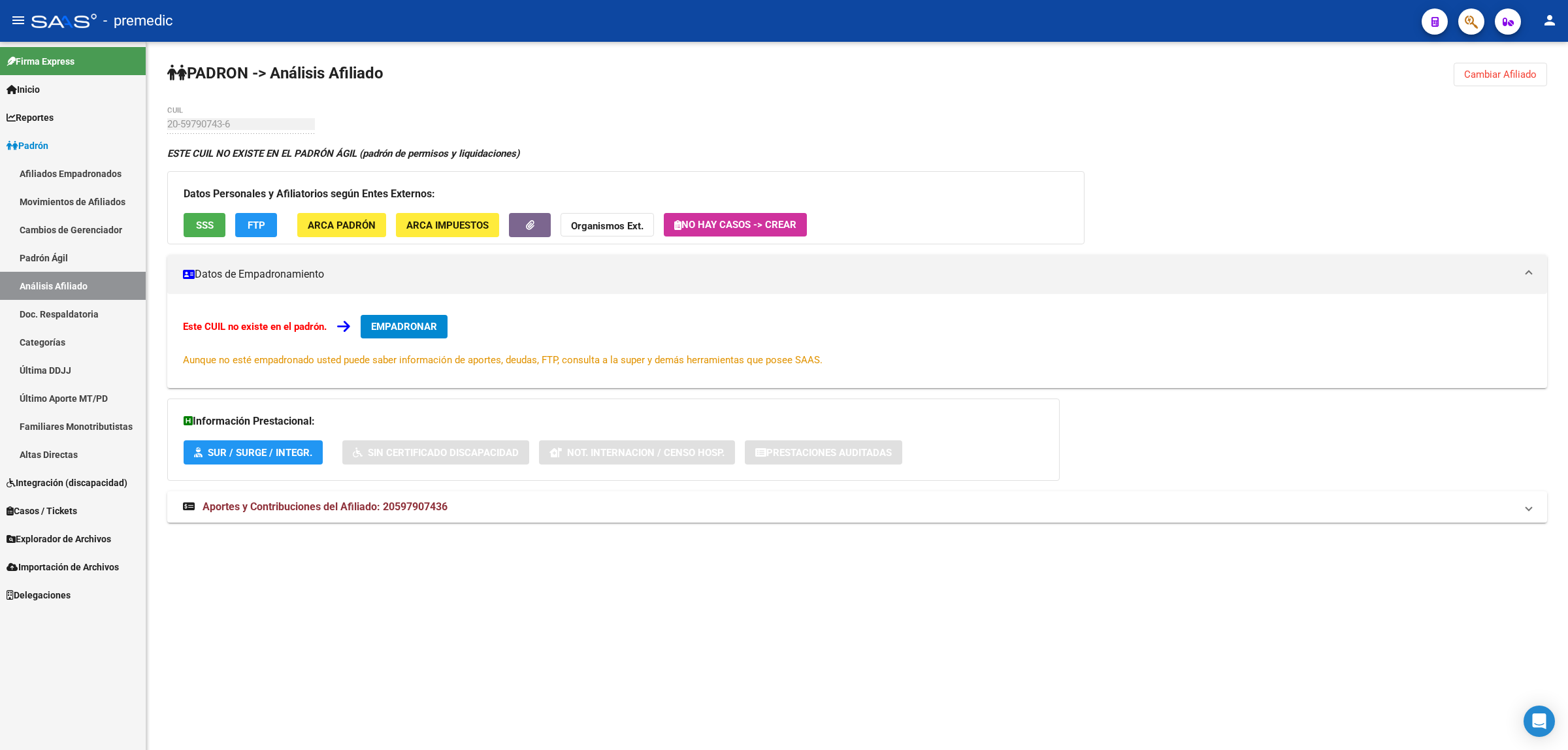
click at [1497, 79] on span "Cambiar Afiliado" at bounding box center [1500, 75] width 73 height 12
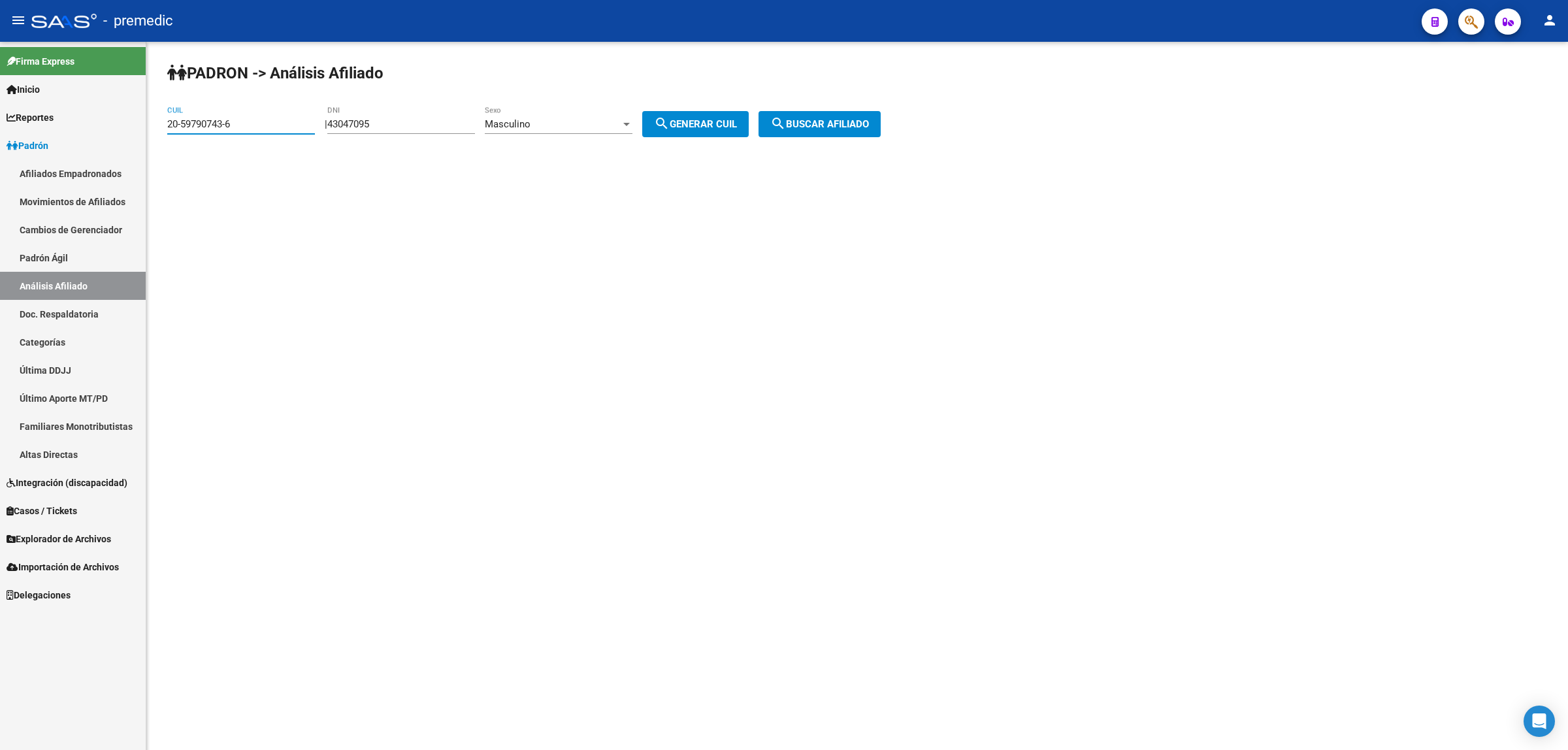
drag, startPoint x: 239, startPoint y: 121, endPoint x: 141, endPoint y: 125, distance: 98.1
click at [141, 125] on mat-sidenav-container "Firma Express Inicio Calendario SSS Instructivos Contacto OS Reportes Padrón Tr…" at bounding box center [784, 396] width 1568 height 708
paste input "37-598612"
click at [167, 125] on input "37-598612" at bounding box center [241, 124] width 148 height 12
click at [243, 126] on input "23-37598612" at bounding box center [241, 124] width 148 height 12
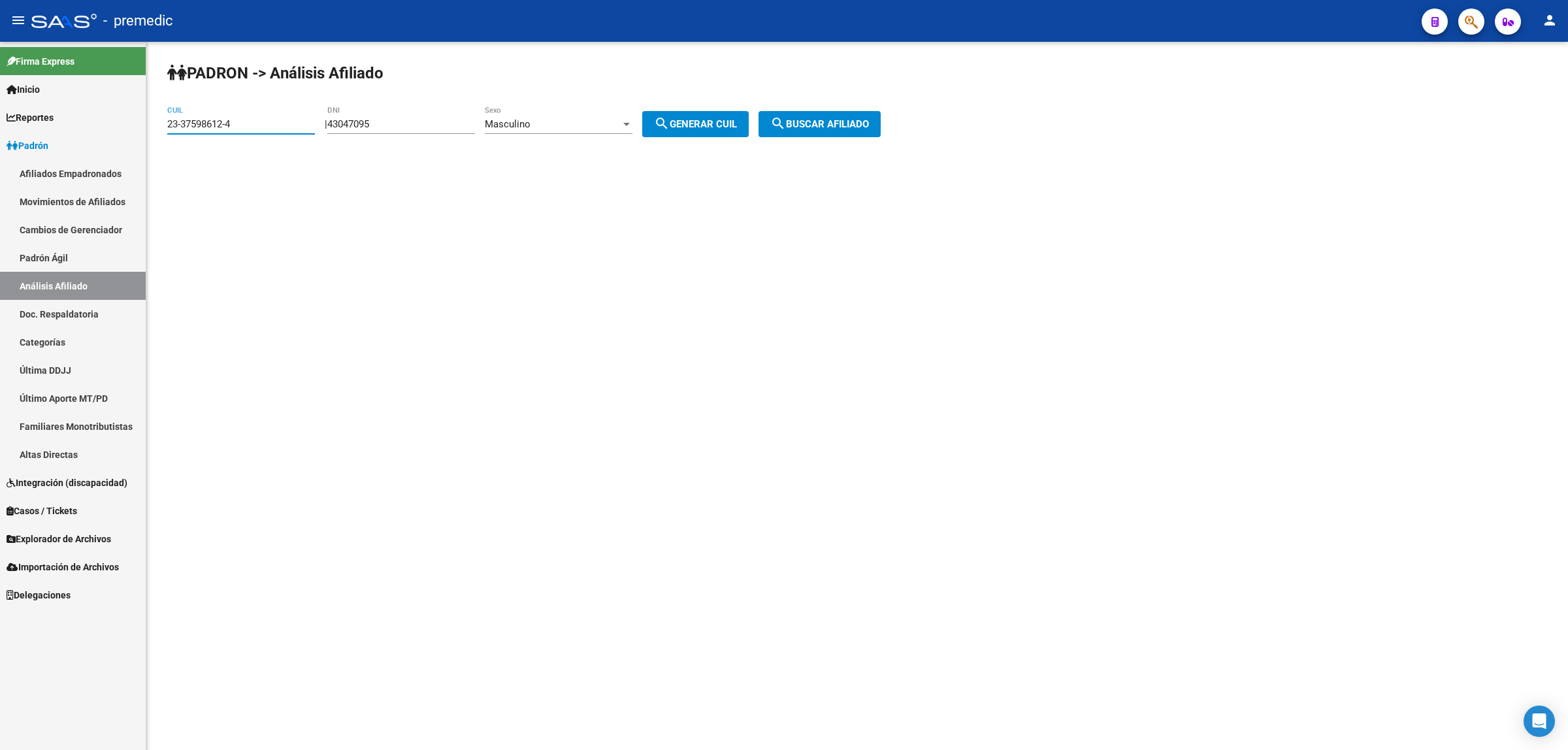
click at [838, 123] on span "search Buscar afiliado" at bounding box center [819, 124] width 98 height 12
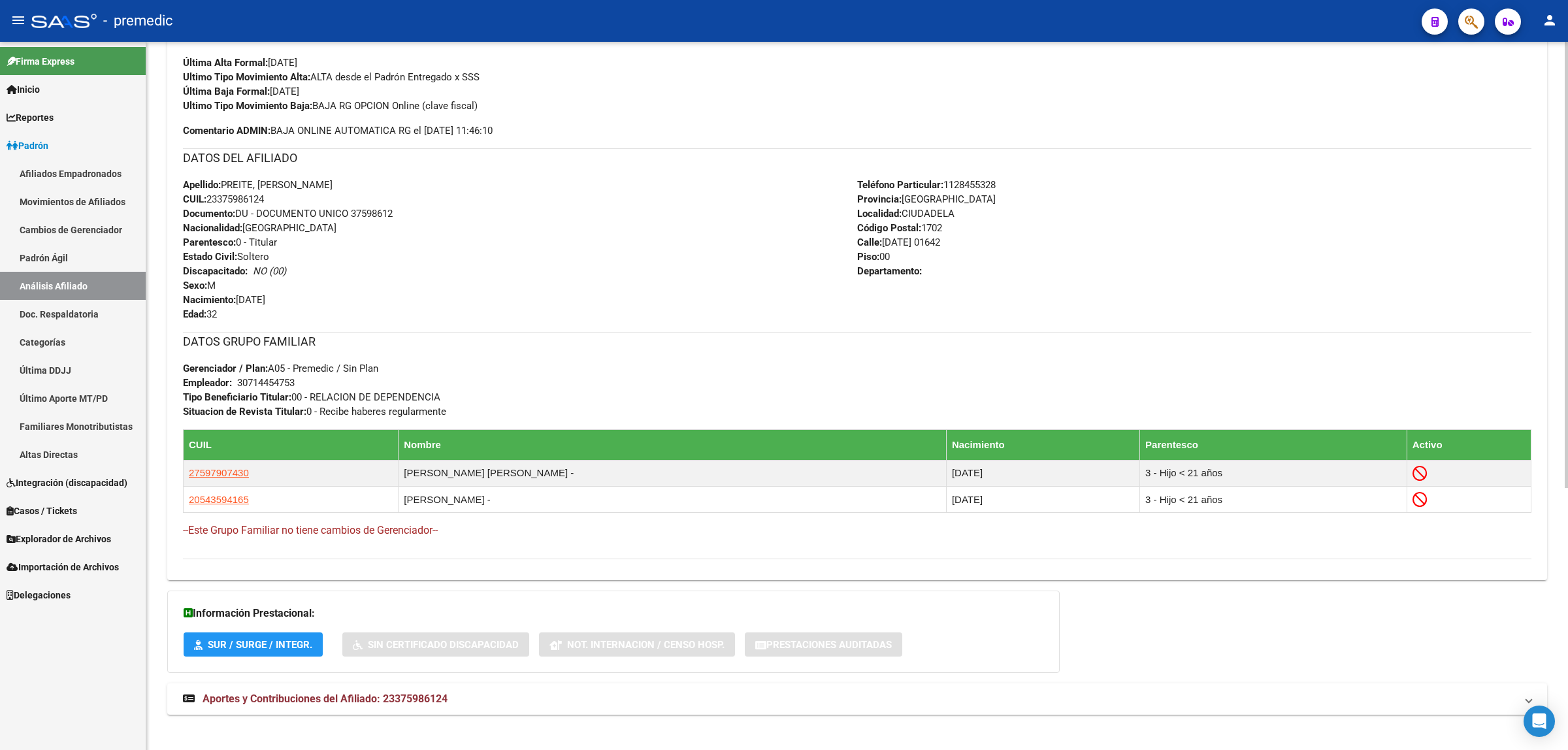
scroll to position [416, 0]
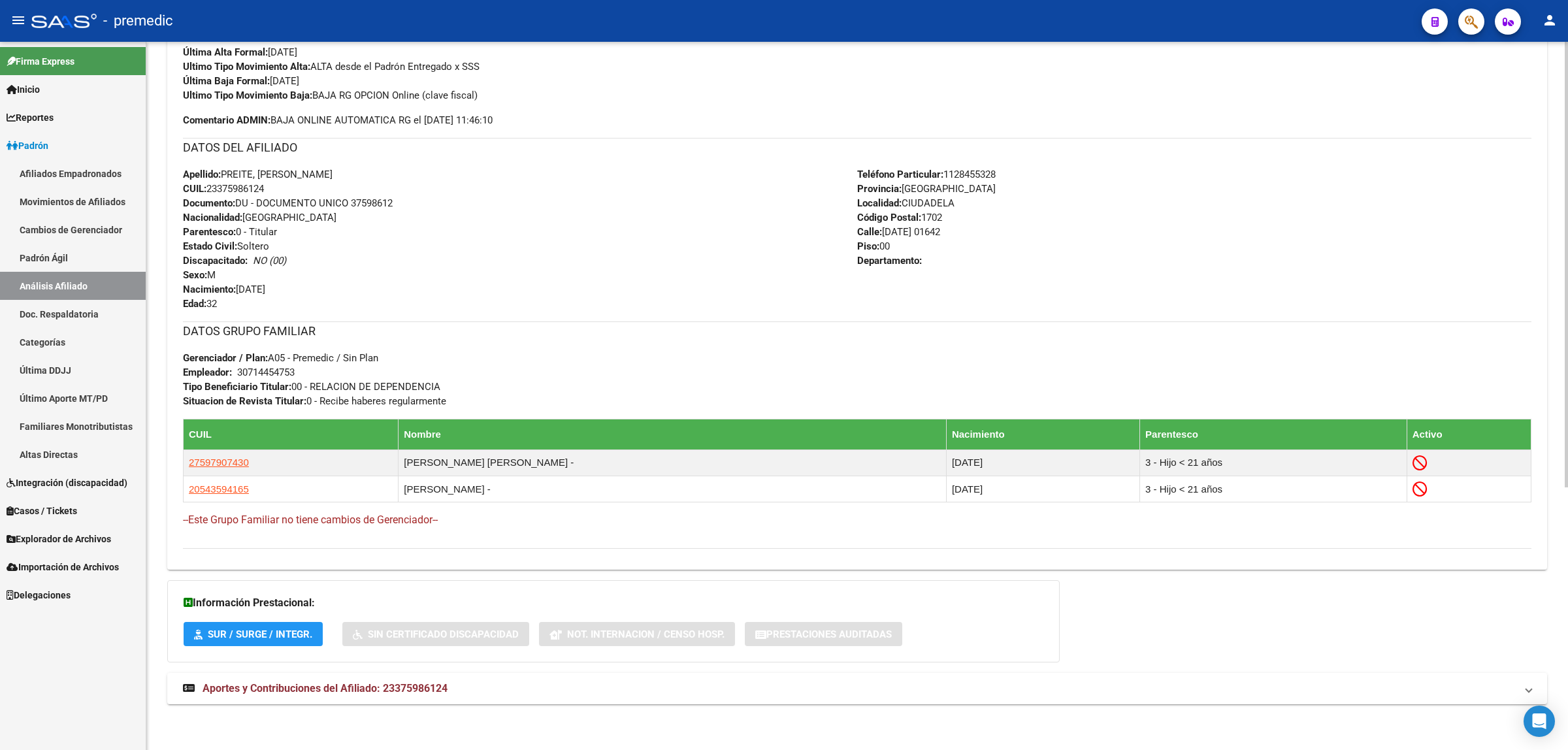
click at [1042, 311] on div "Enviar Credencial Digital remove_red_eye Movimientos Sin Certificado Discapacid…" at bounding box center [857, 256] width 1348 height 585
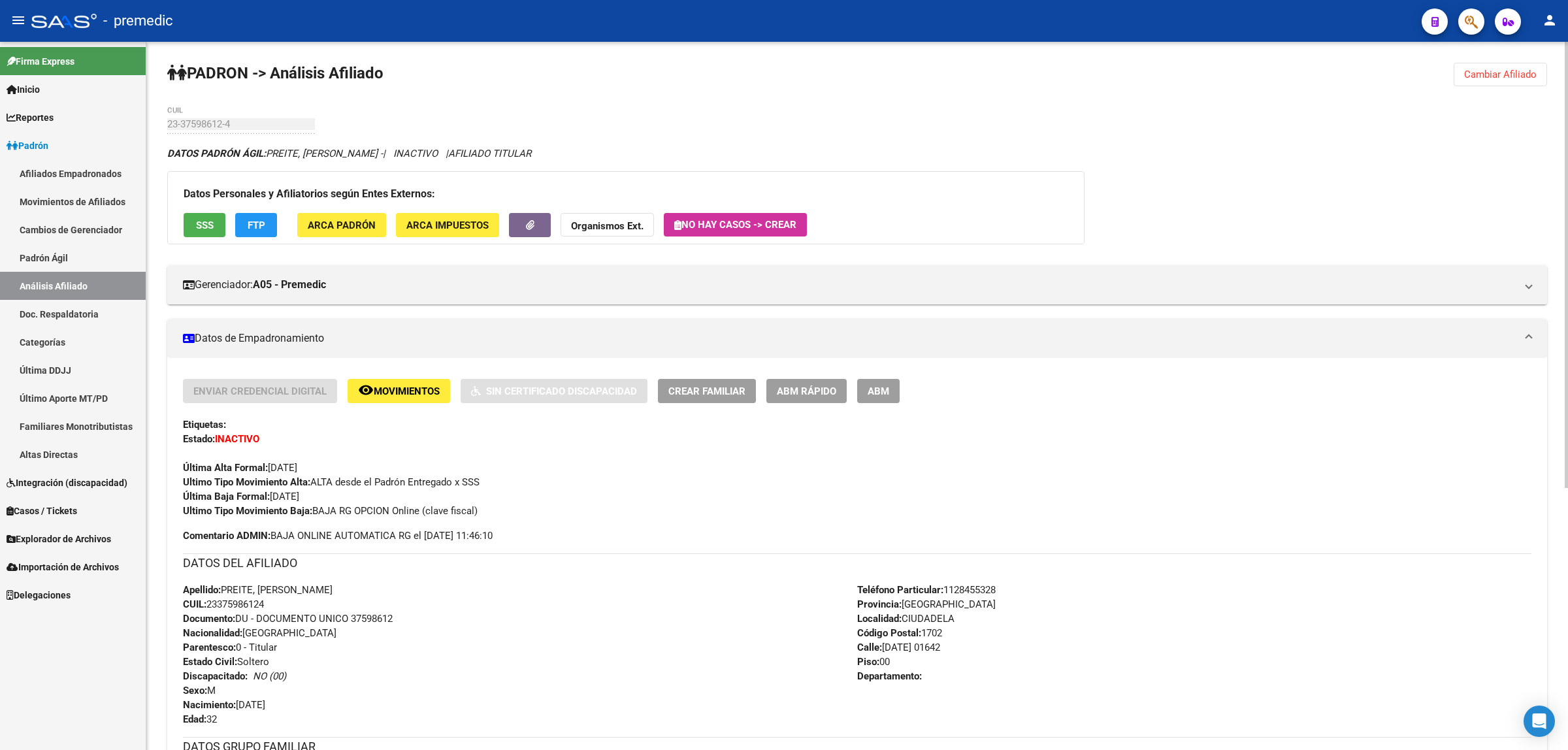
click at [1509, 87] on div "PADRON -> Análisis Afiliado Cambiar Afiliado 23-37598612-4 CUIL DATOS PADRÓN ÁG…" at bounding box center [857, 604] width 1421 height 1124
click at [1509, 81] on button "Cambiar Afiliado" at bounding box center [1500, 75] width 93 height 24
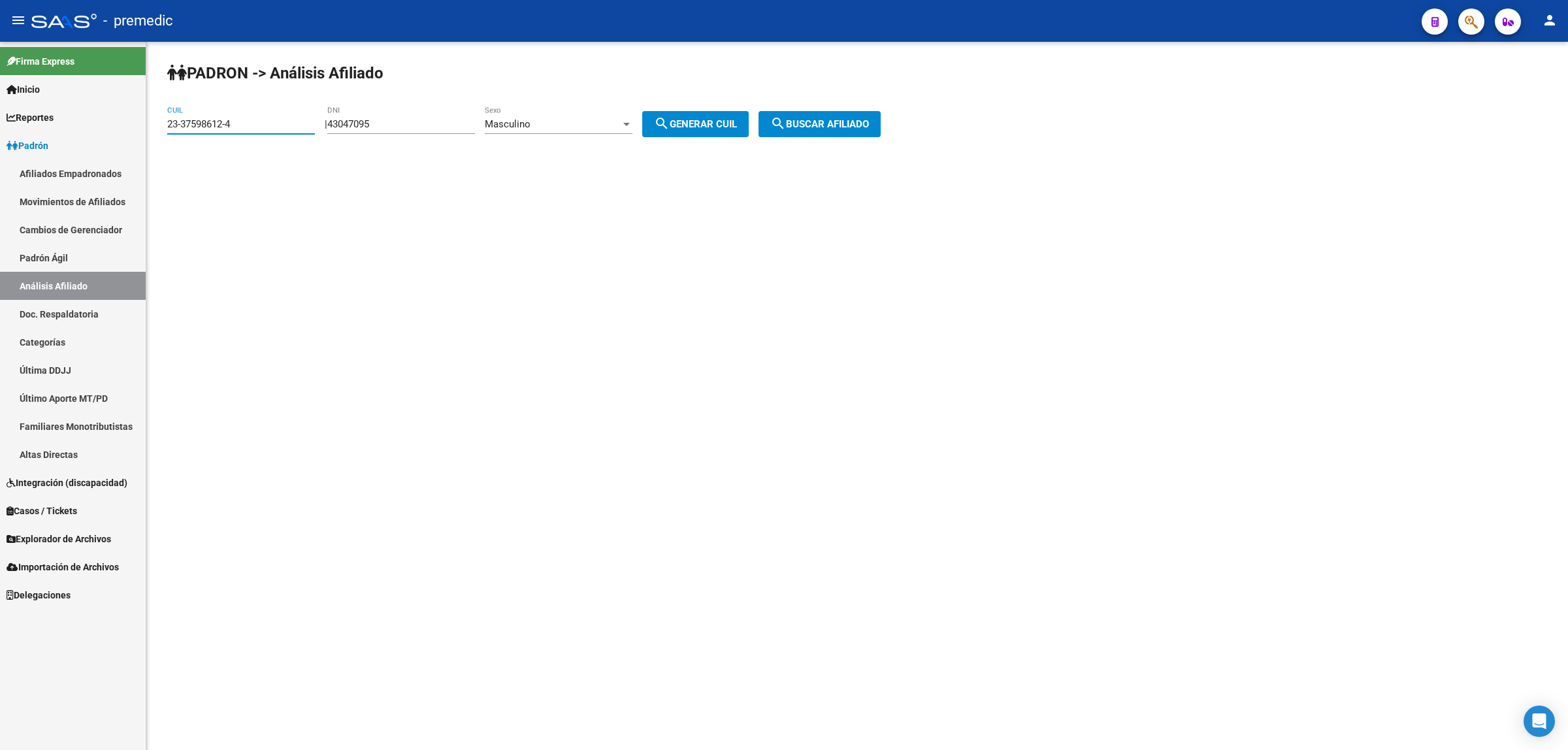
drag, startPoint x: 238, startPoint y: 122, endPoint x: 110, endPoint y: 126, distance: 128.1
click at [110, 126] on mat-sidenav-container "Firma Express Inicio Calendario SSS Instructivos Contacto OS Reportes Padrón Tr…" at bounding box center [784, 396] width 1568 height 708
paste input "7-36853350-0"
click at [815, 127] on span "search Buscar afiliado" at bounding box center [819, 124] width 98 height 12
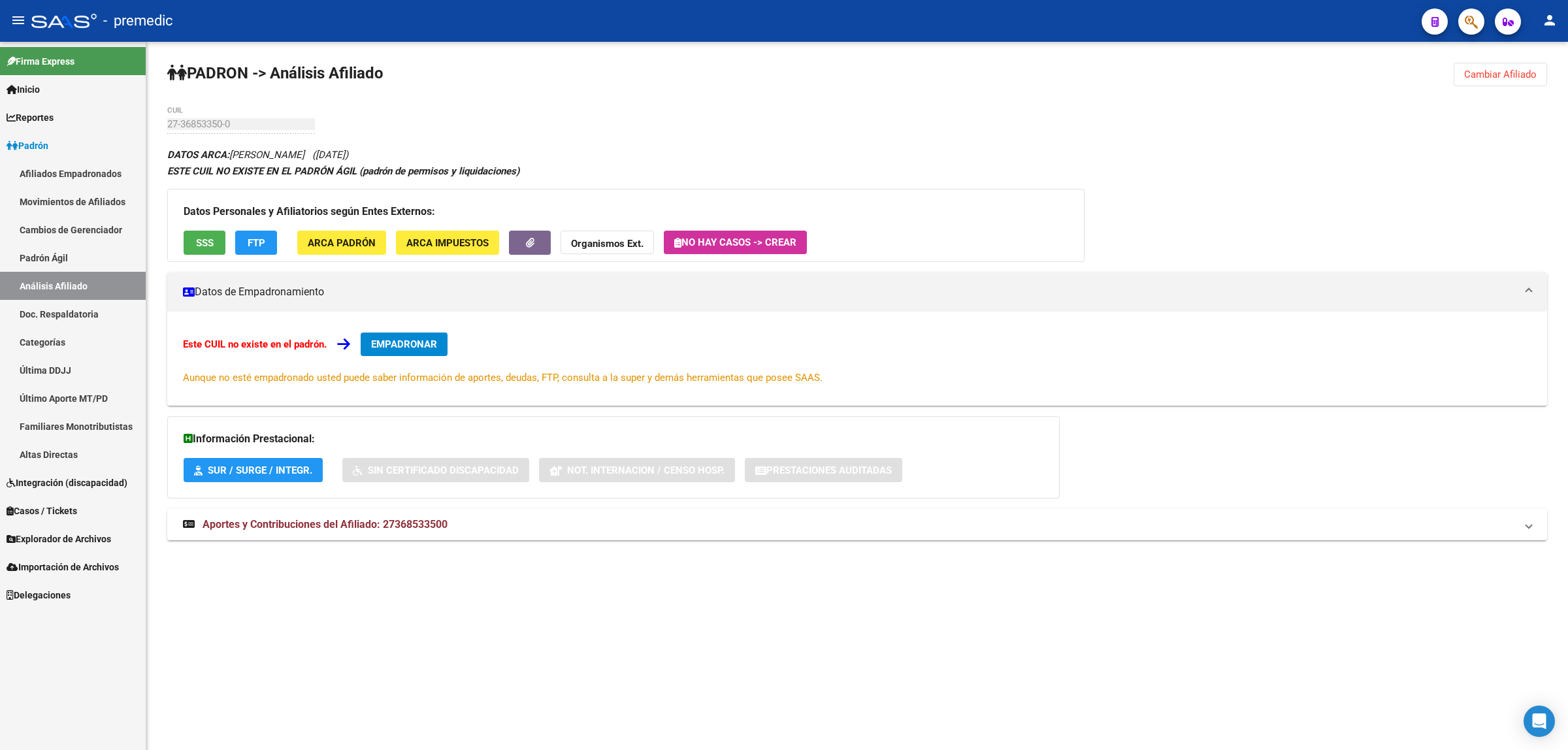
click at [1508, 78] on span "Cambiar Afiliado" at bounding box center [1500, 75] width 73 height 12
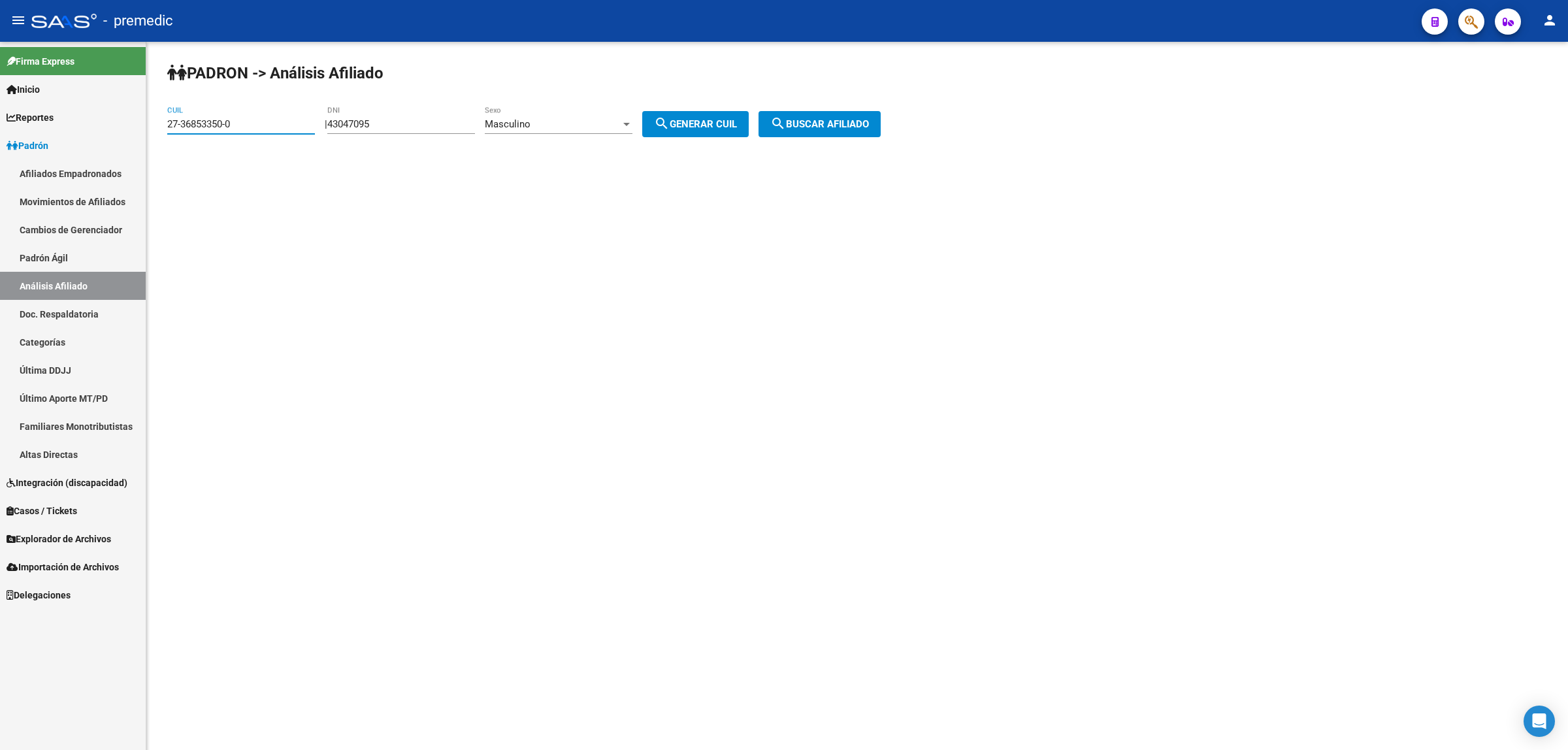
drag, startPoint x: 245, startPoint y: 119, endPoint x: 136, endPoint y: 141, distance: 111.2
click at [136, 141] on mat-sidenav-container "Firma Express Inicio Calendario SSS Instructivos Contacto OS Reportes Padrón Tr…" at bounding box center [784, 396] width 1568 height 708
paste input "27326795-1"
type input "27-27326795-1"
click at [817, 126] on span "search Buscar afiliado" at bounding box center [819, 124] width 98 height 12
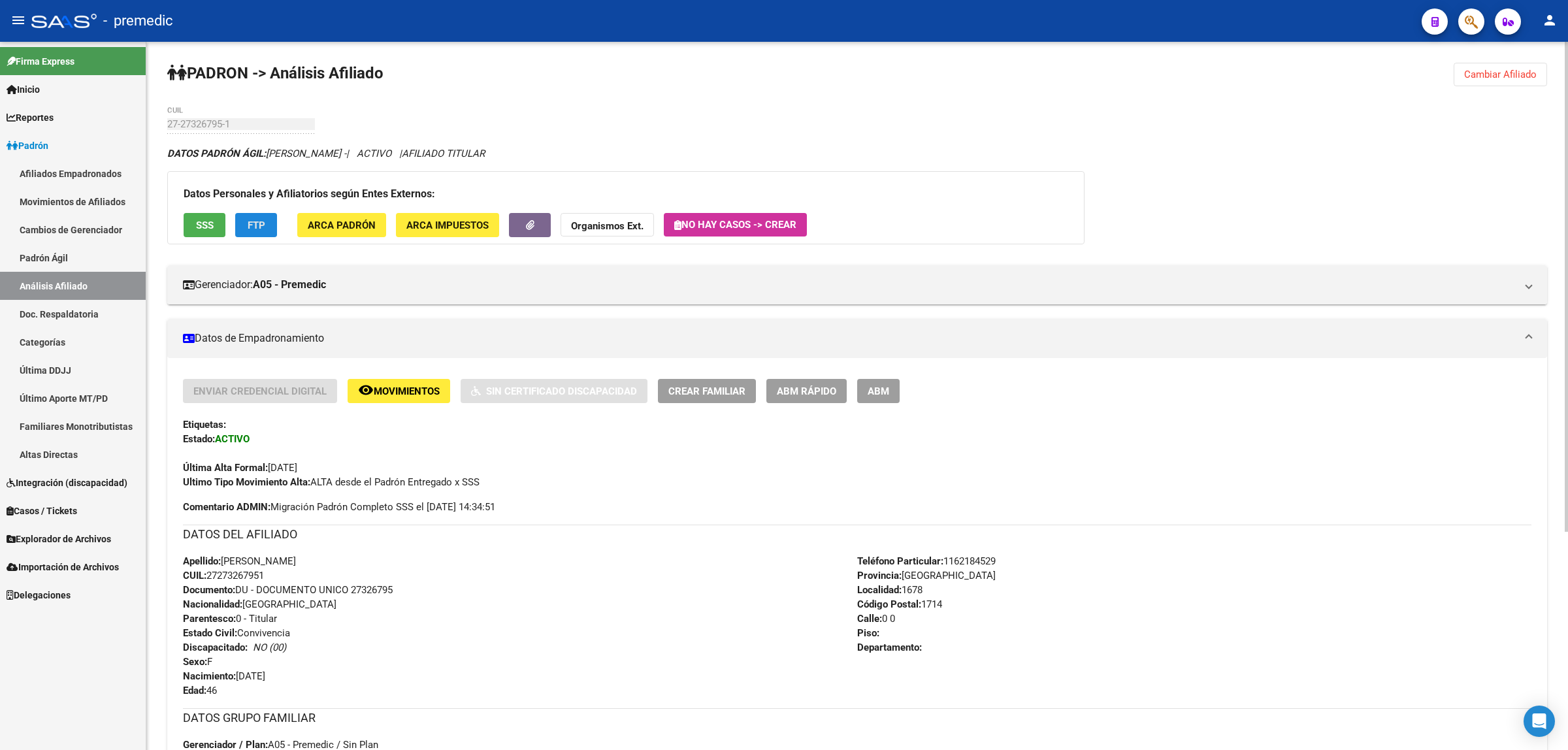
click at [253, 227] on span "FTP" at bounding box center [257, 226] width 18 height 12
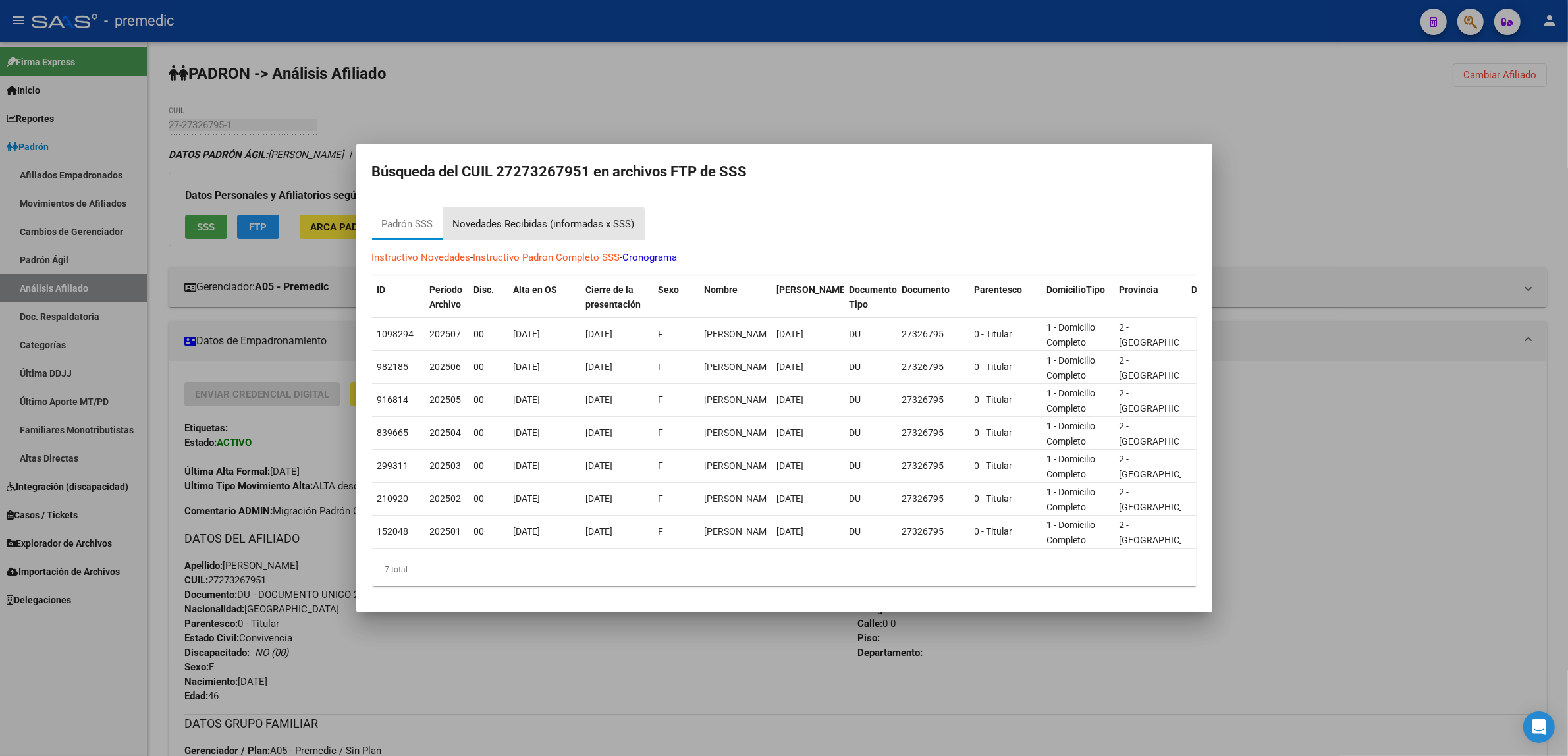
click at [524, 221] on div "Novedades Recibidas (informadas x SSS)" at bounding box center [544, 224] width 182 height 15
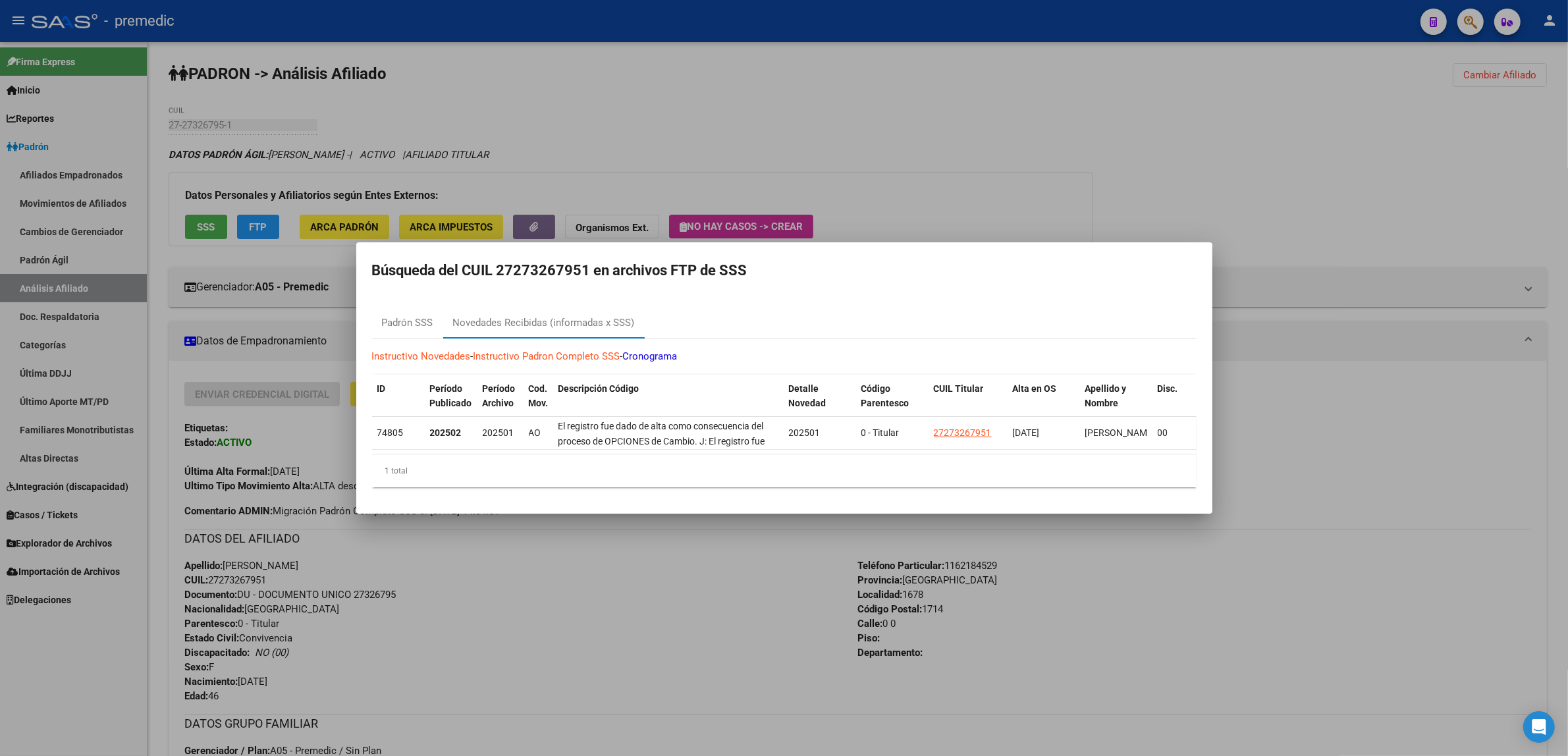
drag, startPoint x: 517, startPoint y: 263, endPoint x: 580, endPoint y: 265, distance: 63.0
click at [580, 265] on h2 "Búsqueda del CUIL 27273267951 en archivos FTP de SSS" at bounding box center [784, 271] width 824 height 25
copy h2 "27326795"
click at [548, 663] on div at bounding box center [784, 378] width 1568 height 756
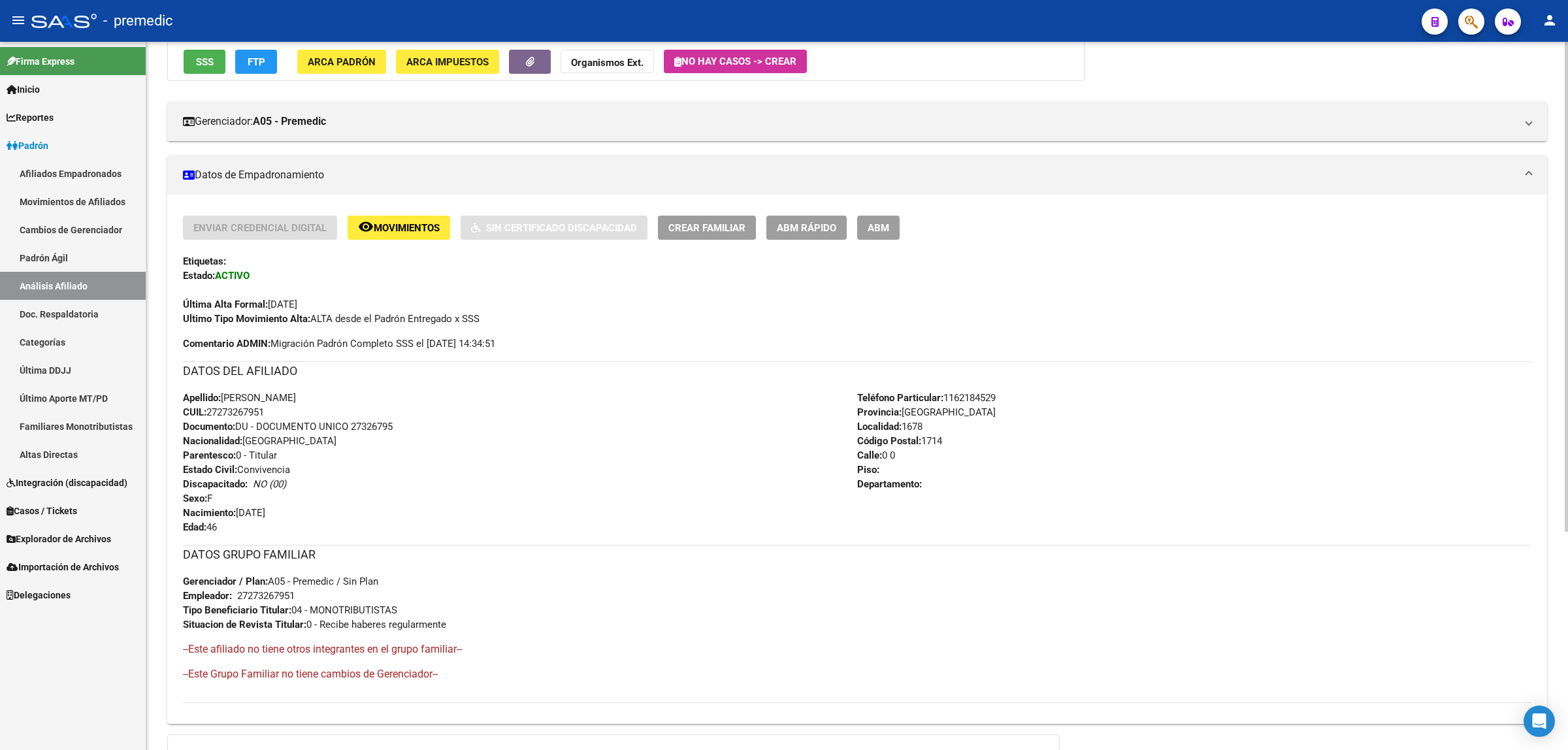
scroll to position [245, 0]
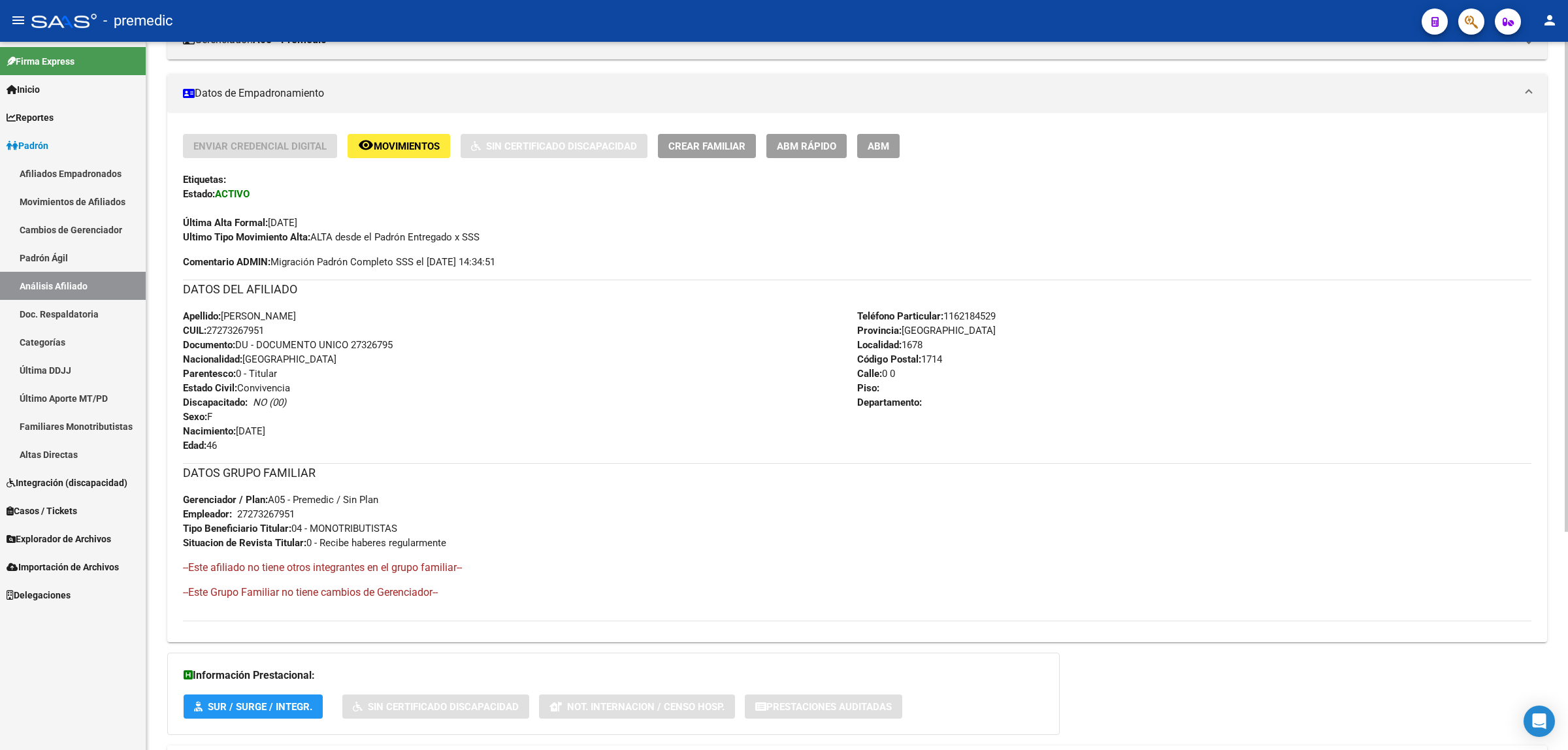
click at [912, 454] on div "Enviar Credencial Digital remove_red_eye Movimientos Sin Certificado Discapacid…" at bounding box center [857, 377] width 1348 height 487
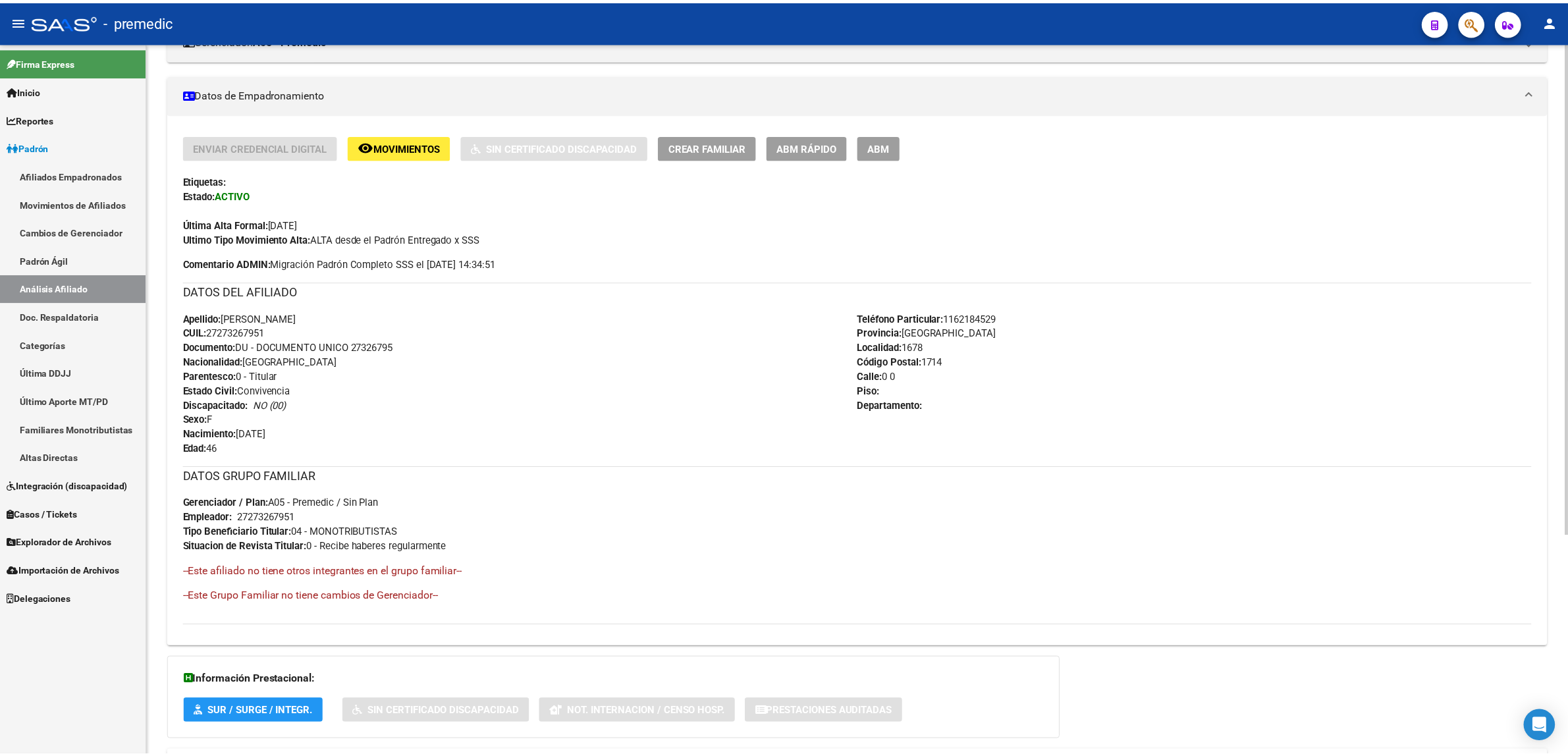
scroll to position [0, 0]
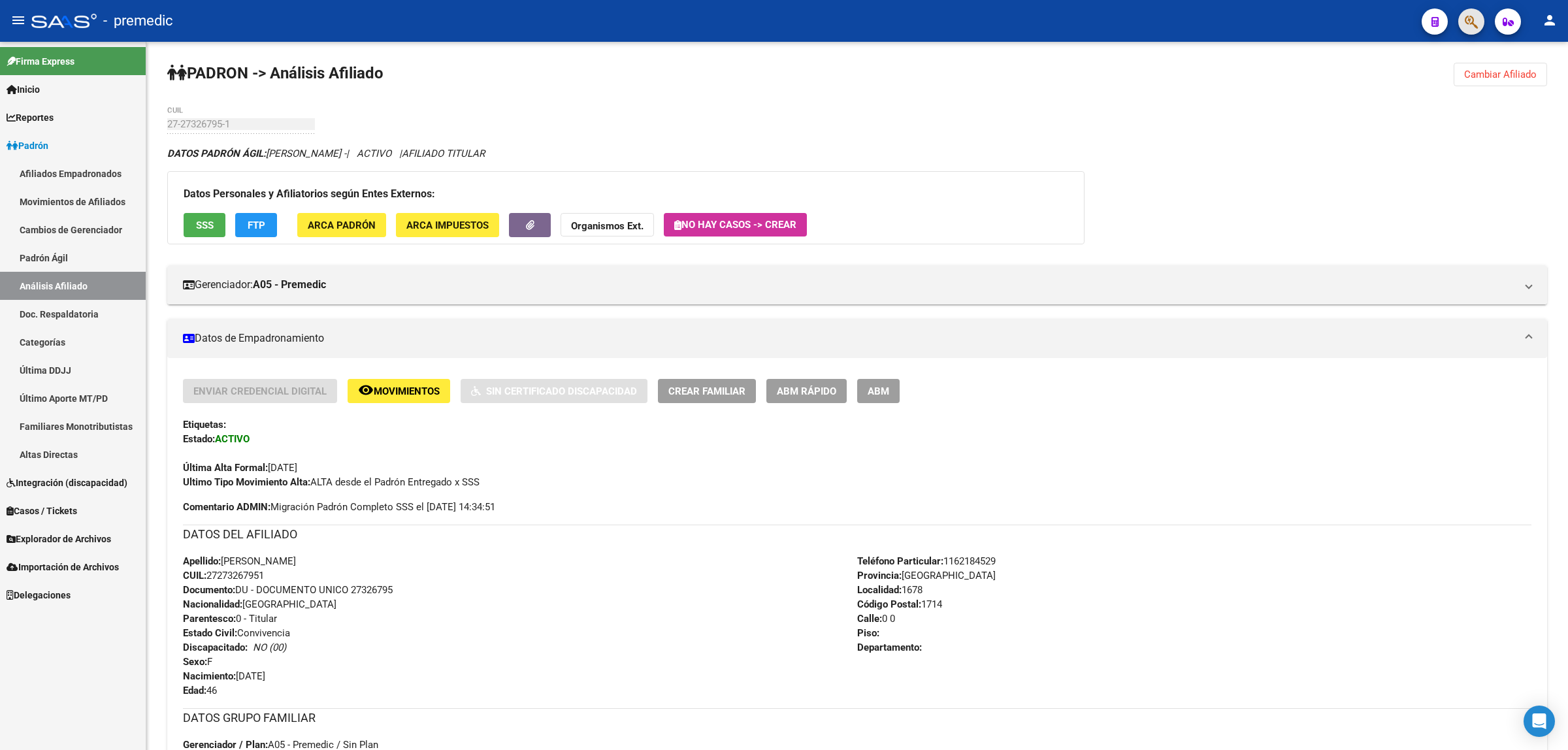
click at [1471, 10] on span "button" at bounding box center [1471, 21] width 13 height 27
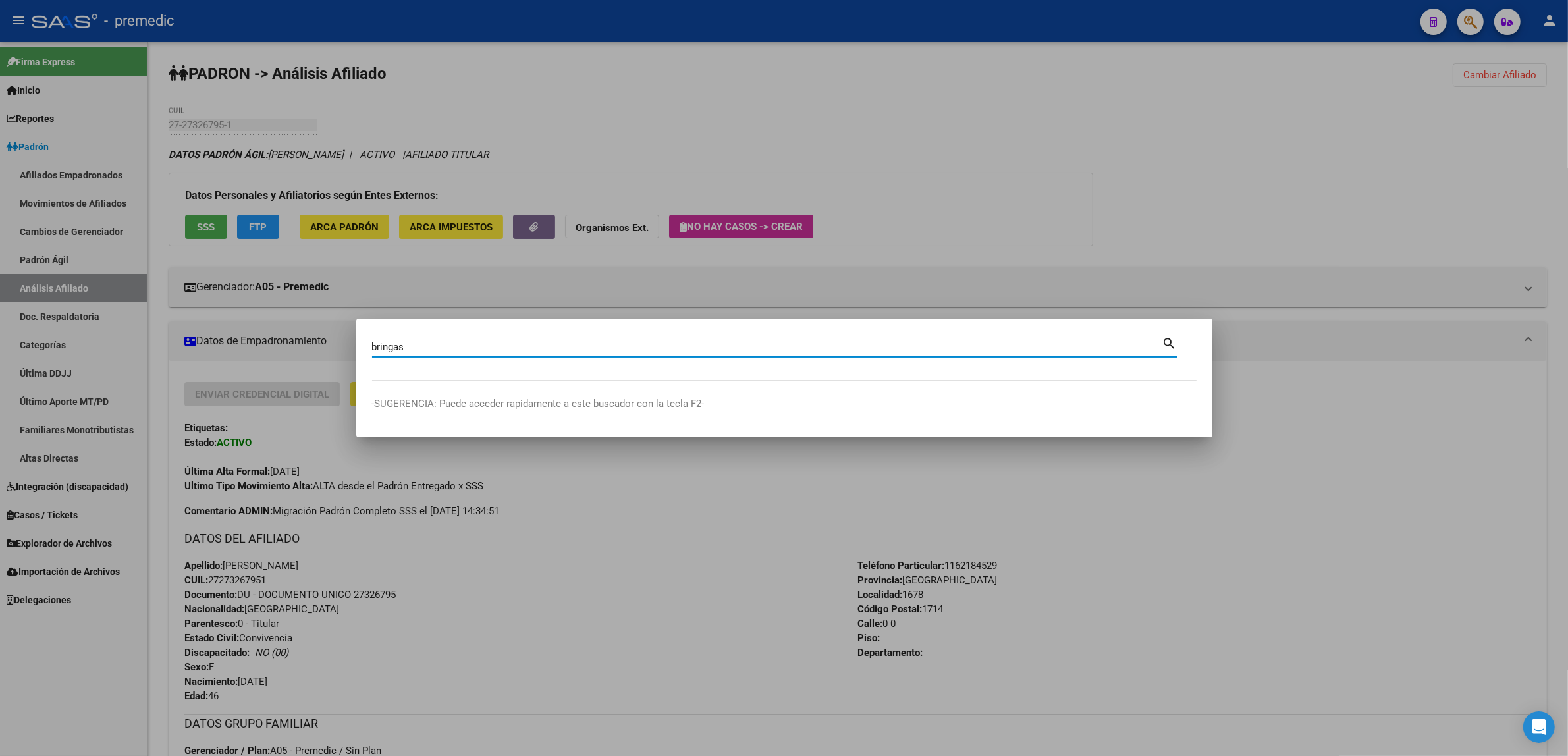
type input "bringas"
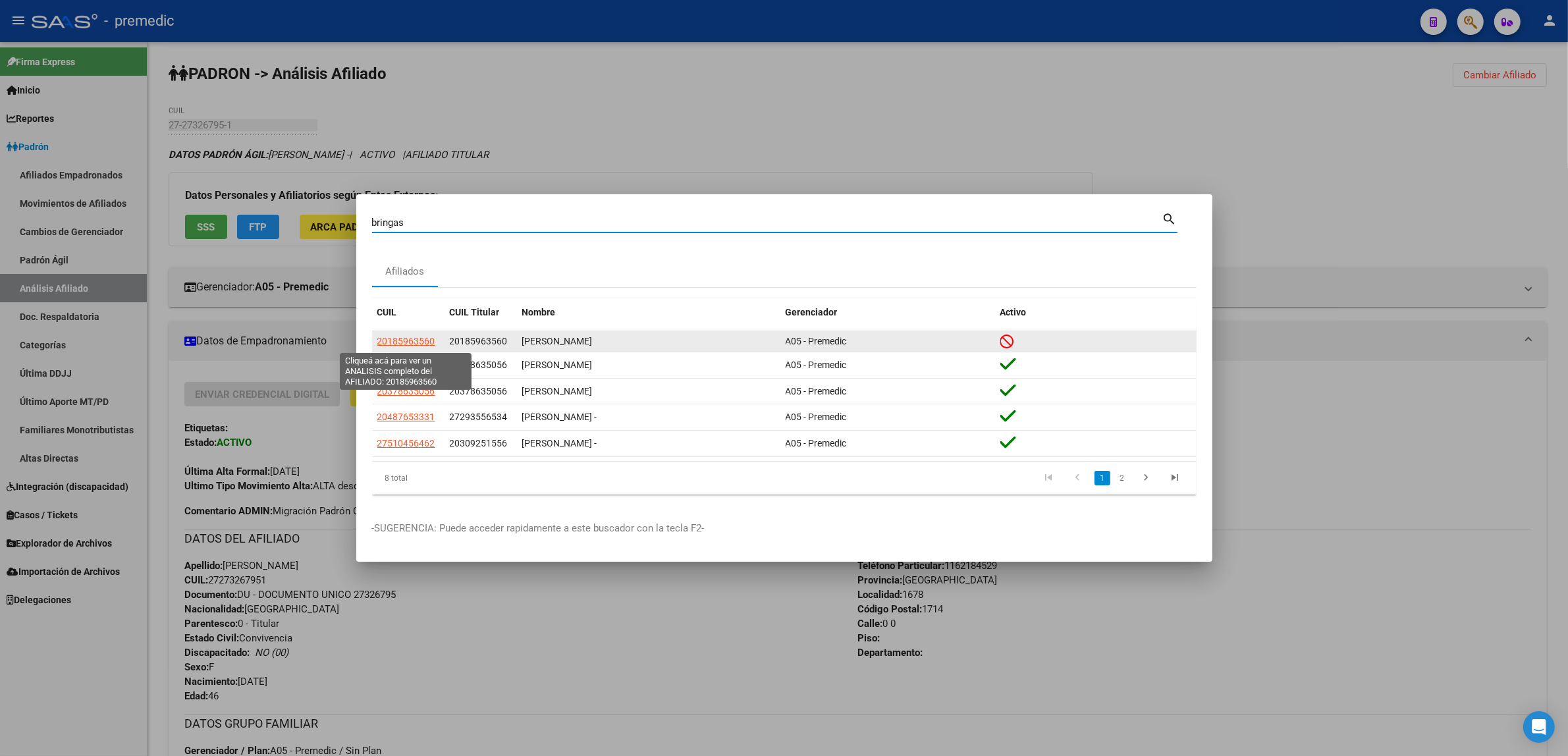
click at [402, 340] on span "20185963560" at bounding box center [407, 341] width 58 height 10
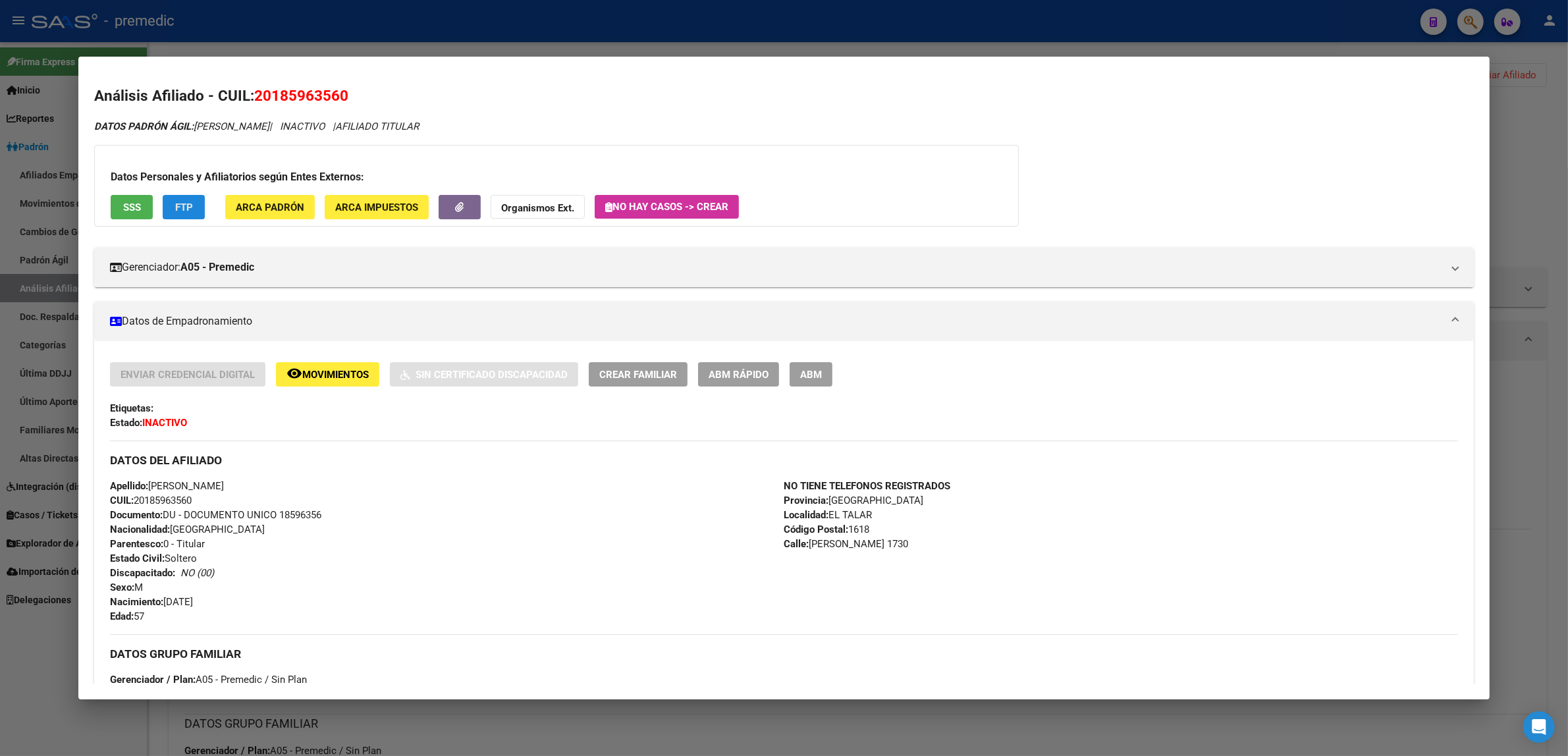
click at [175, 201] on span "FTP" at bounding box center [184, 207] width 18 height 12
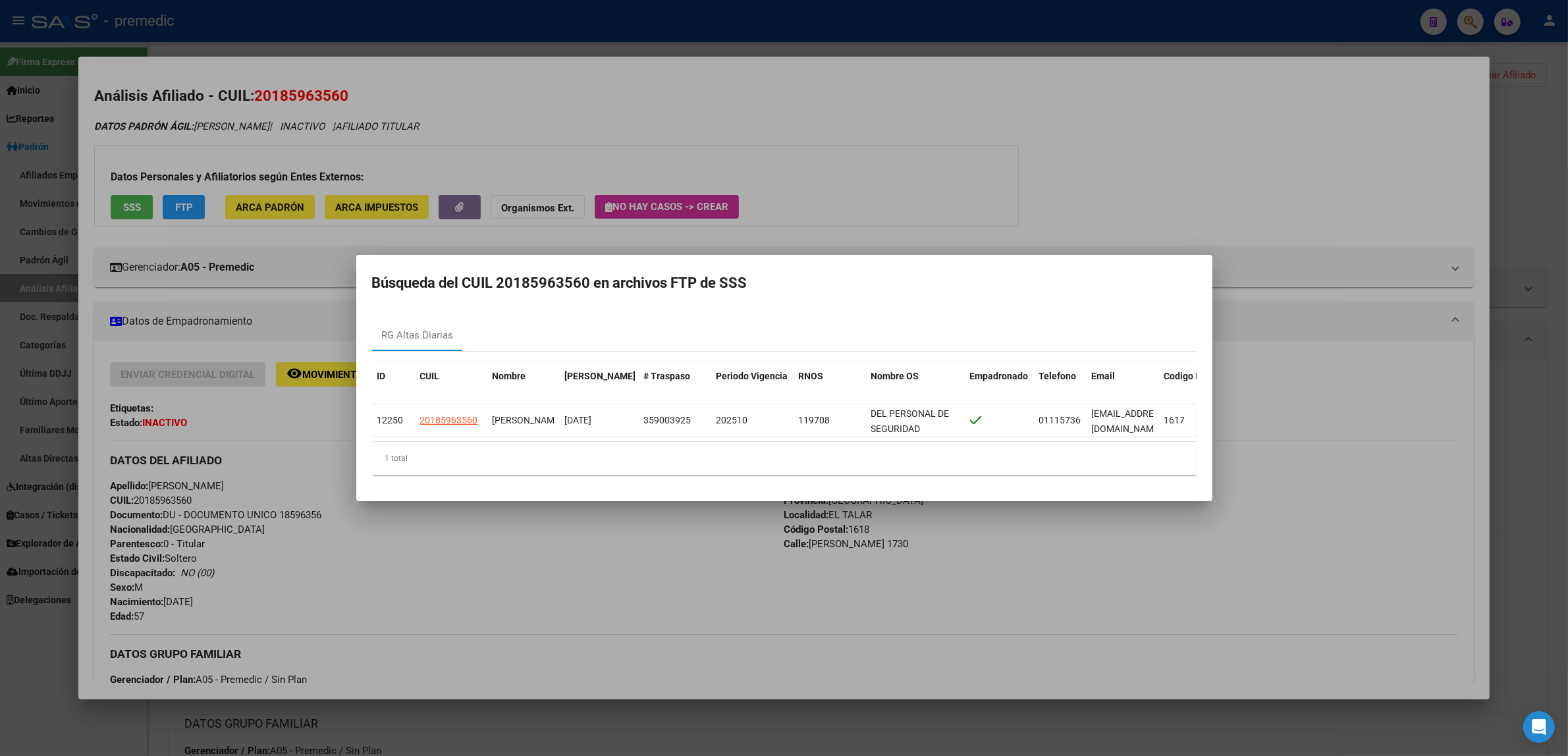
click at [947, 298] on mat-dialog-container "Búsqueda del CUIL 20185963560 en archivos FTP de SSS RG Altas Diarias ID CUIL N…" at bounding box center [785, 378] width 856 height 247
drag, startPoint x: 519, startPoint y: 280, endPoint x: 584, endPoint y: 280, distance: 65.0
click at [584, 280] on h2 "Búsqueda del CUIL 20185963560 en archivos FTP de SSS" at bounding box center [784, 283] width 824 height 25
drag, startPoint x: 519, startPoint y: 274, endPoint x: 580, endPoint y: 277, distance: 61.1
click at [580, 277] on h2 "Búsqueda del CUIL 20185963560 en archivos FTP de SSS" at bounding box center [784, 283] width 824 height 25
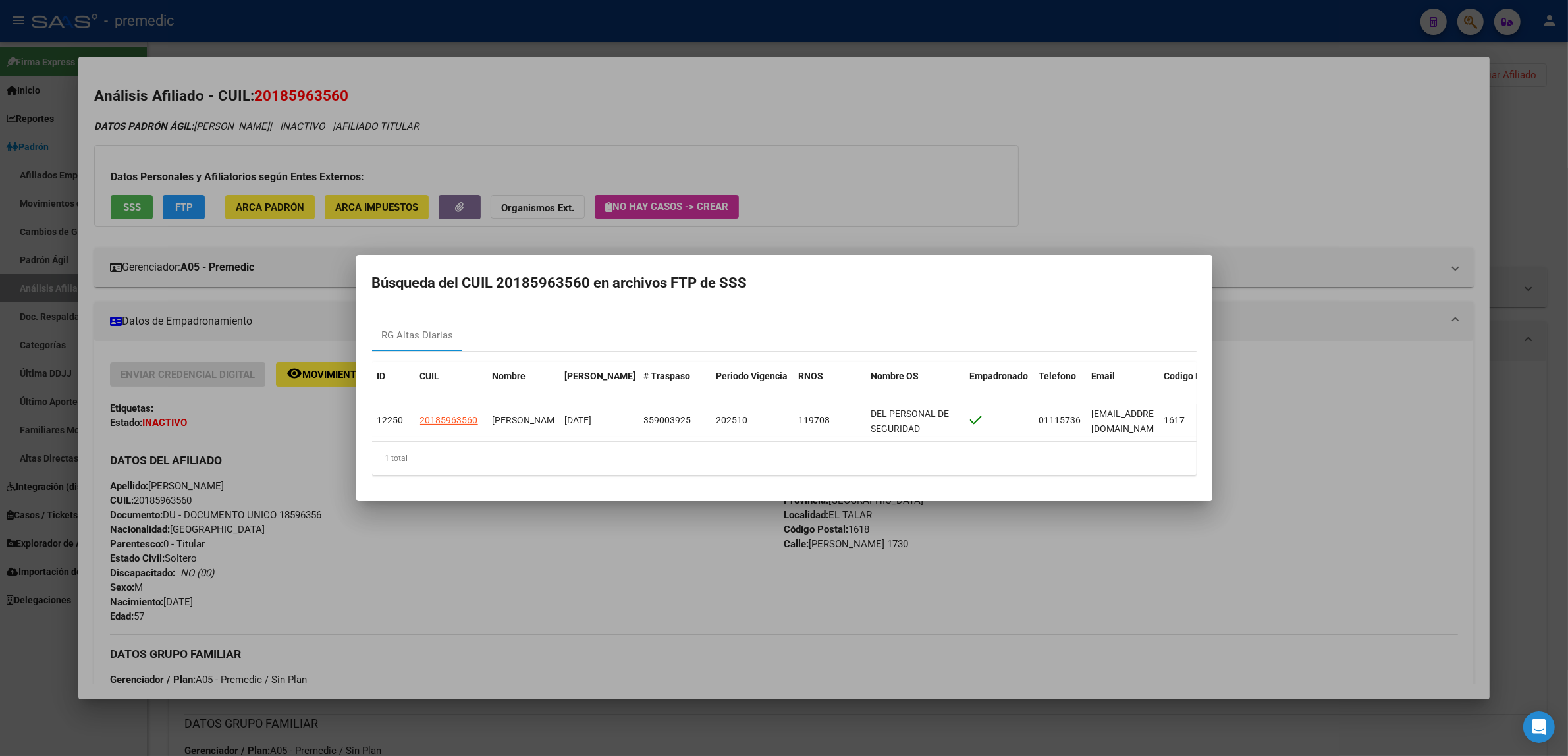
copy h2 "18596356"
